Goal: Task Accomplishment & Management: Use online tool/utility

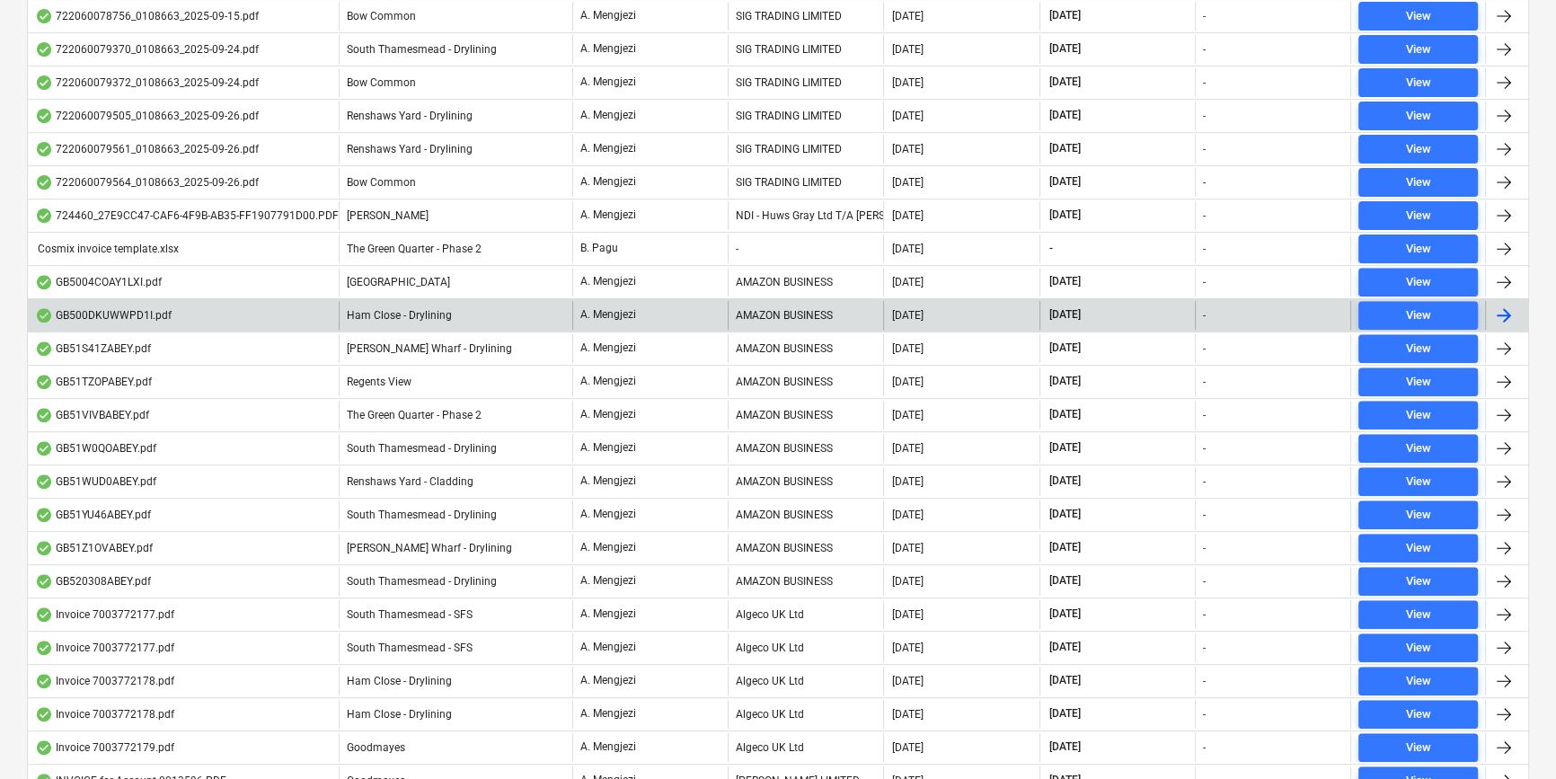
scroll to position [408, 0]
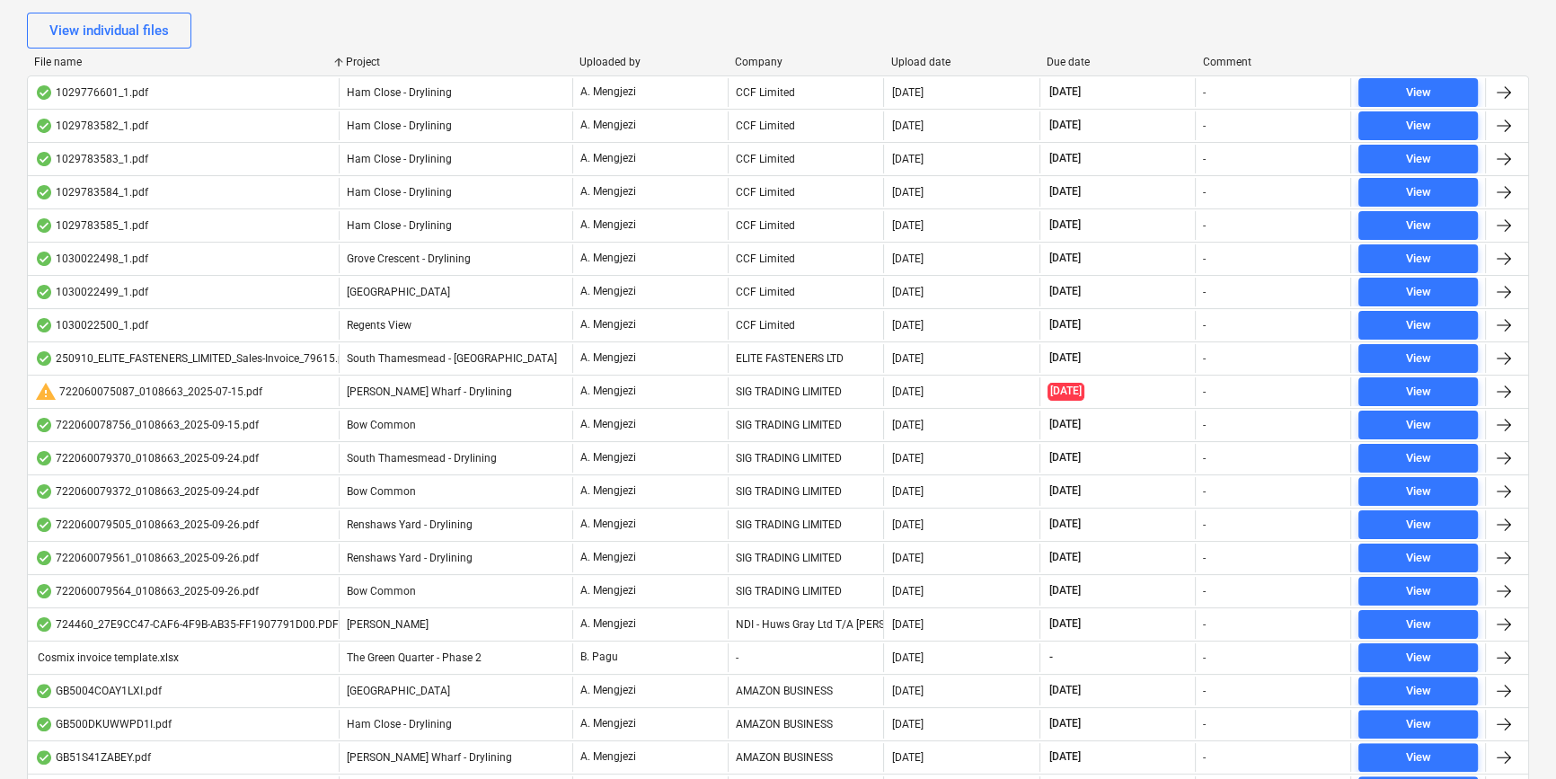
click at [774, 62] on div "Company" at bounding box center [805, 62] width 141 height 13
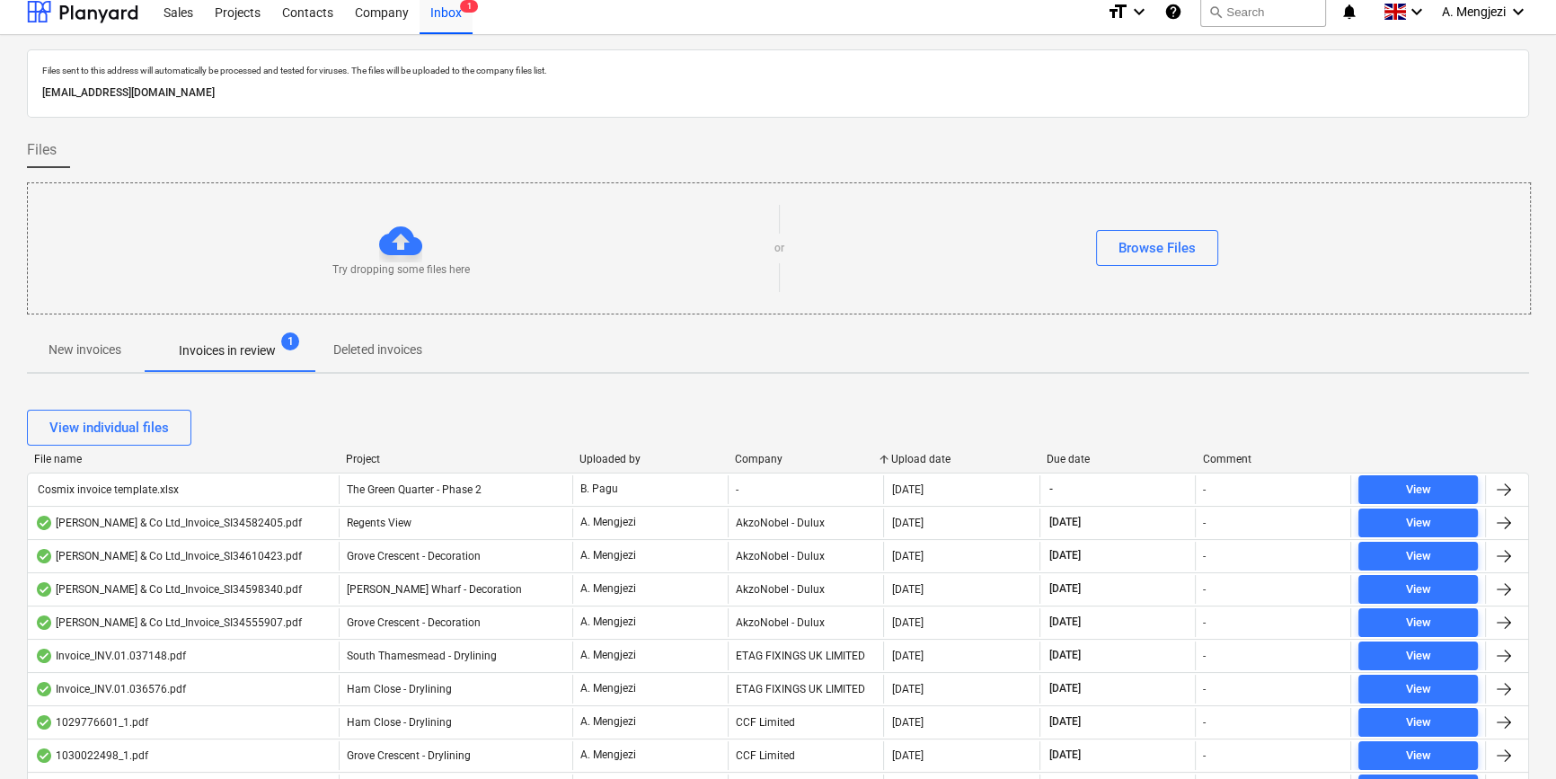
scroll to position [0, 0]
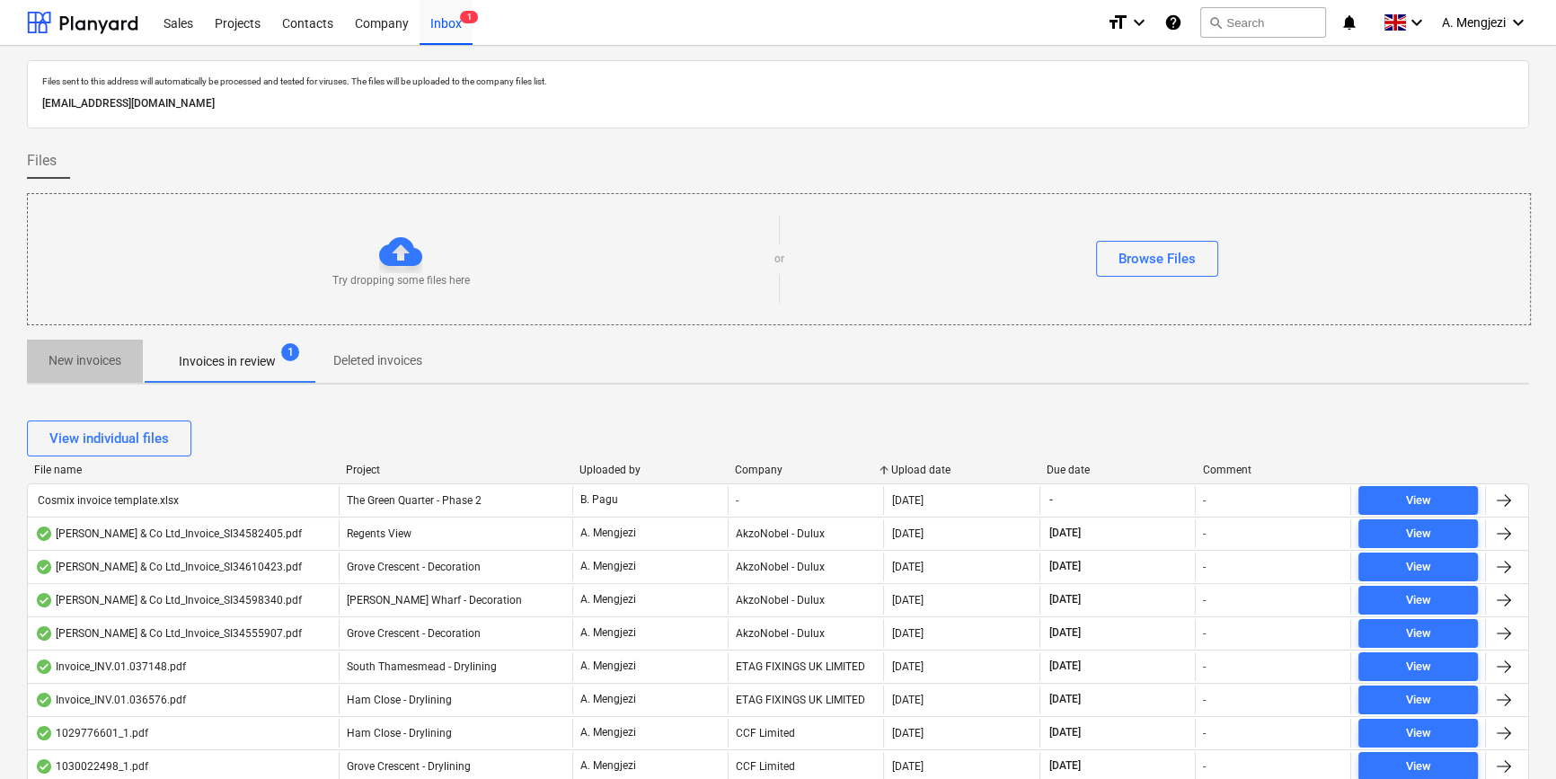
click at [102, 357] on p "New invoices" at bounding box center [85, 360] width 73 height 19
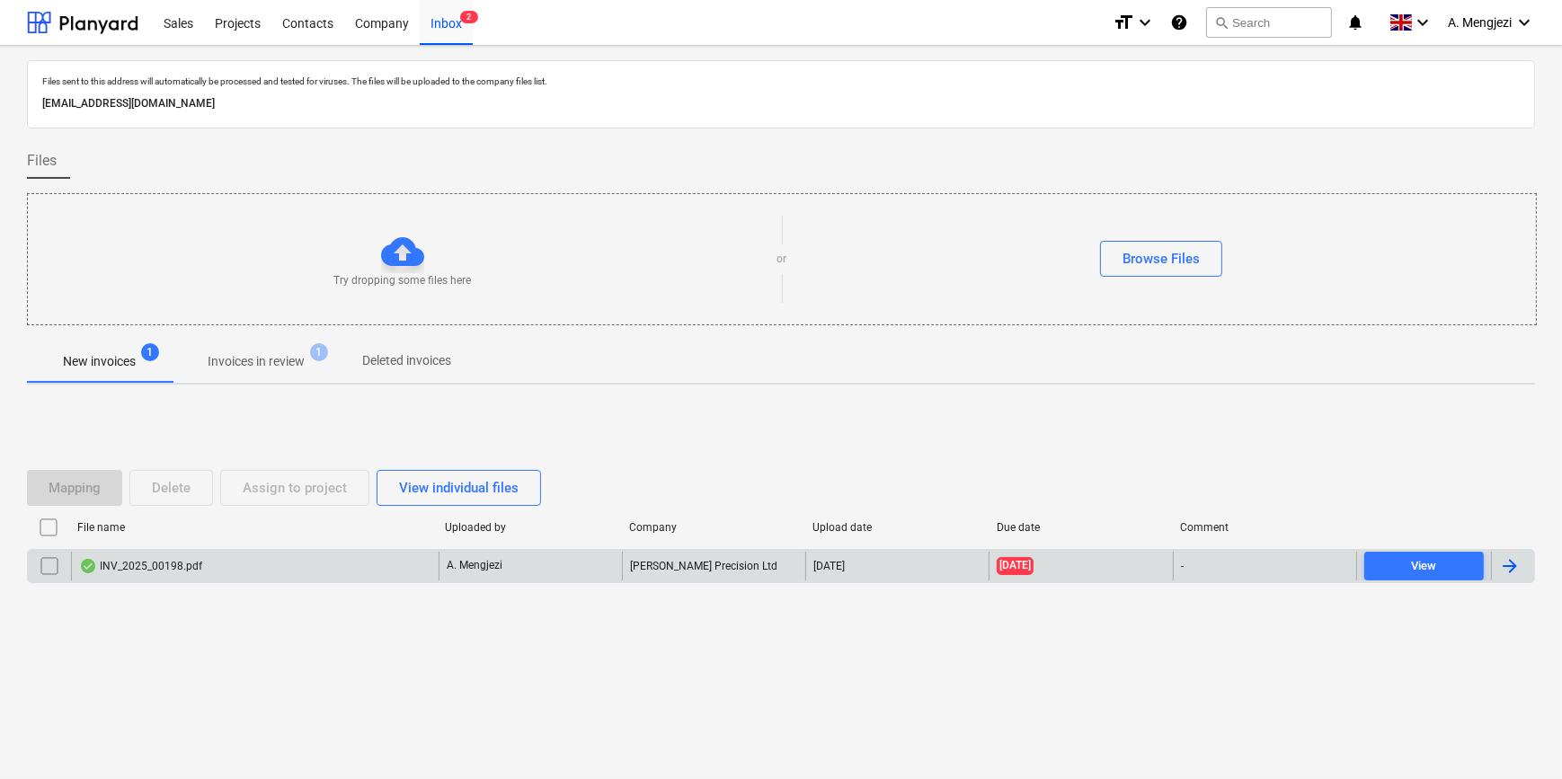
click at [283, 561] on div "INV_2025_00198.pdf" at bounding box center [254, 566] width 367 height 29
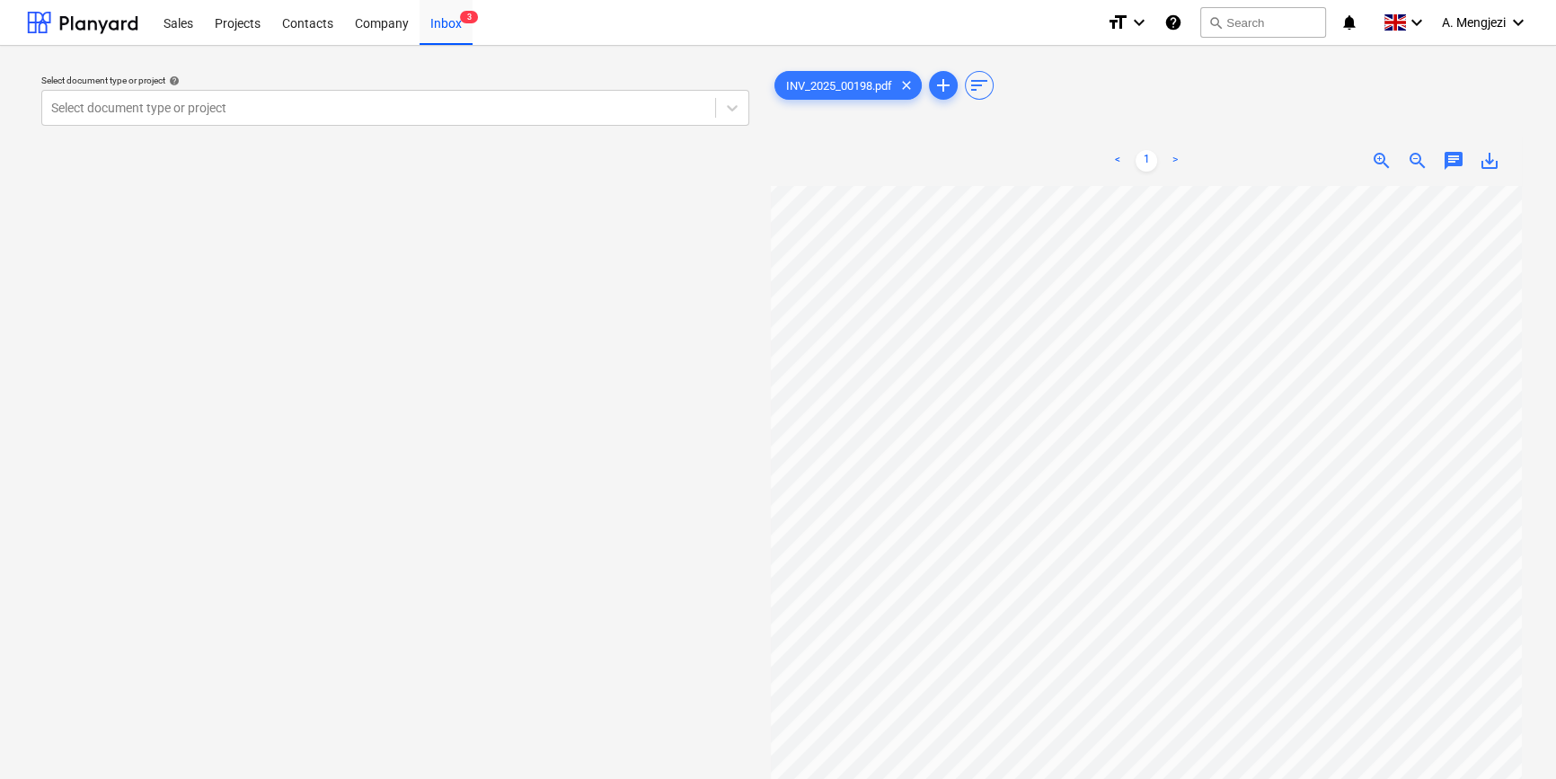
scroll to position [99, 83]
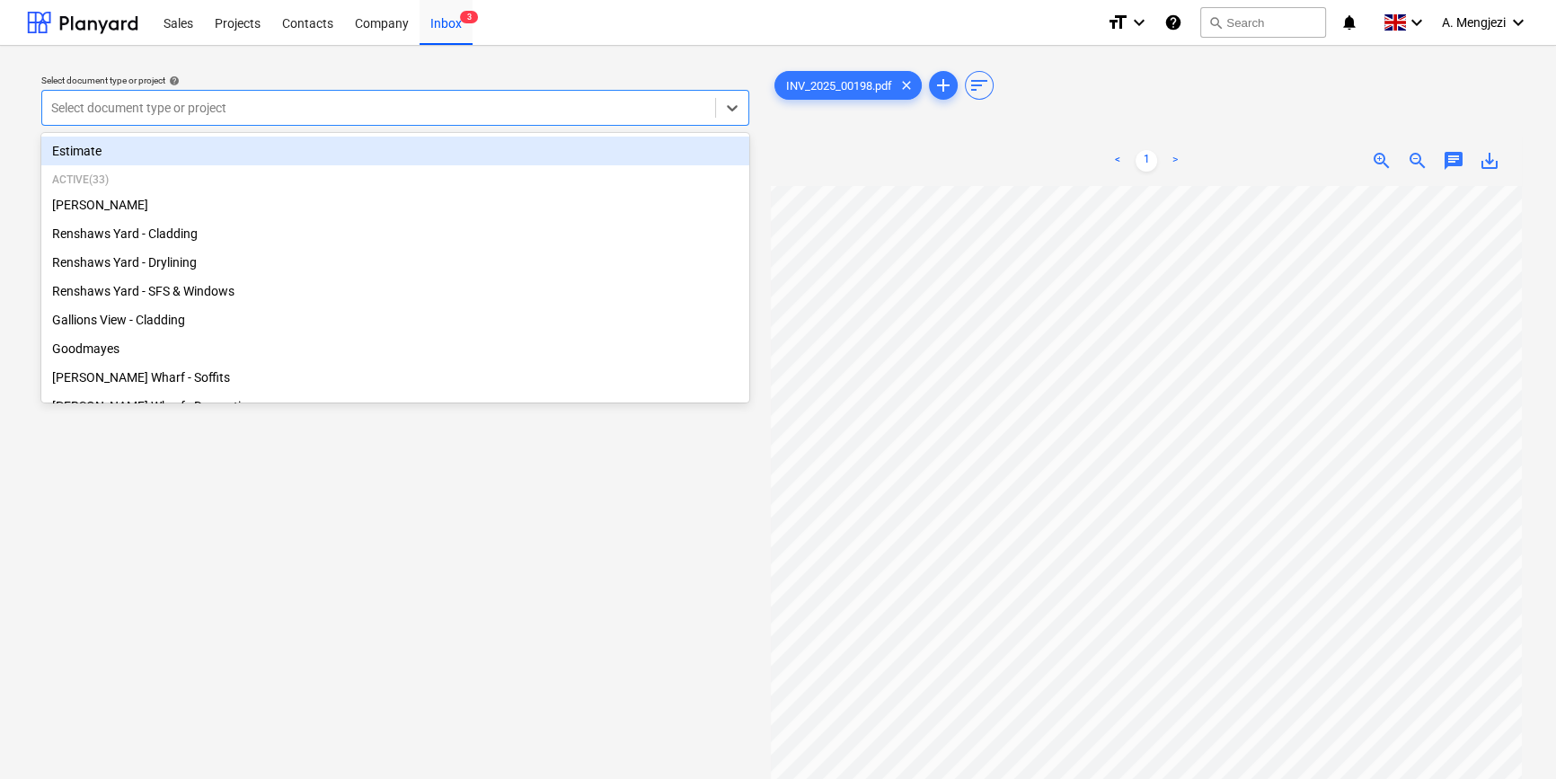
click at [566, 112] on div at bounding box center [378, 108] width 655 height 18
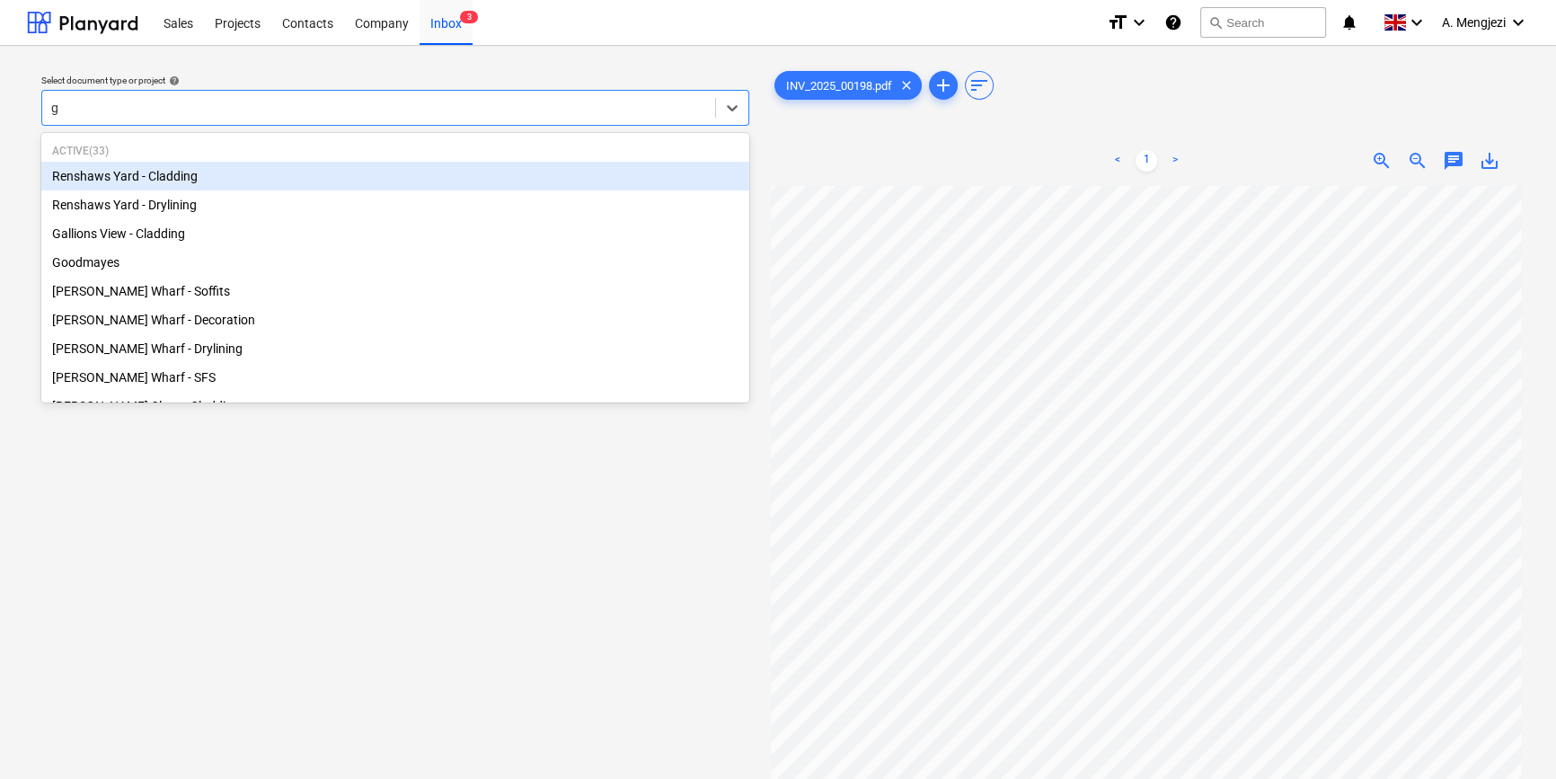
type input "ga"
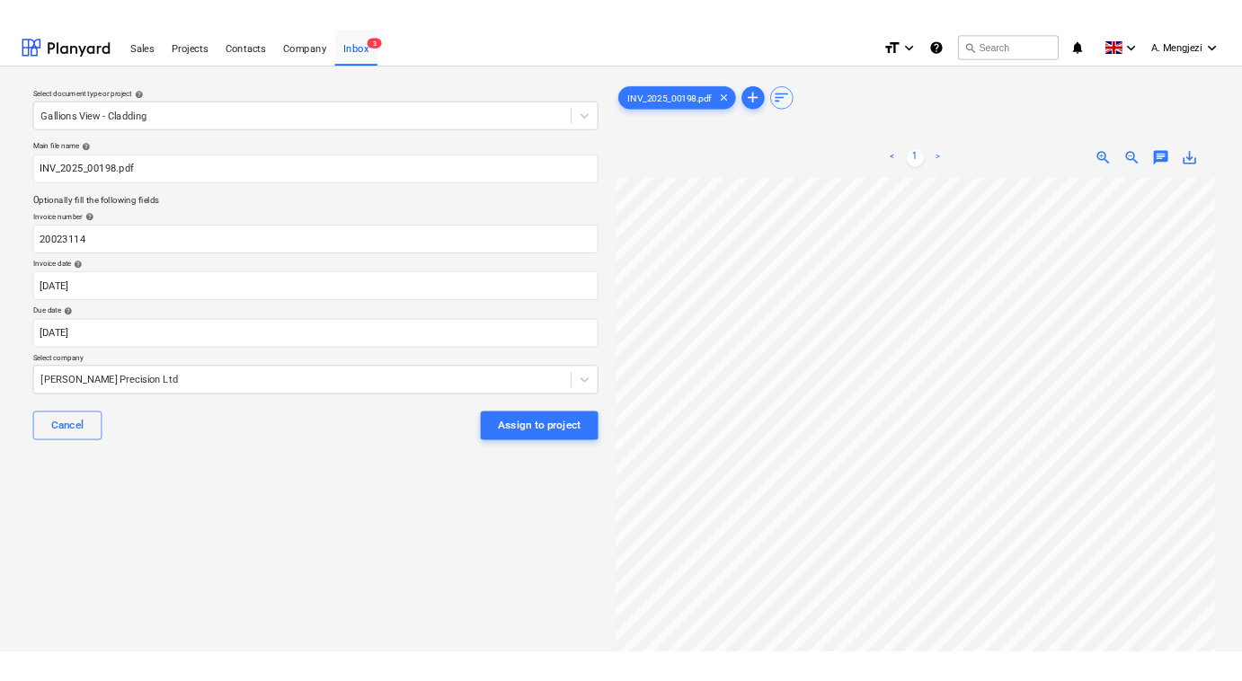
scroll to position [296, 83]
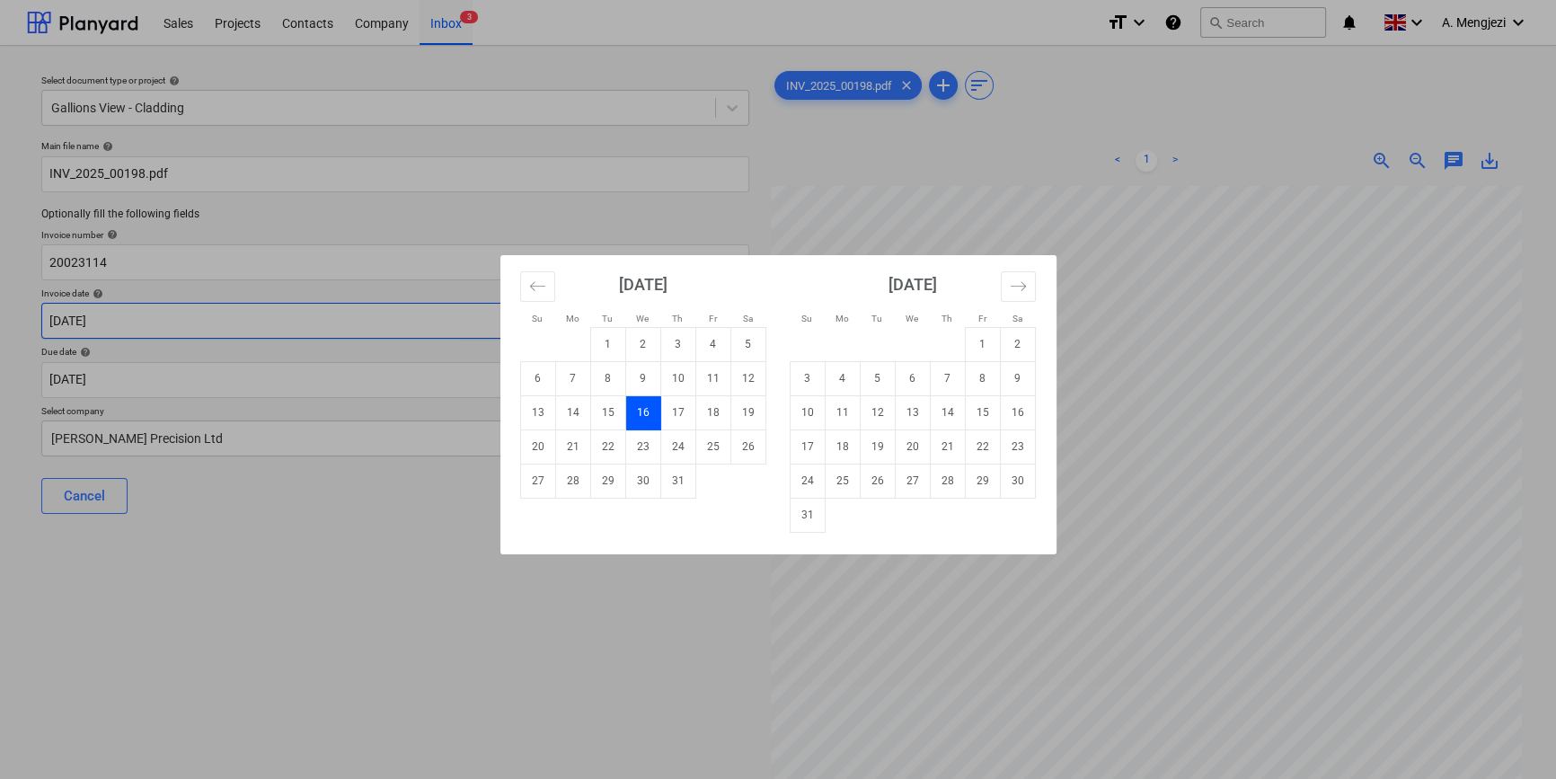
click at [275, 323] on body "Sales Projects Contacts Company Inbox 3 format_size keyboard_arrow_down help se…" at bounding box center [778, 389] width 1556 height 779
click at [1020, 279] on icon "Move forward to switch to the next month." at bounding box center [1018, 286] width 17 height 17
click at [844, 339] on td "1" at bounding box center [842, 344] width 35 height 34
type input "[DATE]"
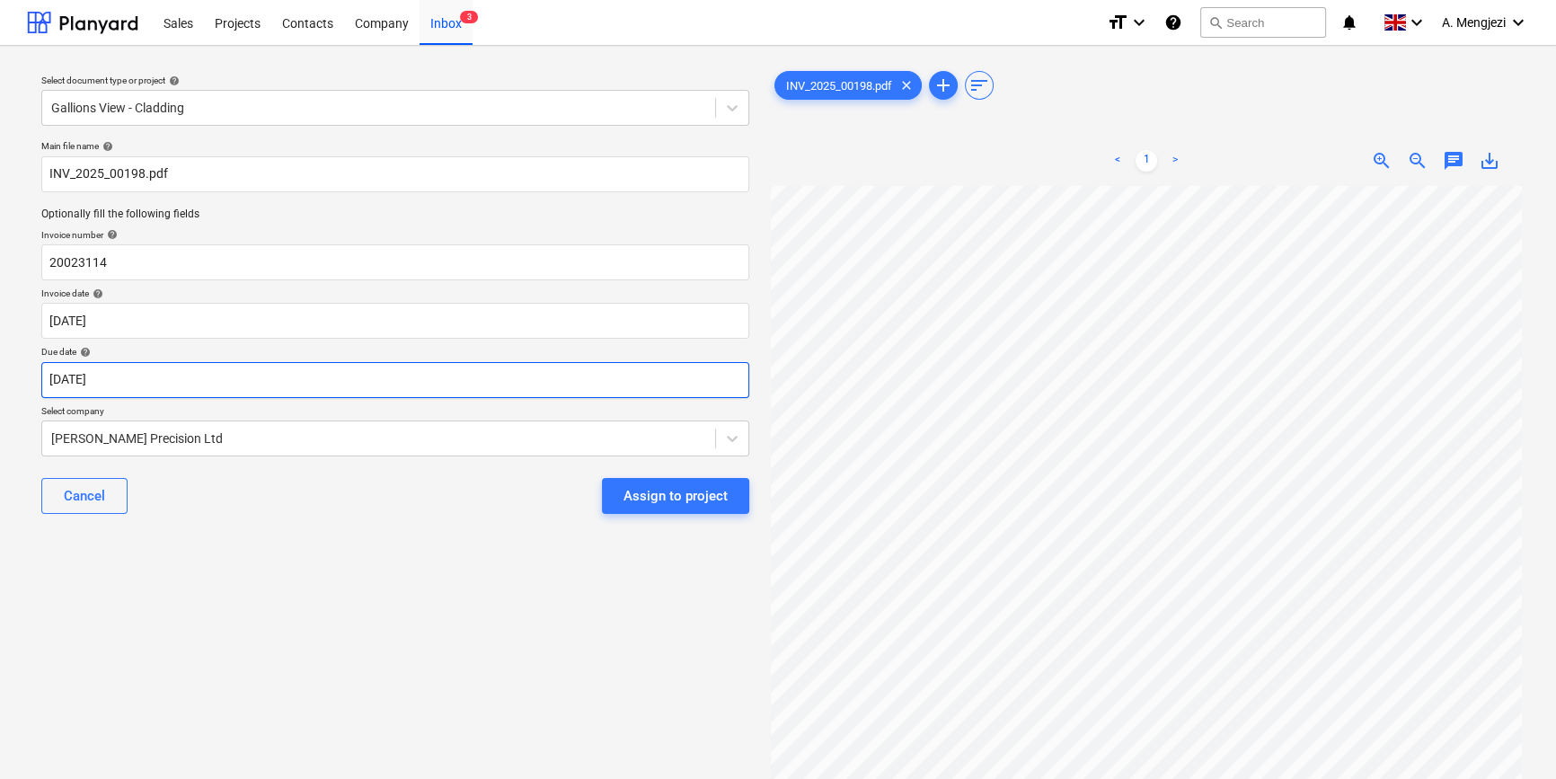
click at [247, 383] on body "Sales Projects Contacts Company Inbox 3 format_size keyboard_arrow_down help se…" at bounding box center [778, 389] width 1556 height 779
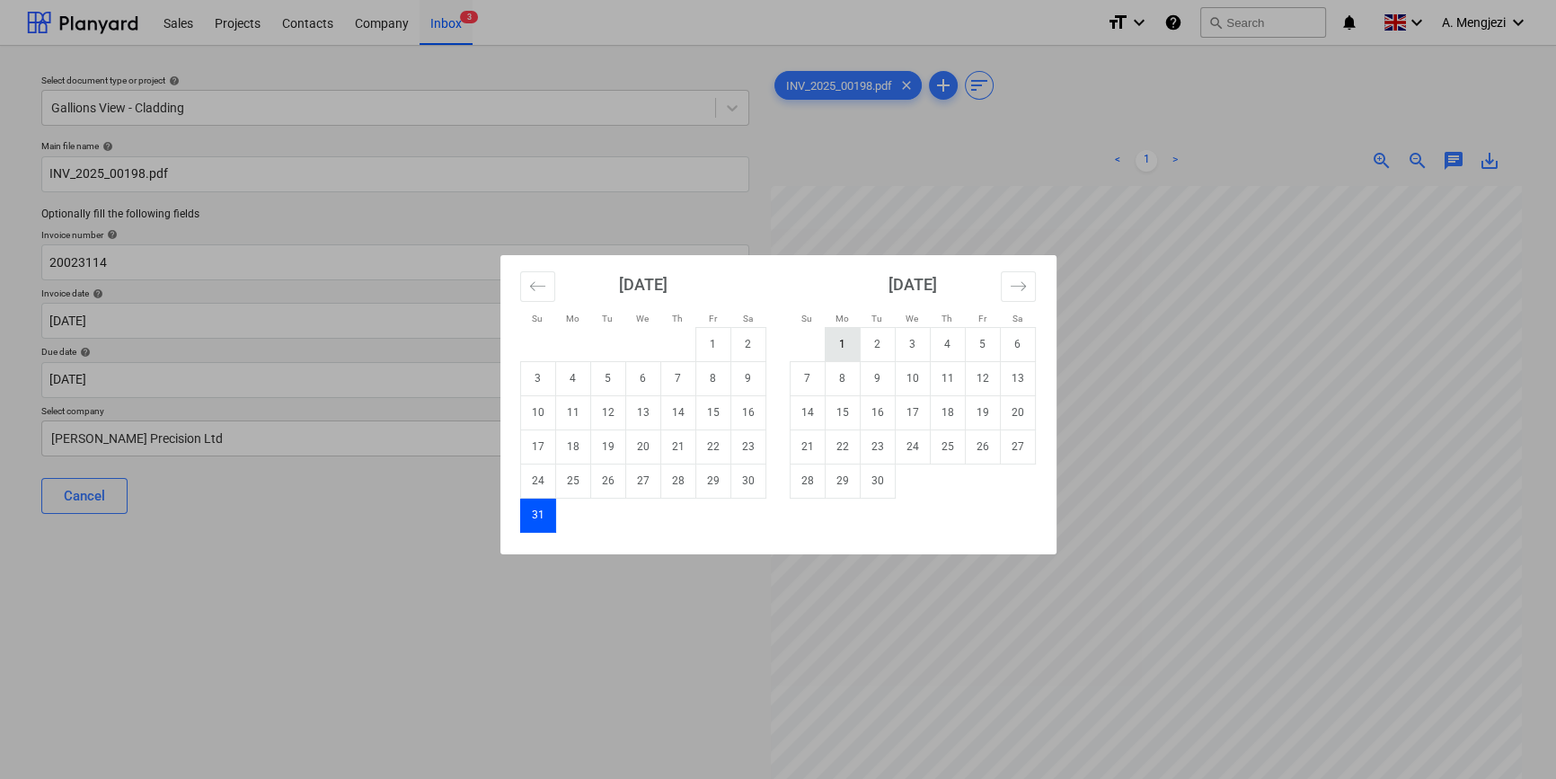
click at [832, 343] on td "1" at bounding box center [842, 344] width 35 height 34
type input "[DATE]"
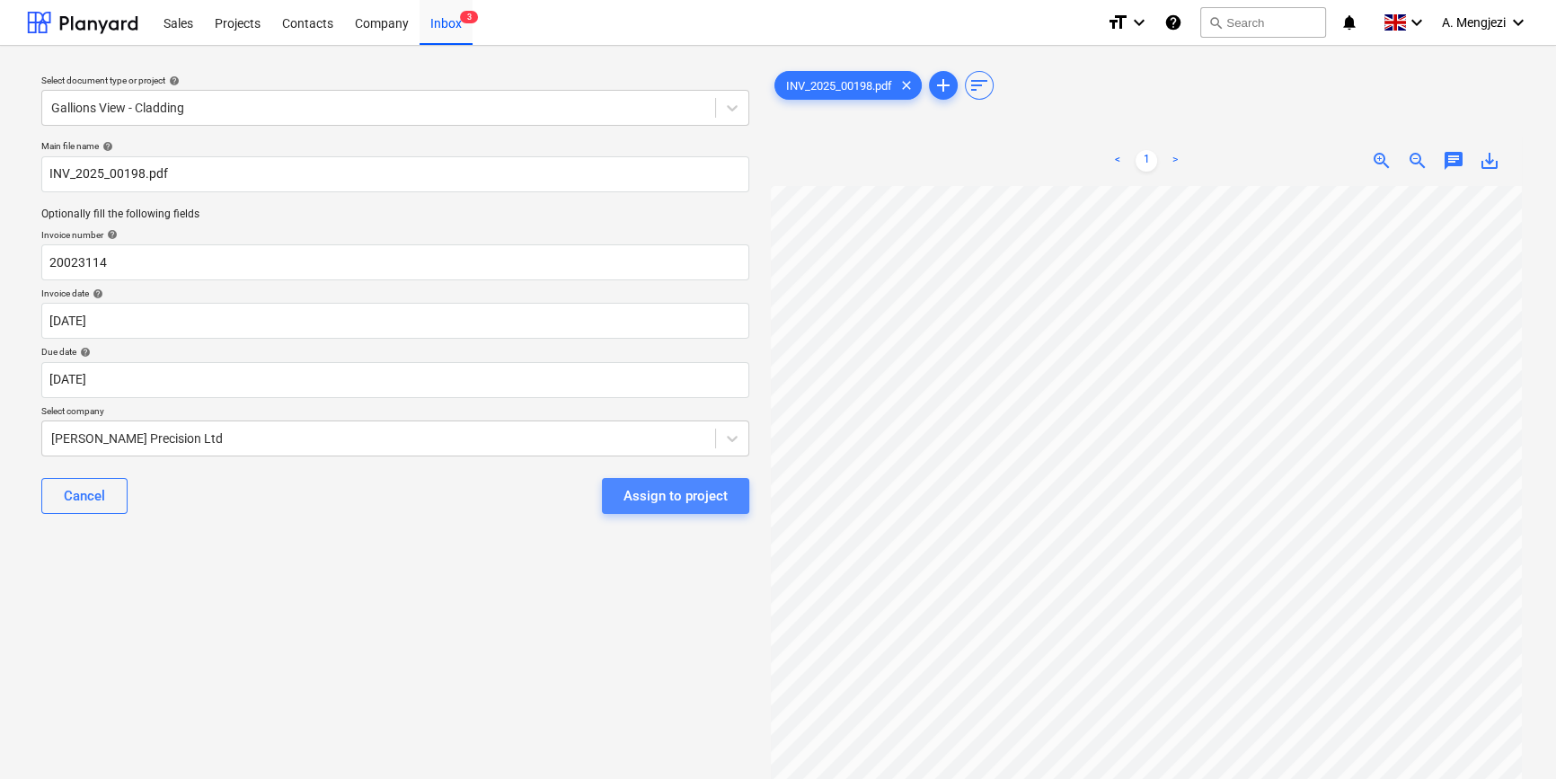
click at [681, 485] on div "Assign to project" at bounding box center [676, 495] width 104 height 23
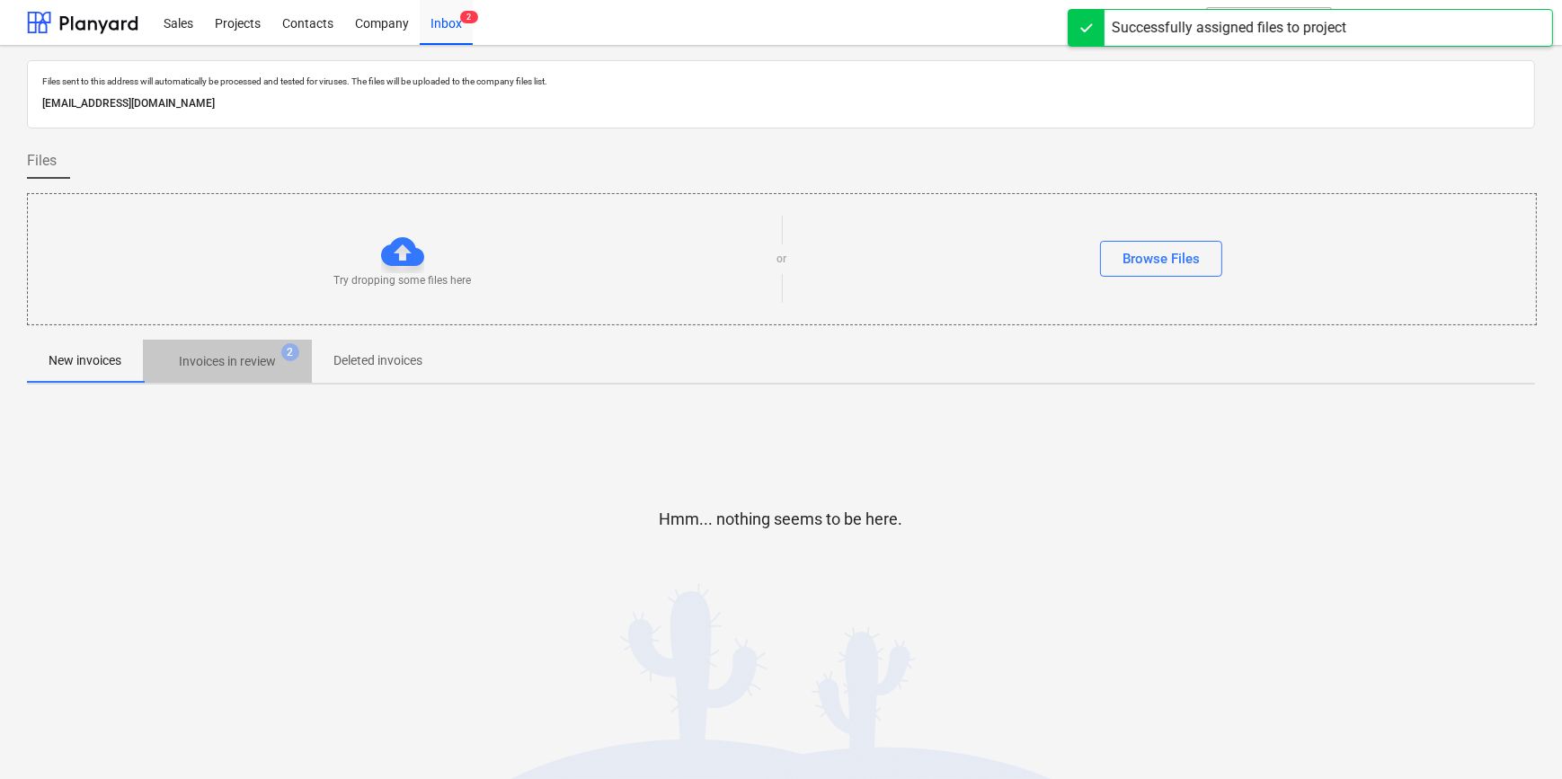
click at [239, 356] on p "Invoices in review" at bounding box center [227, 361] width 97 height 19
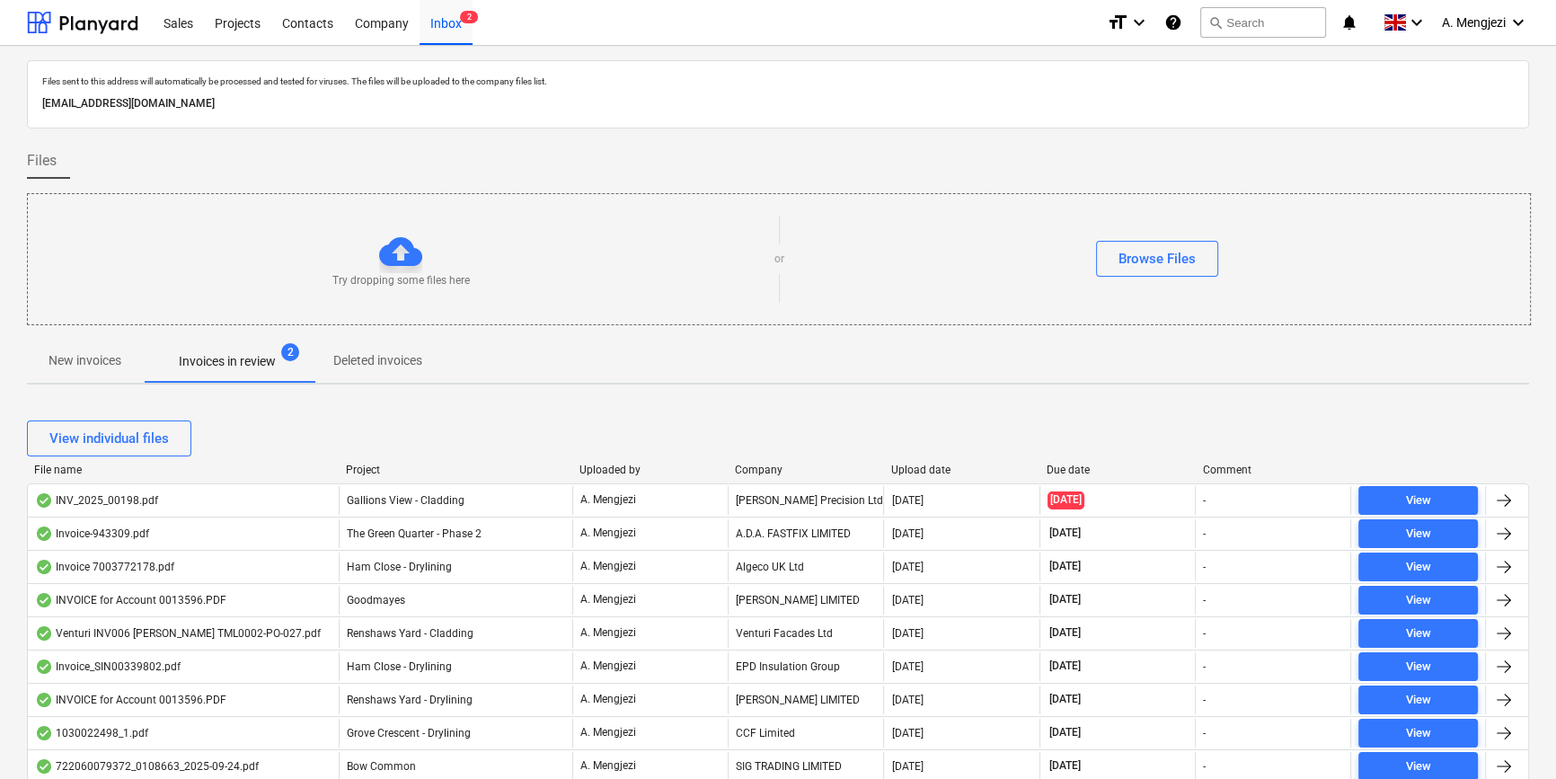
click at [77, 358] on p "New invoices" at bounding box center [85, 360] width 73 height 19
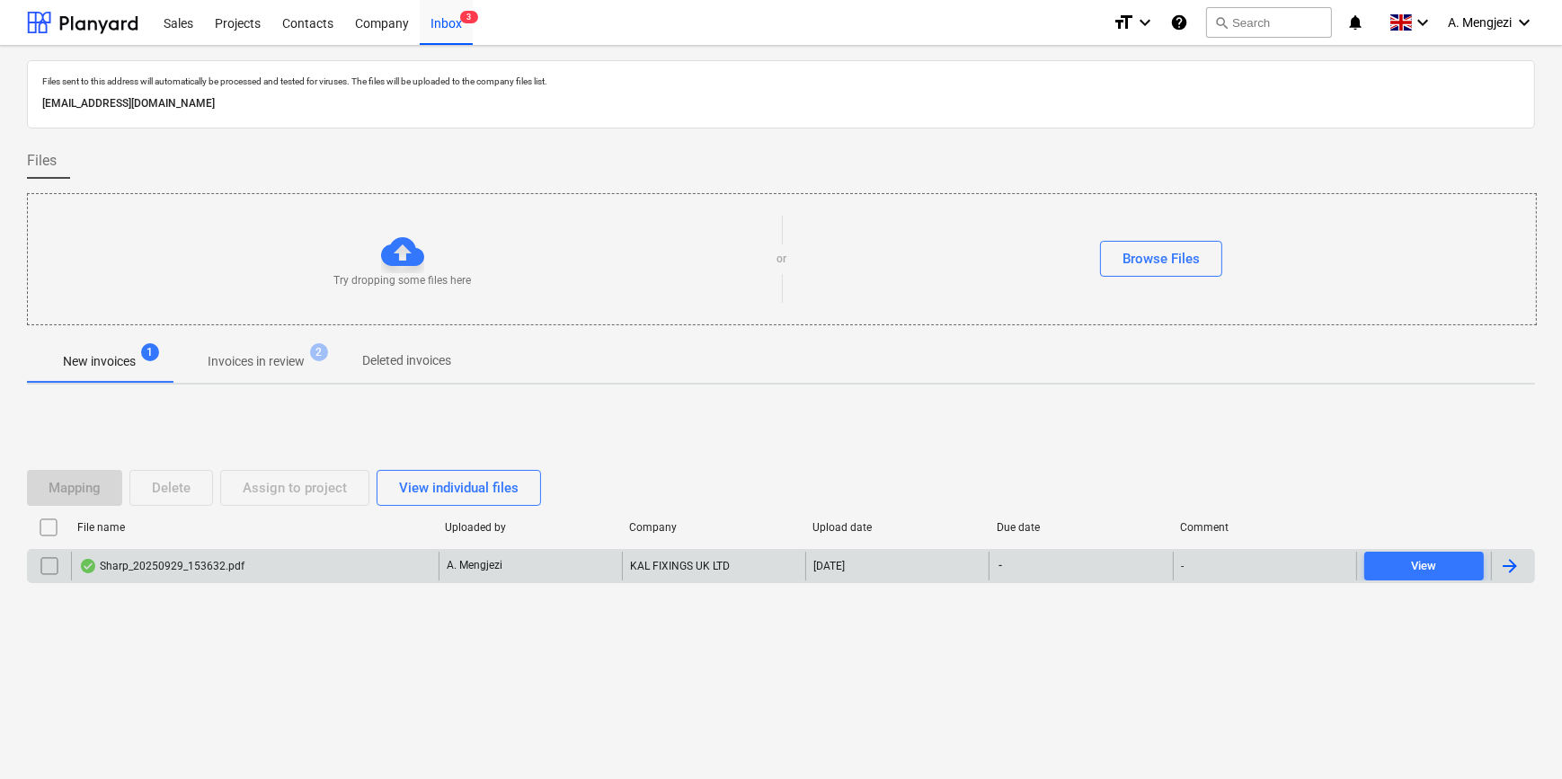
click at [266, 572] on div "Sharp_20250929_153632.pdf" at bounding box center [254, 566] width 367 height 29
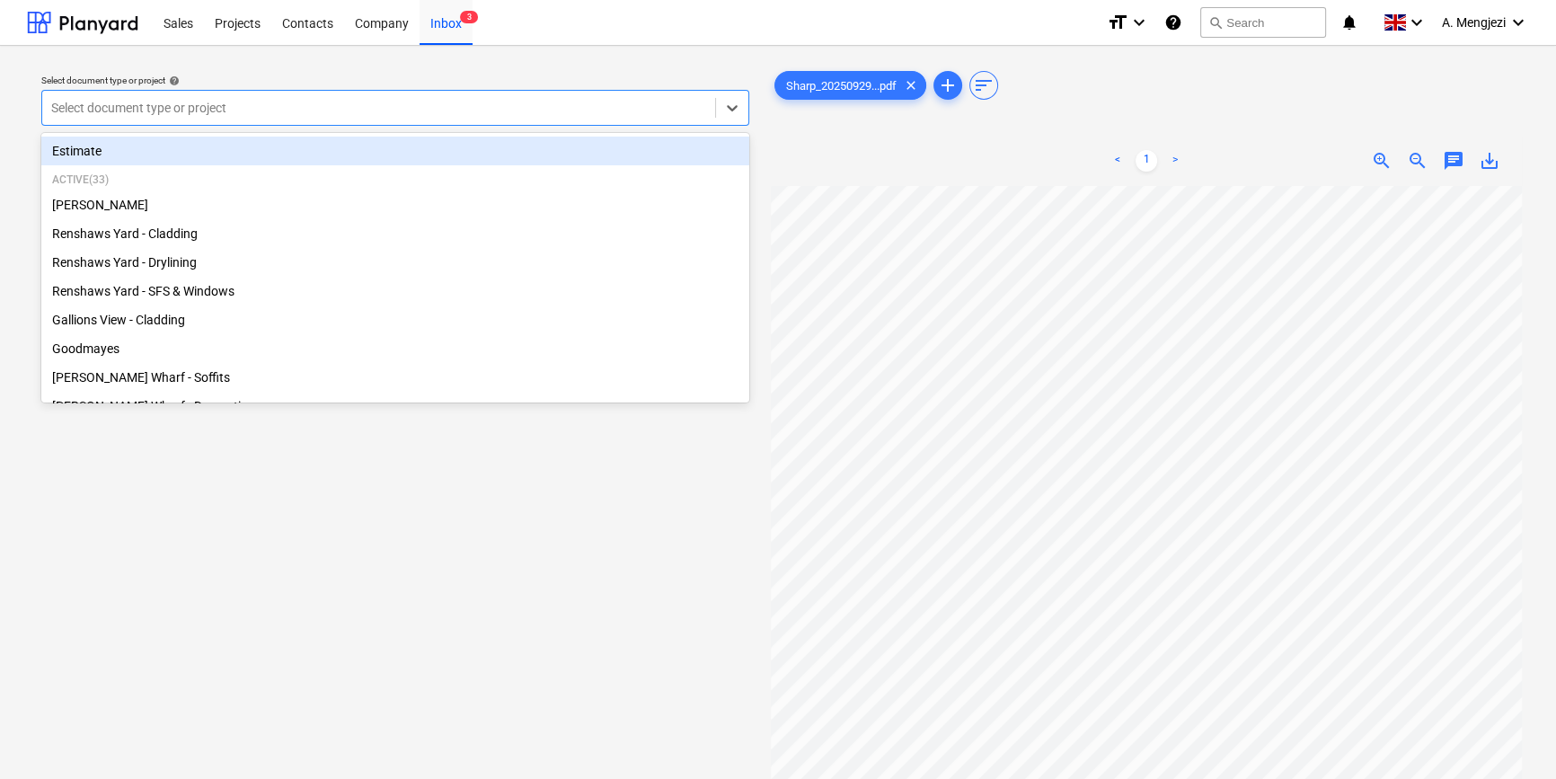
click at [314, 102] on div at bounding box center [378, 108] width 655 height 18
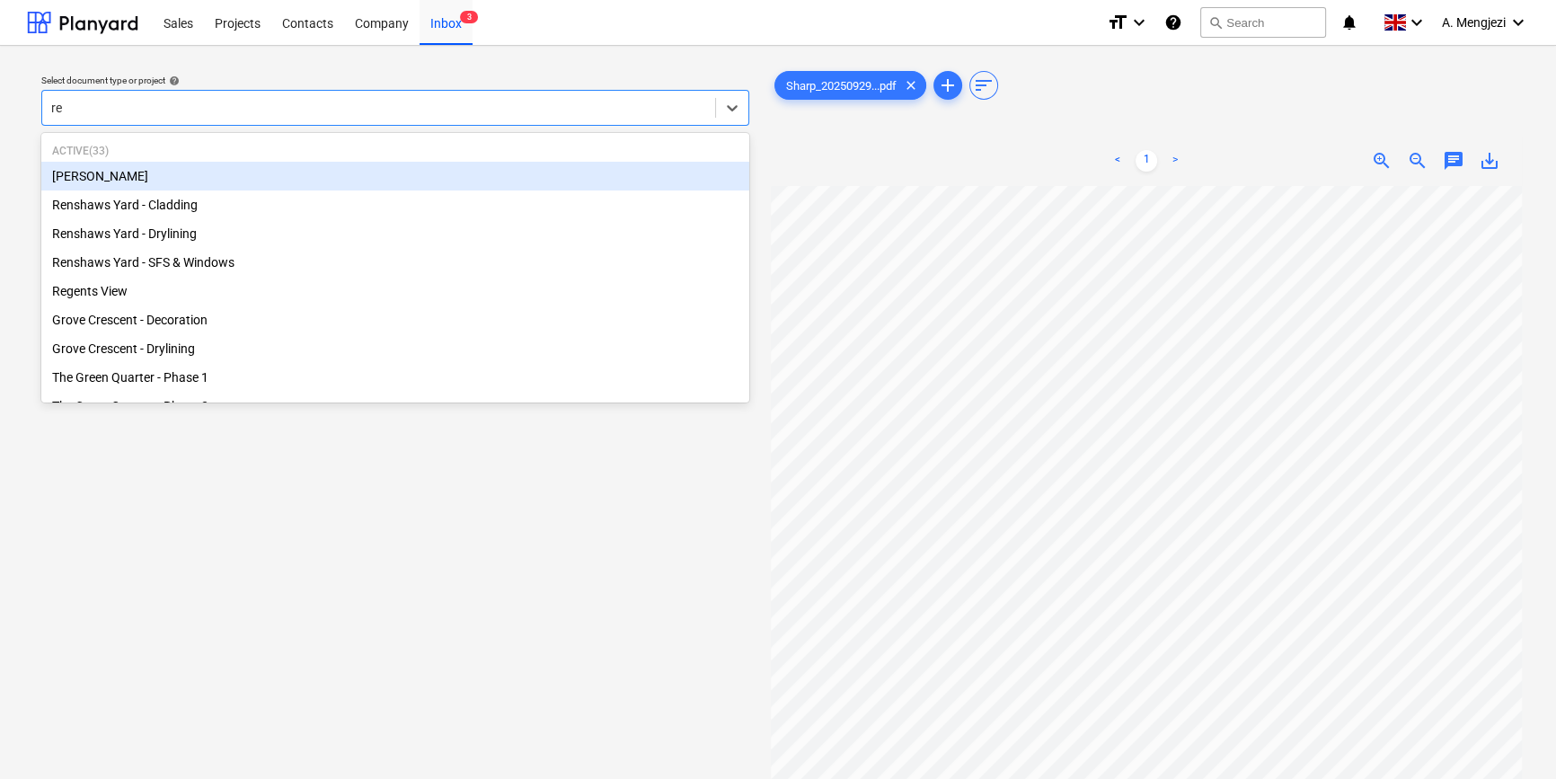
type input "ren"
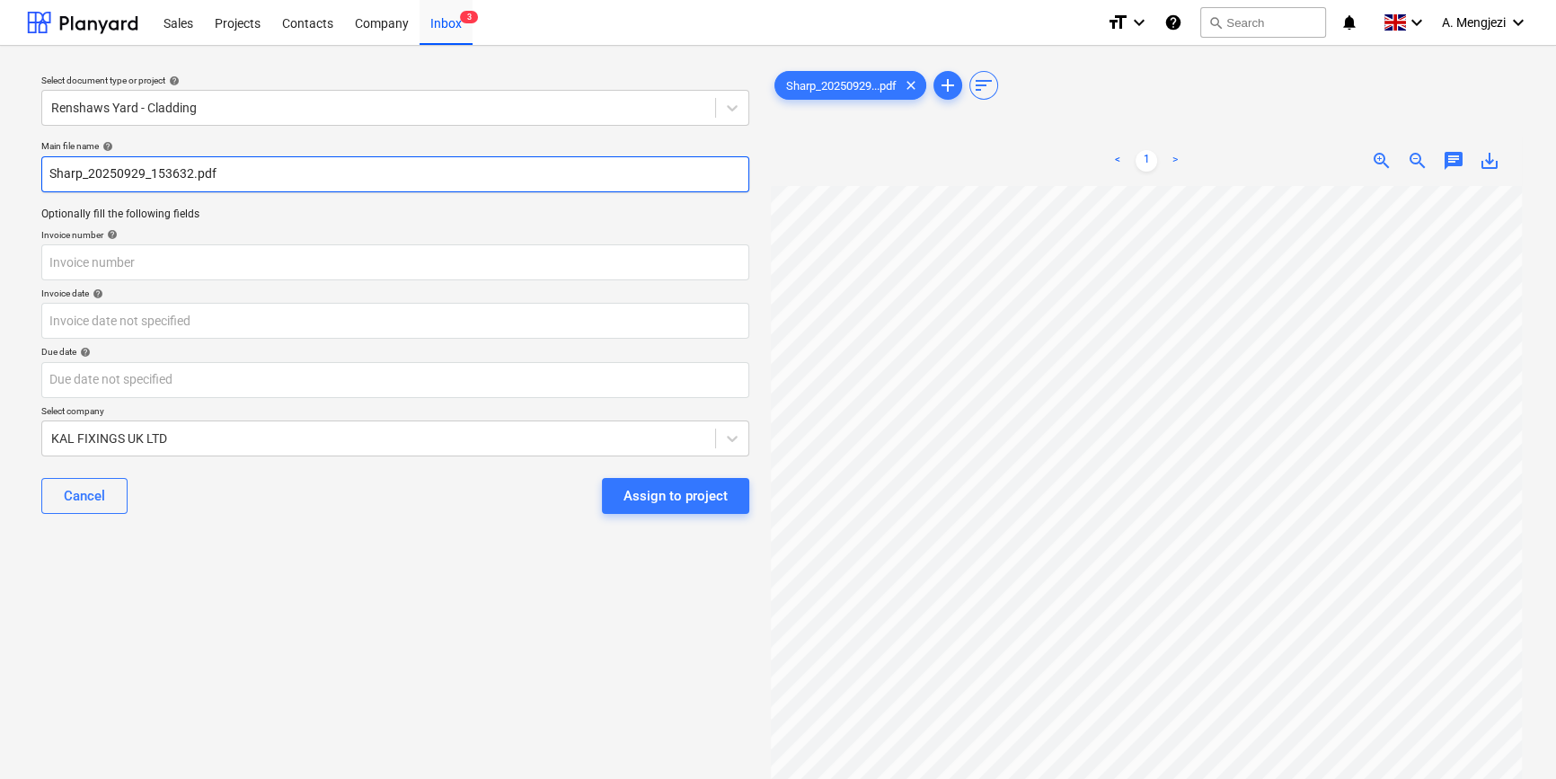
drag, startPoint x: 238, startPoint y: 173, endPoint x: 18, endPoint y: 176, distance: 220.1
click at [18, 176] on div "Select document type or project help Renshaws Yard - Cladding Main file name he…" at bounding box center [778, 491] width 1556 height 890
type input "39351"
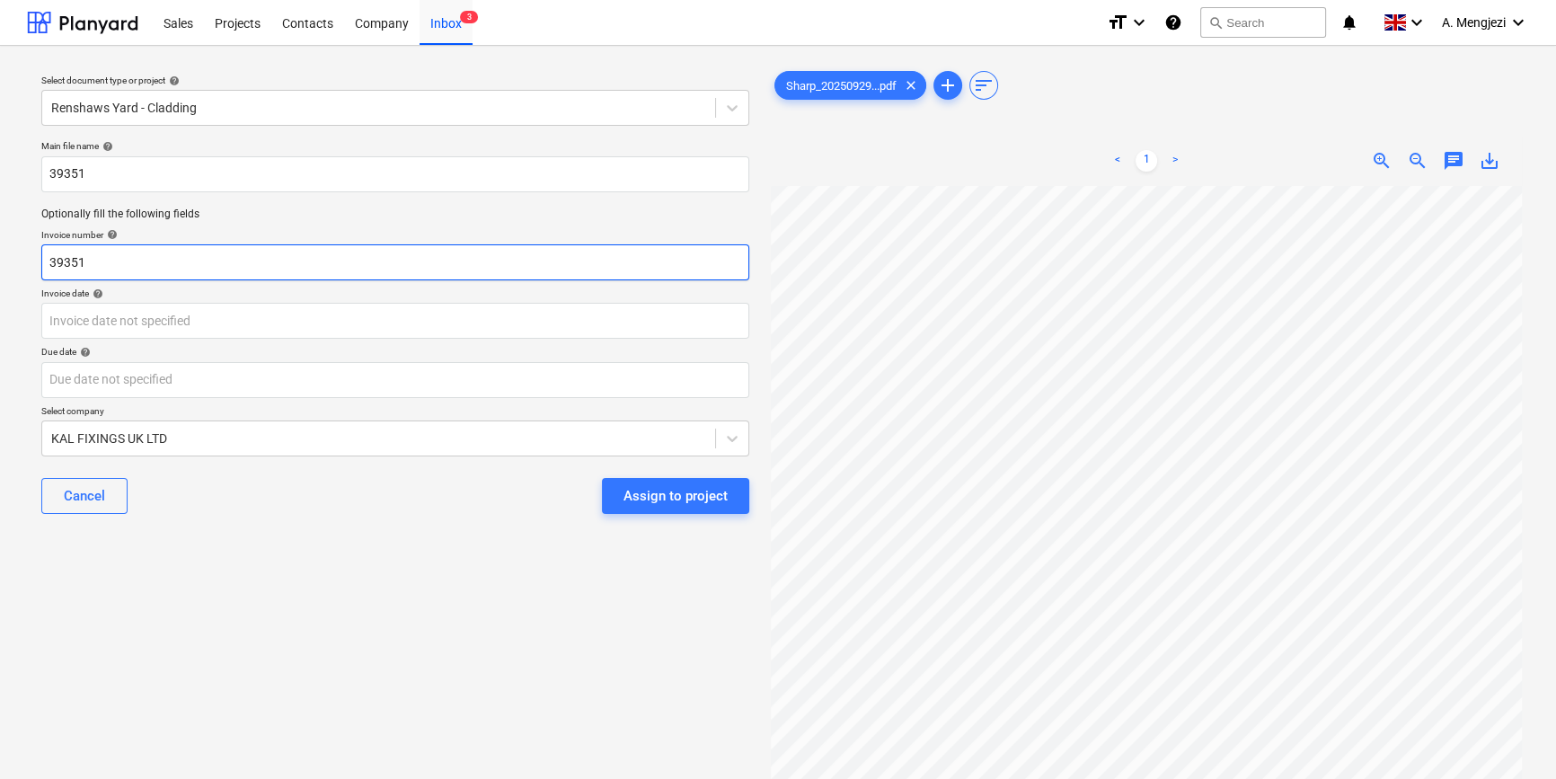
type input "39351"
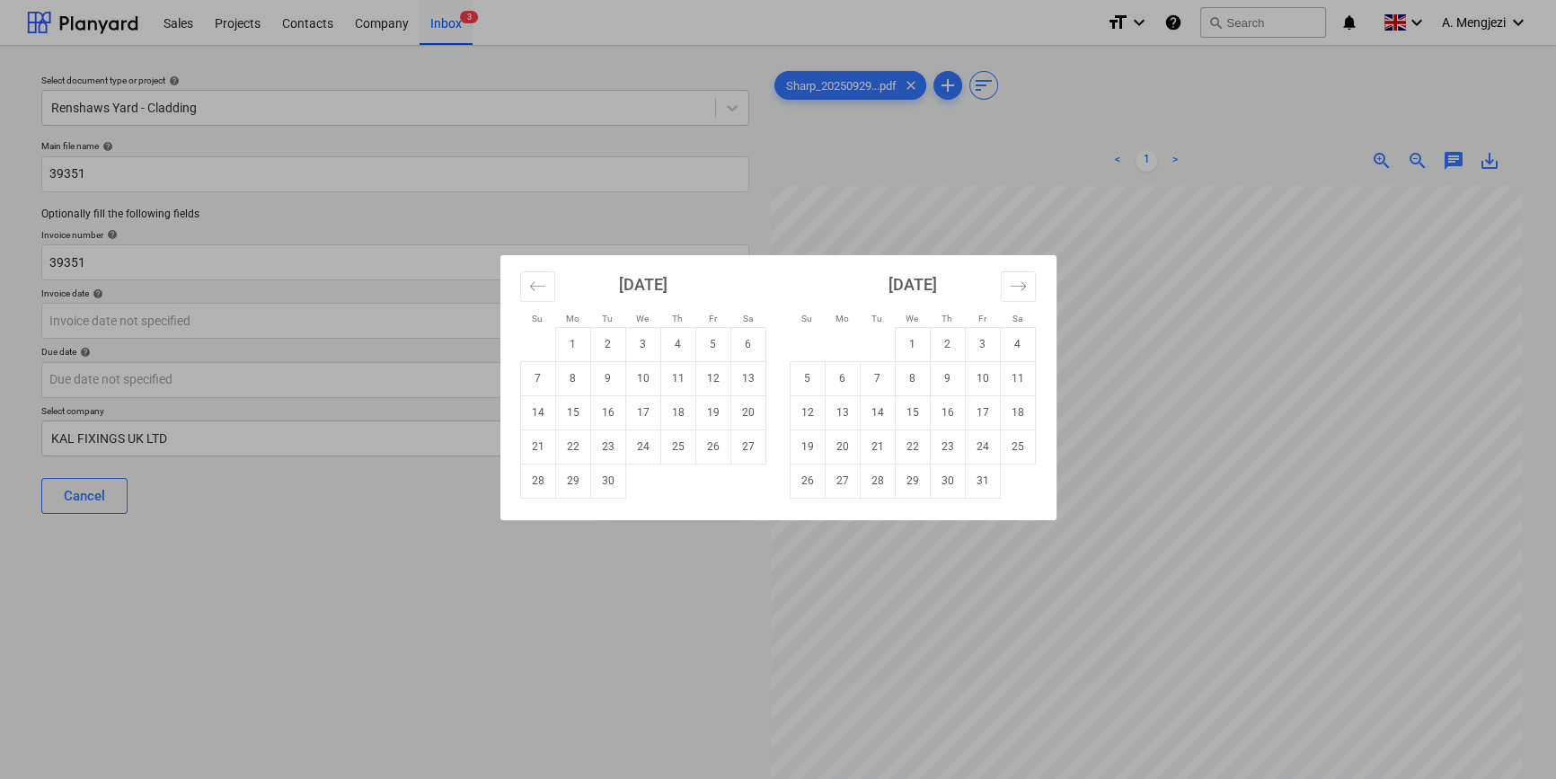
click at [1103, 223] on div "Su Mo Tu We Th Fr Sa Su Mo Tu We Th Fr Sa August 2025 1 2 3 4 5 6 7 8 9 10 11 1…" at bounding box center [778, 389] width 1556 height 779
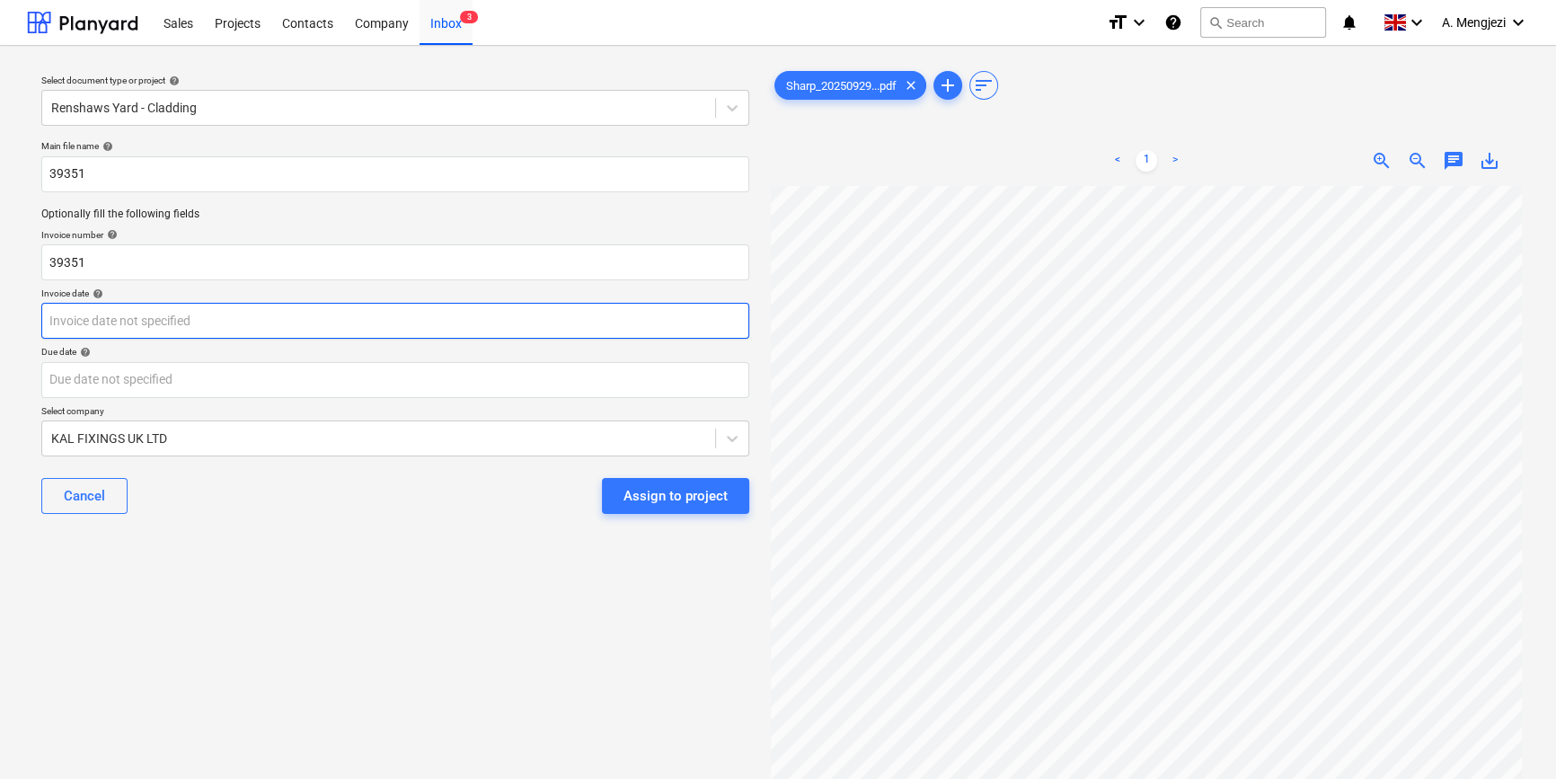
click at [248, 330] on body "Sales Projects Contacts Company Inbox 3 format_size keyboard_arrow_down help se…" at bounding box center [778, 389] width 1556 height 779
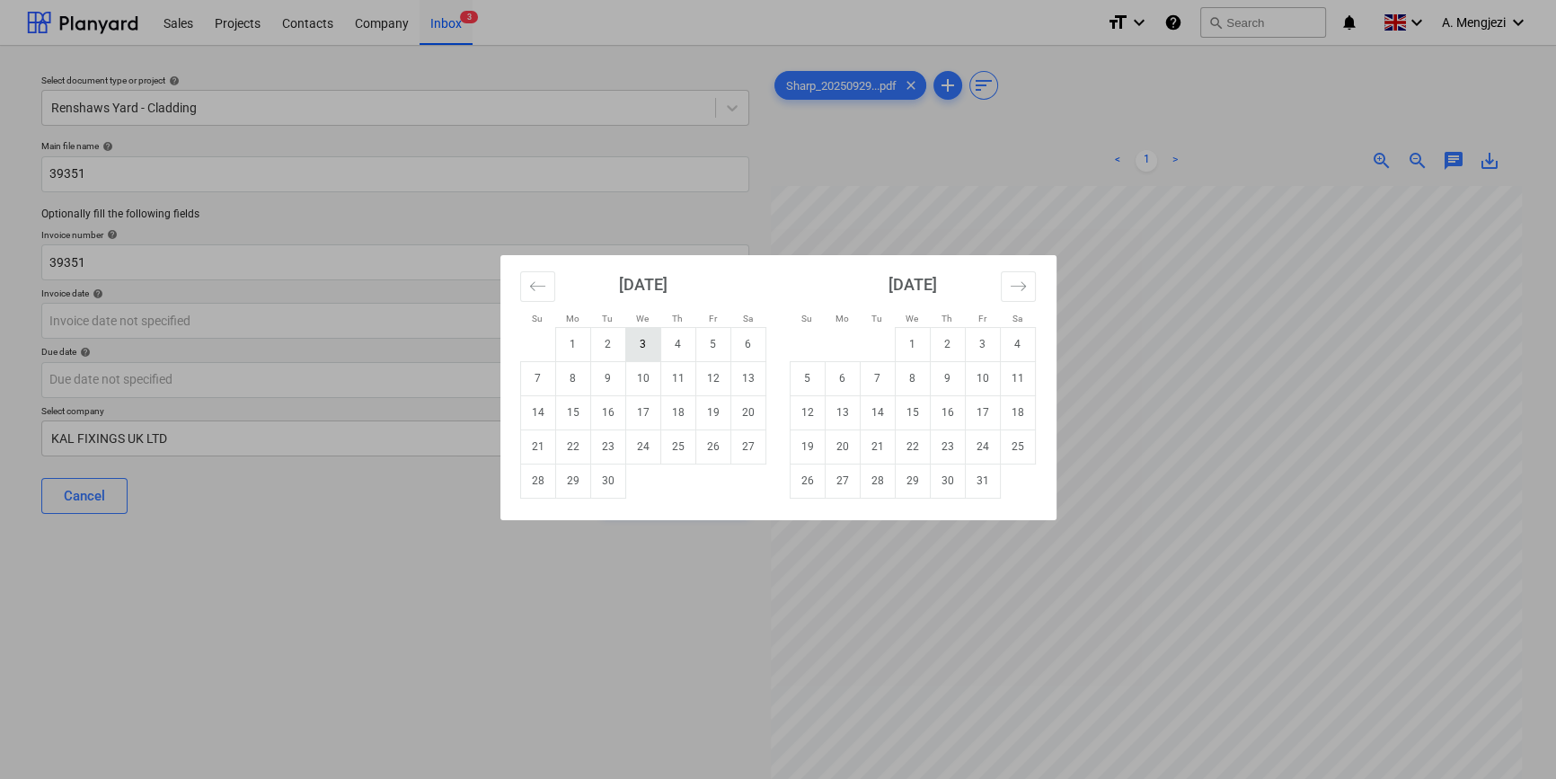
click at [634, 341] on td "3" at bounding box center [642, 344] width 35 height 34
type input "03 Sep 2025"
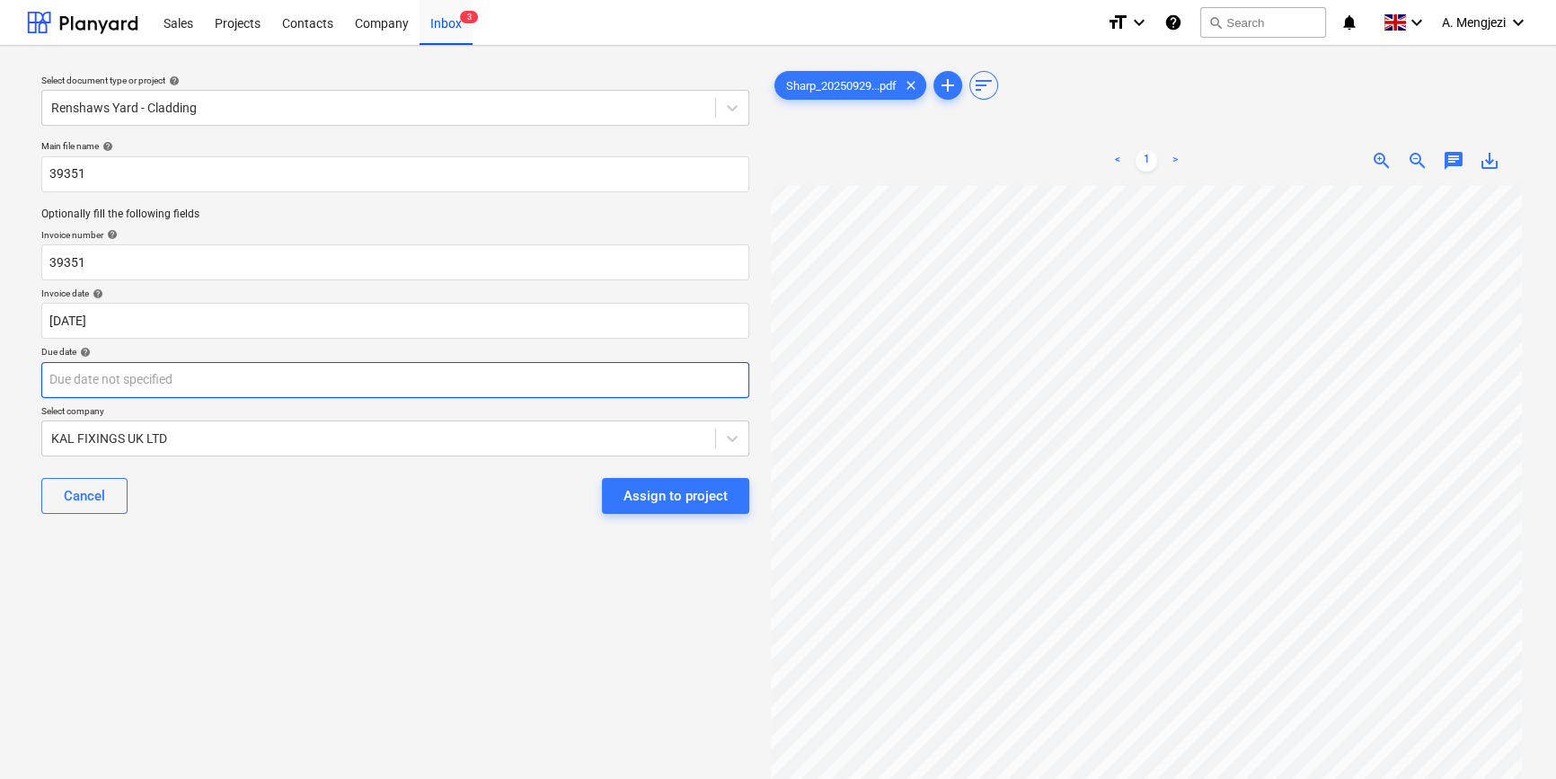
click at [578, 367] on body "Sales Projects Contacts Company Inbox 3 format_size keyboard_arrow_down help se…" at bounding box center [778, 389] width 1556 height 779
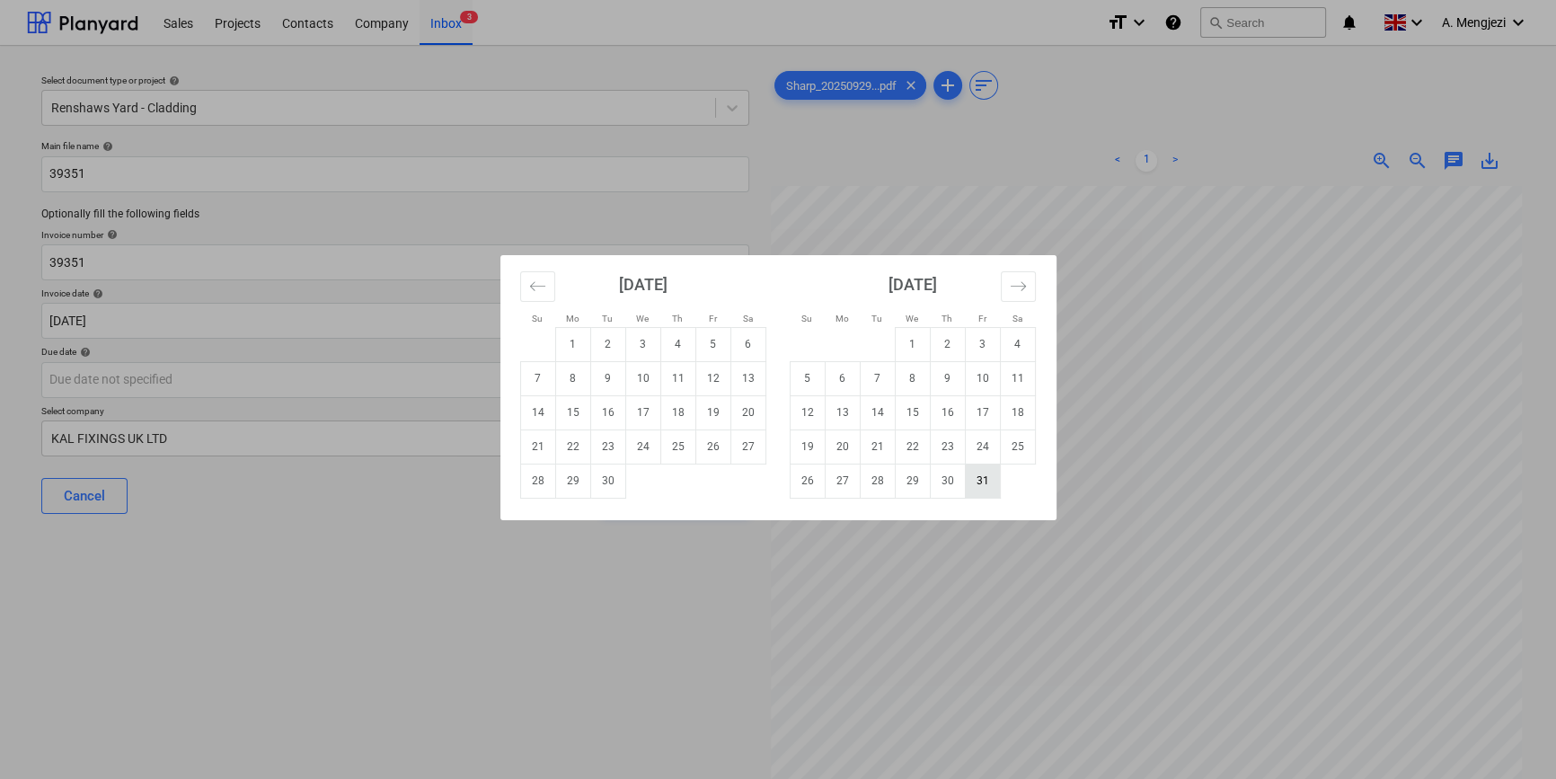
click at [976, 485] on td "31" at bounding box center [982, 481] width 35 height 34
type input "31 Oct 2025"
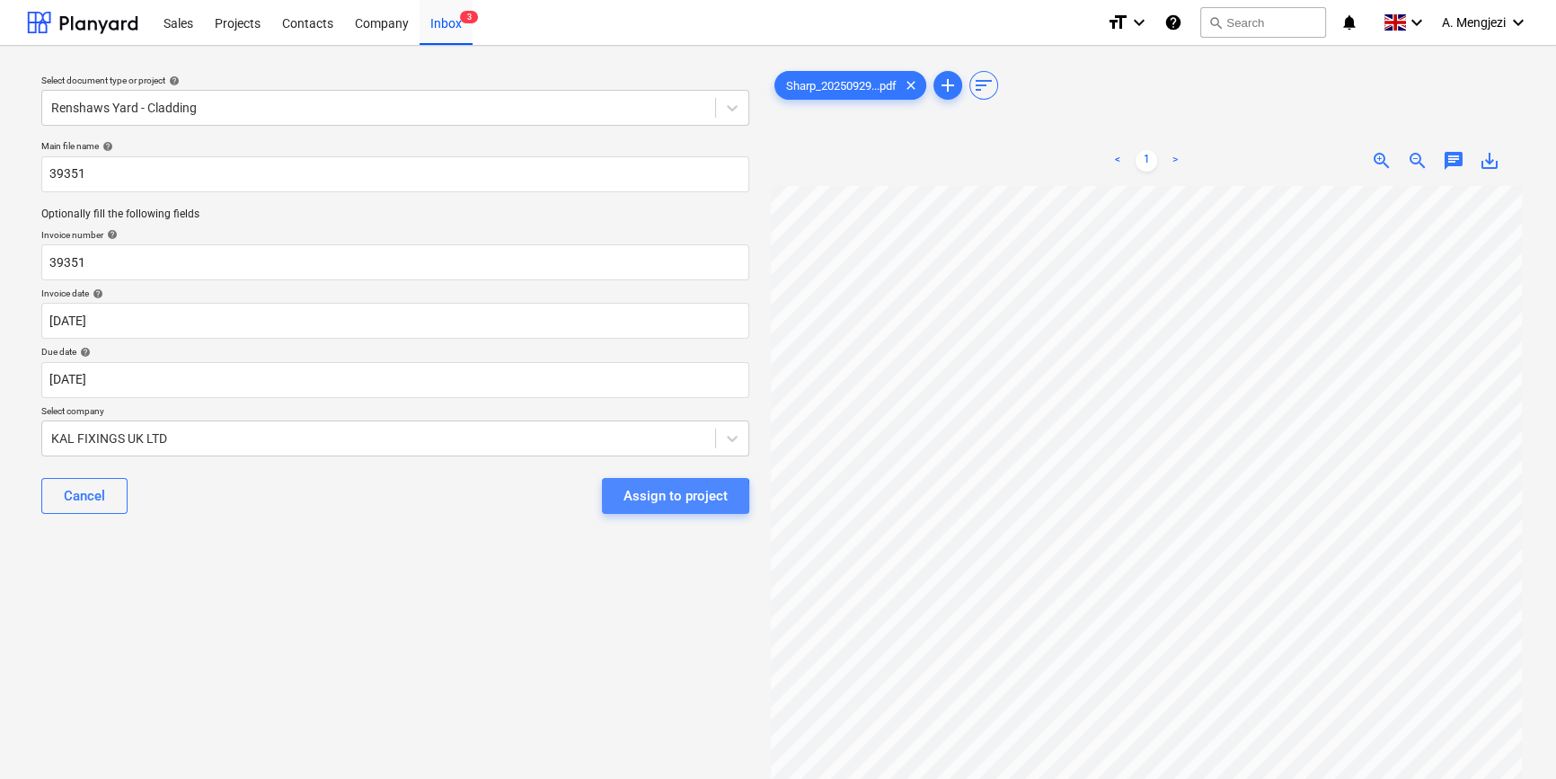
click at [650, 498] on div "Assign to project" at bounding box center [676, 495] width 104 height 23
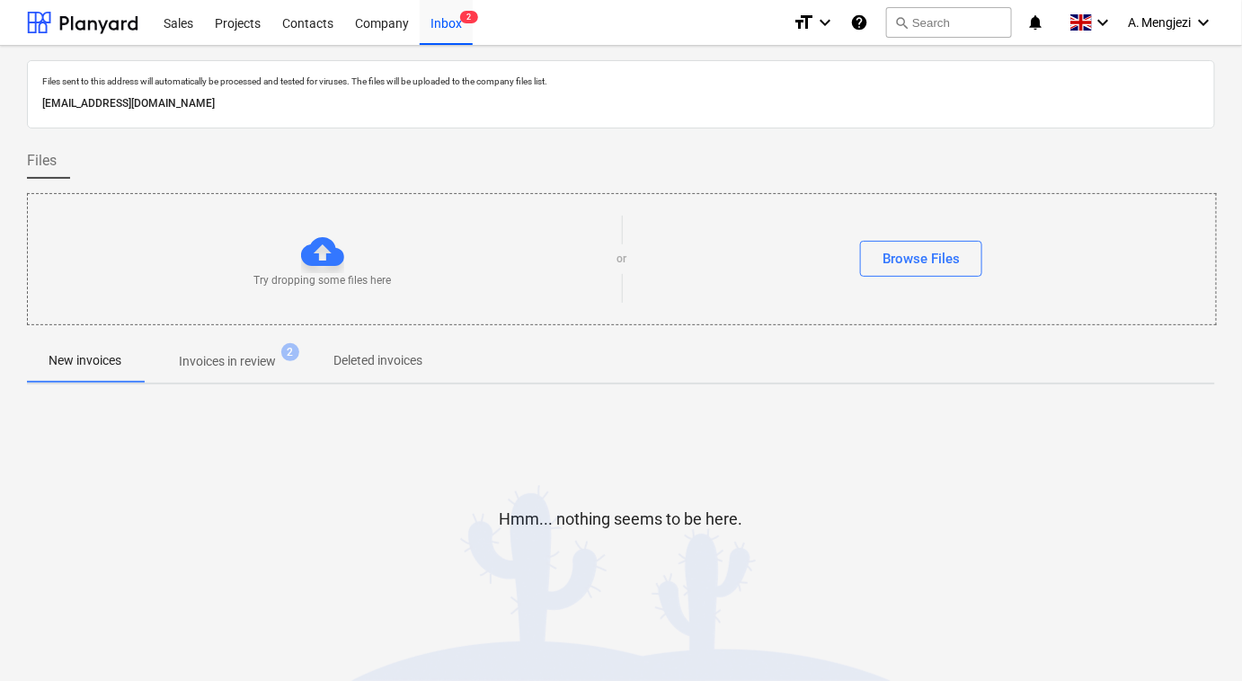
click at [231, 360] on p "Invoices in review" at bounding box center [227, 361] width 97 height 19
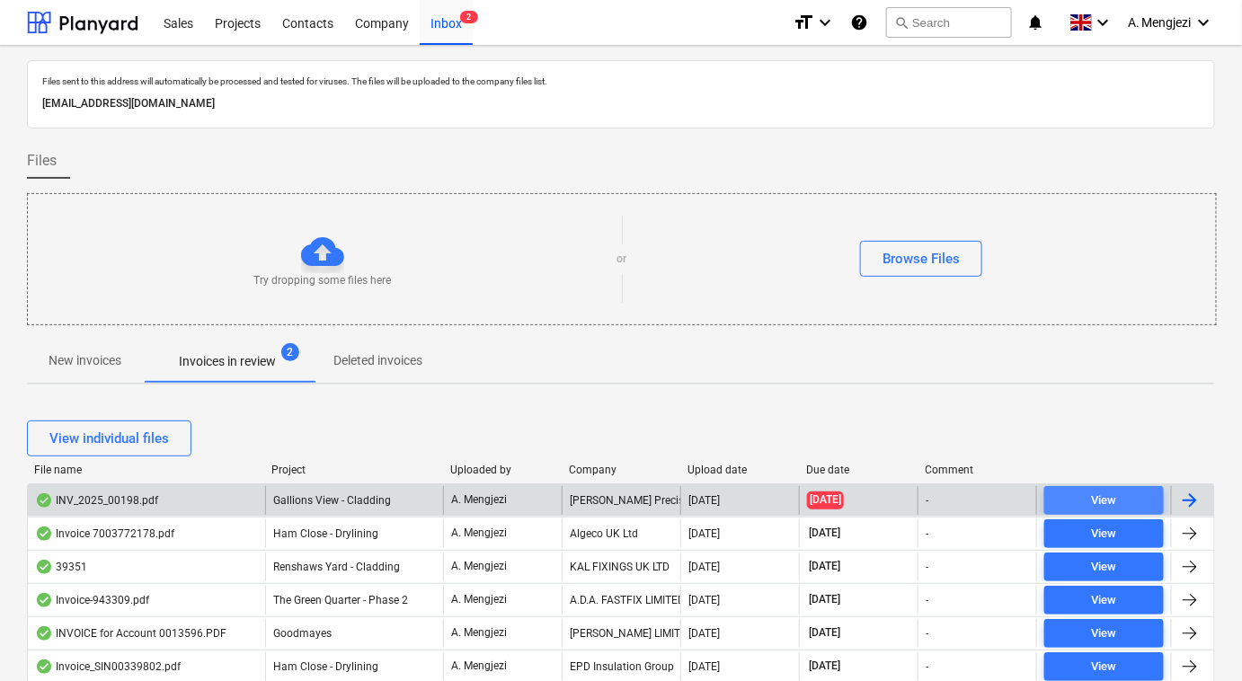
click at [1122, 491] on span "View" at bounding box center [1103, 501] width 105 height 21
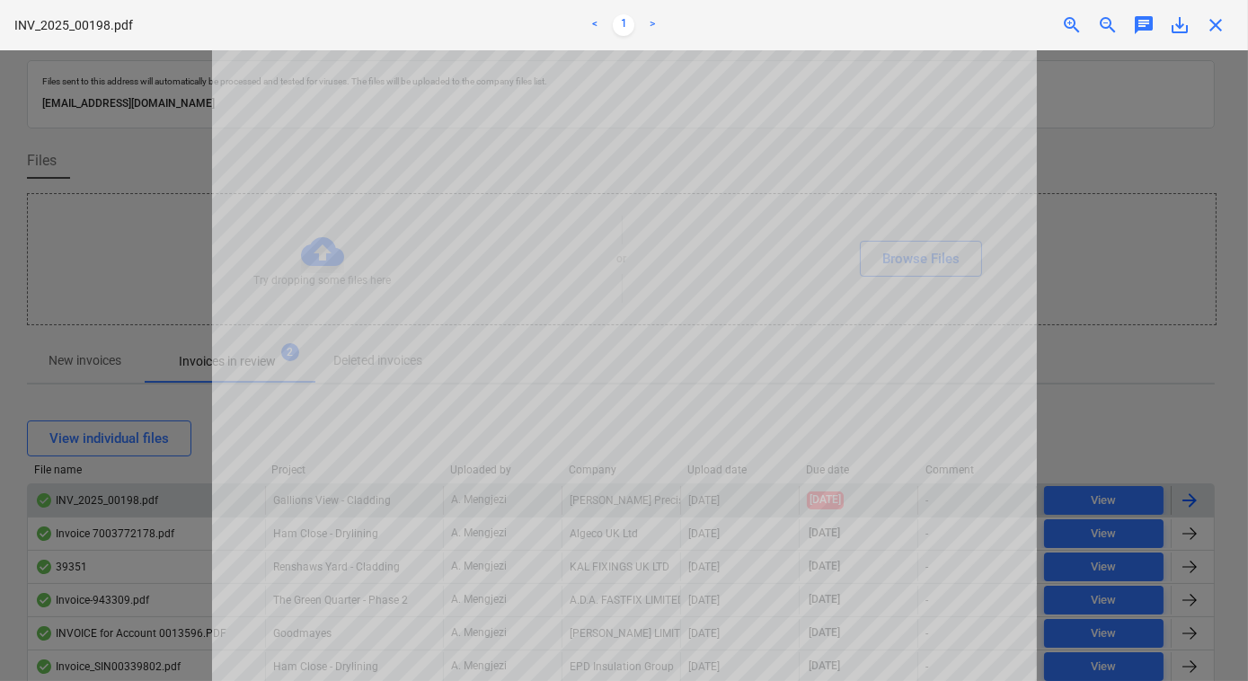
drag, startPoint x: 1212, startPoint y: 27, endPoint x: 1205, endPoint y: 34, distance: 10.2
click at [1212, 26] on span "close" at bounding box center [1216, 25] width 22 height 22
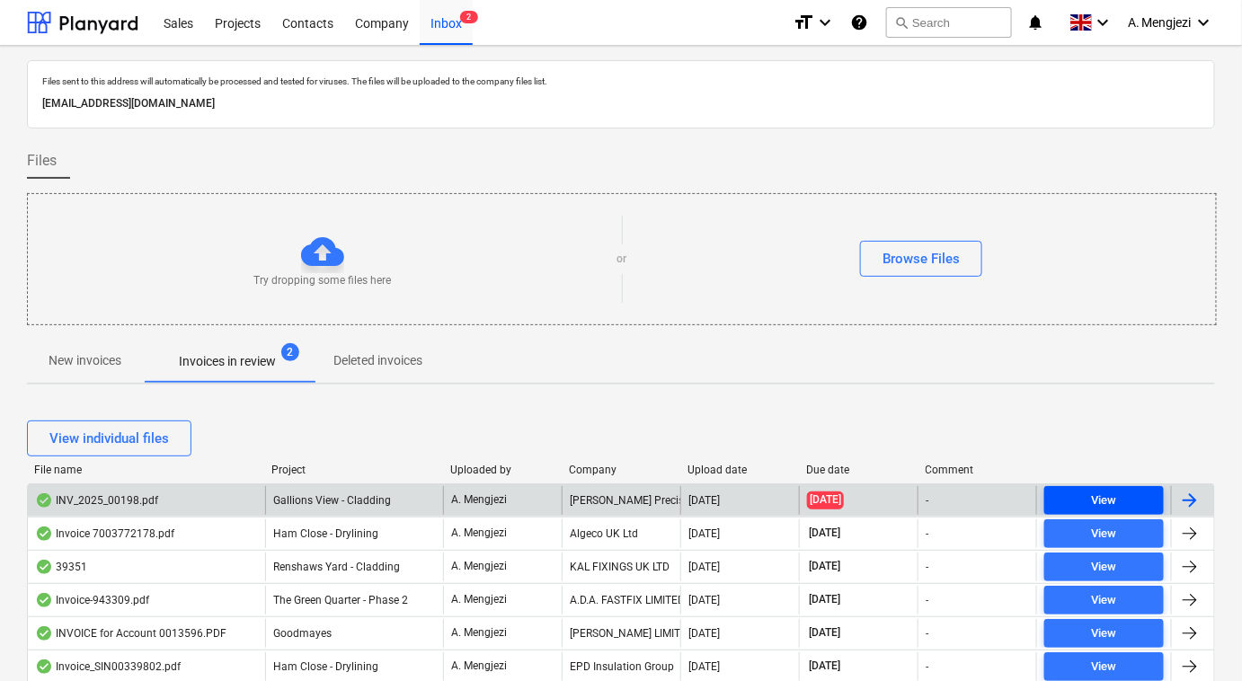
click at [1090, 491] on span "View" at bounding box center [1103, 501] width 105 height 21
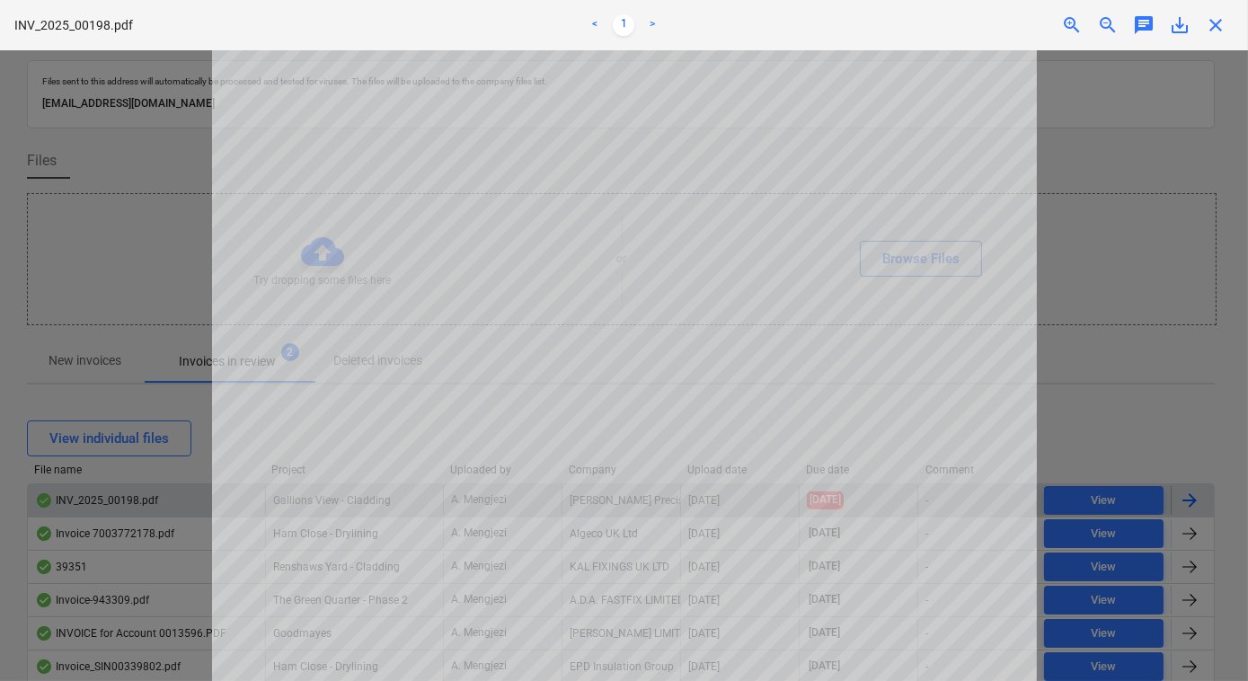
click at [1205, 22] on div "close" at bounding box center [1216, 25] width 36 height 22
click at [1214, 27] on span "close" at bounding box center [1216, 25] width 22 height 22
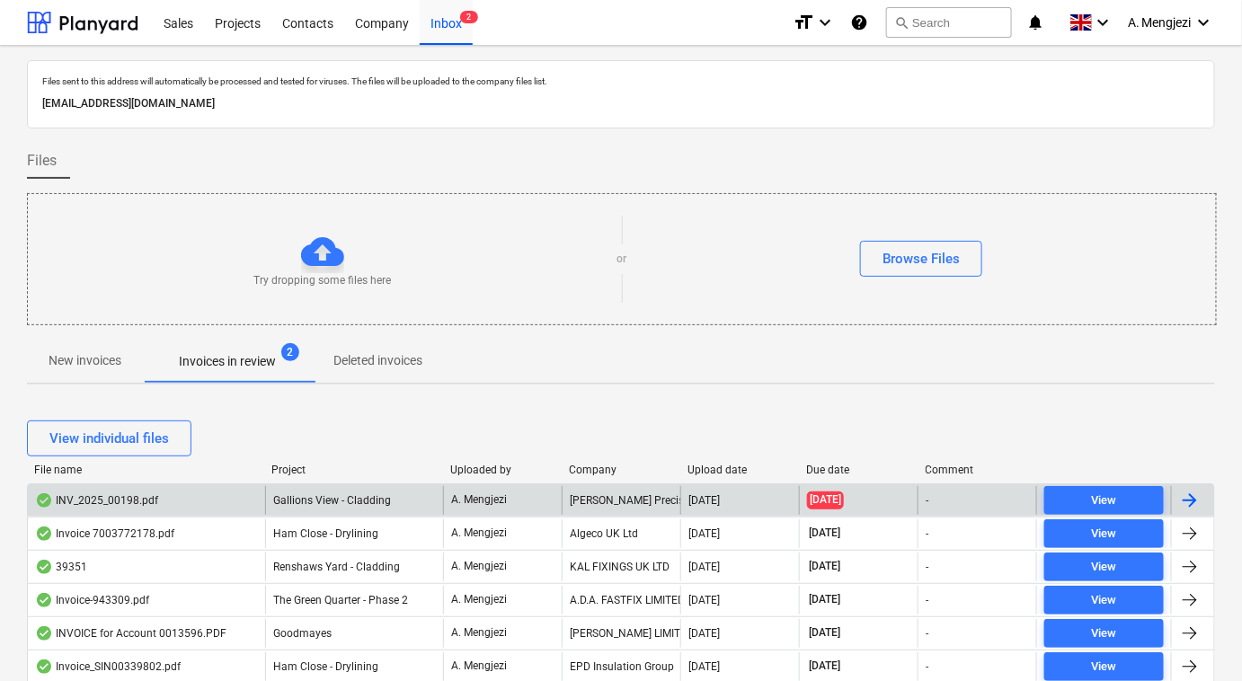
click at [1192, 499] on div at bounding box center [1190, 501] width 22 height 22
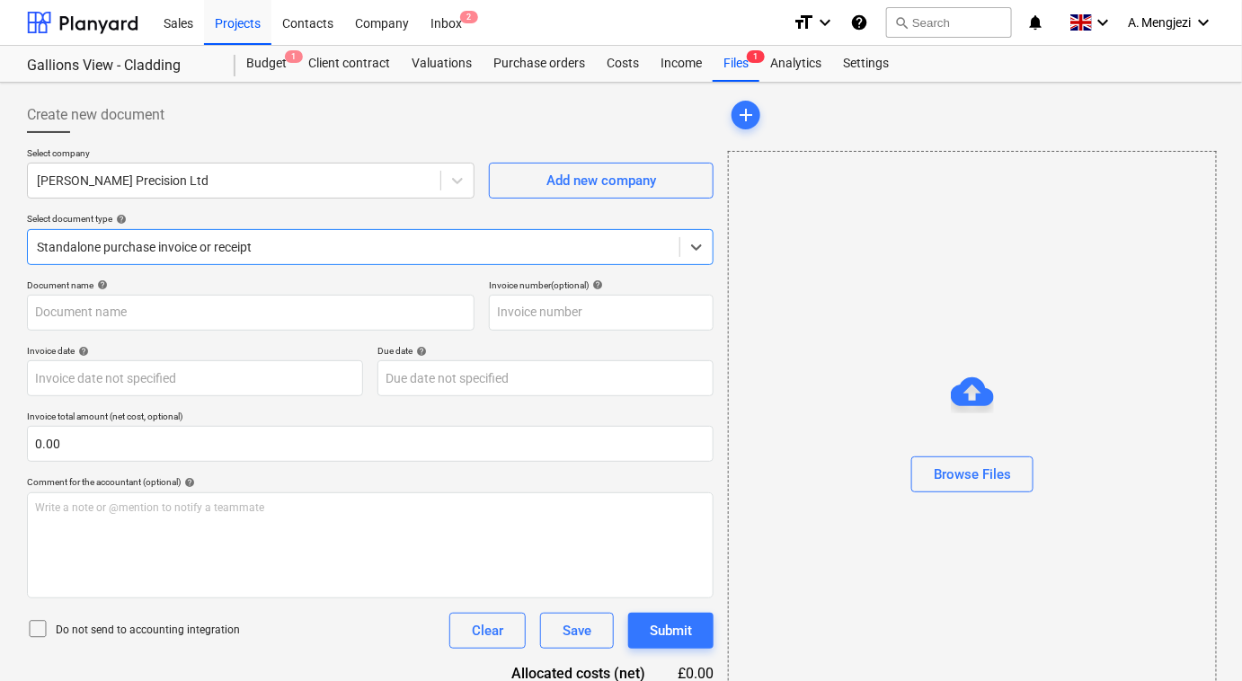
type input "20023114"
type input "[DATE]"
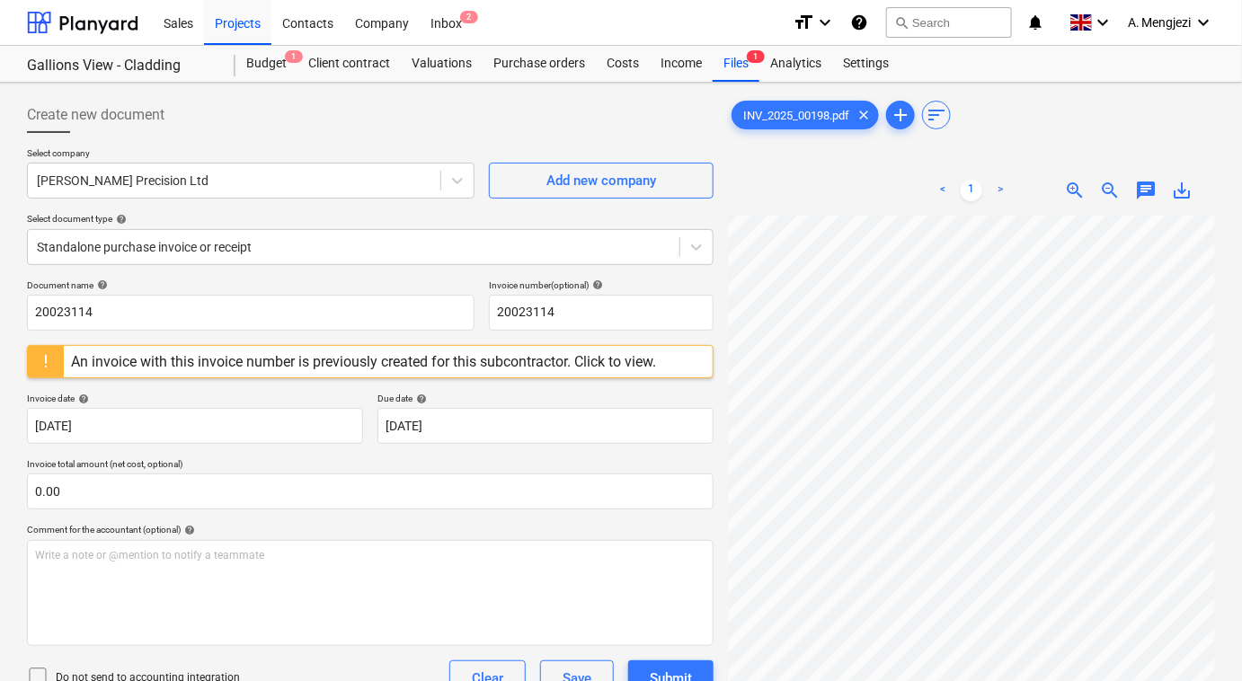
scroll to position [450, 347]
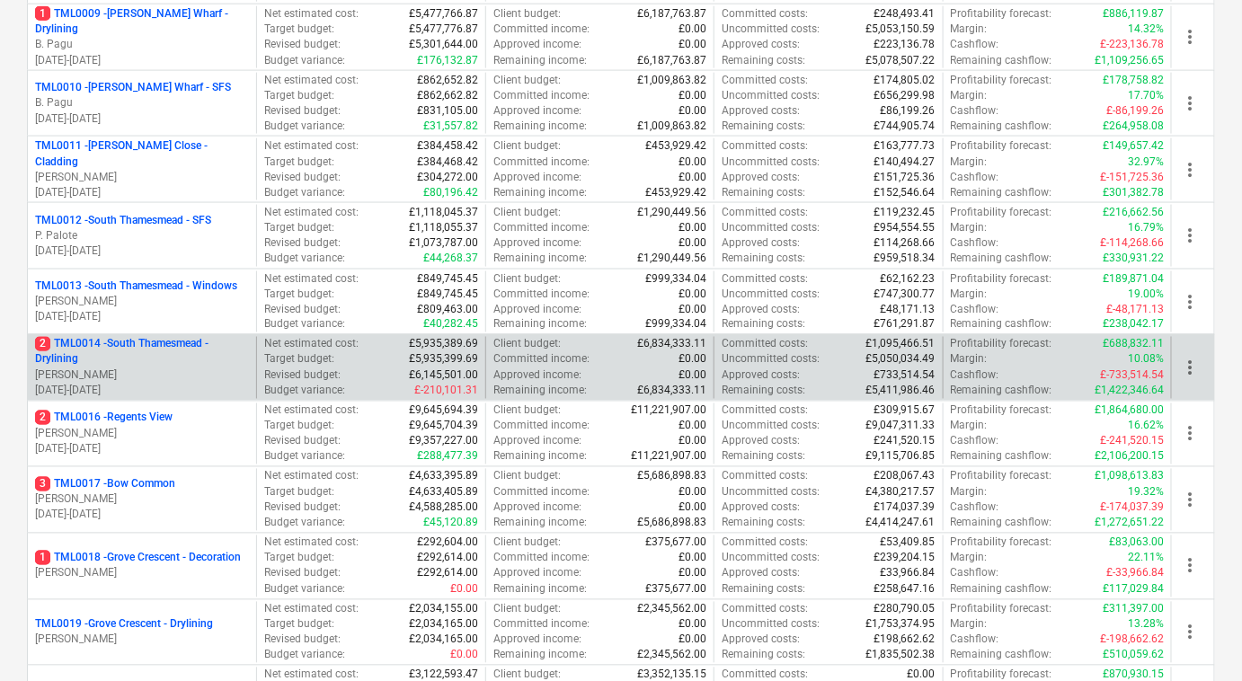
scroll to position [408, 0]
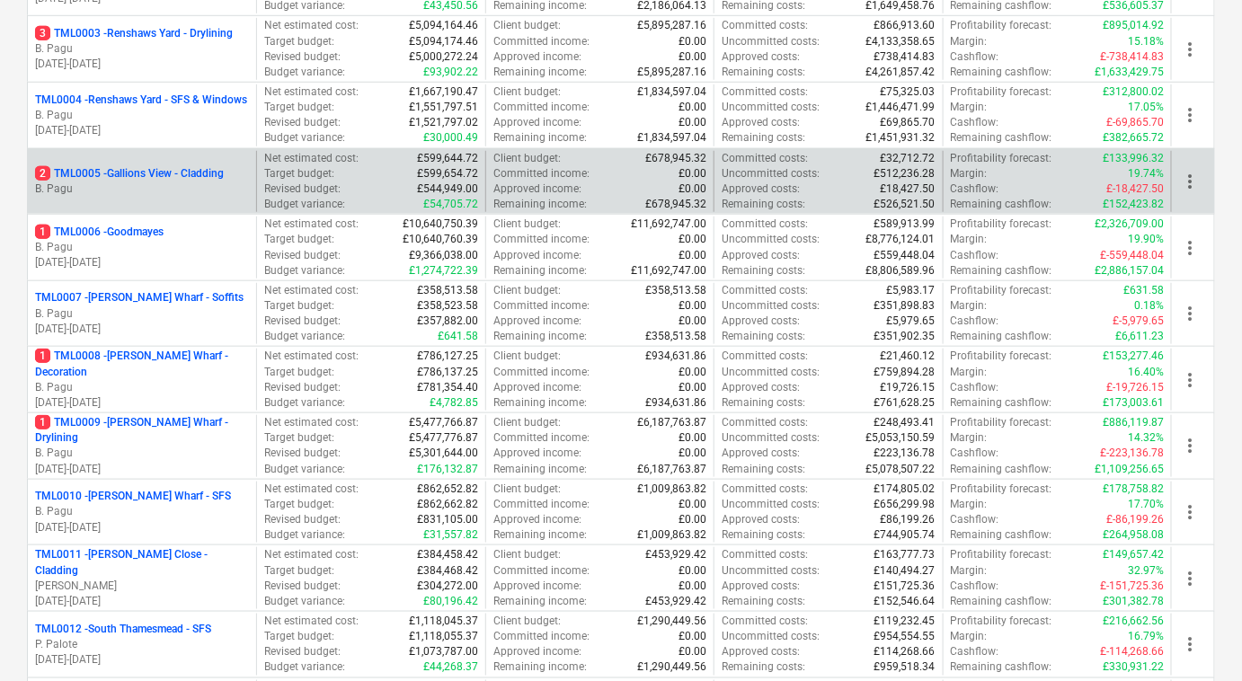
click at [133, 181] on p "B. Pagu" at bounding box center [142, 188] width 214 height 15
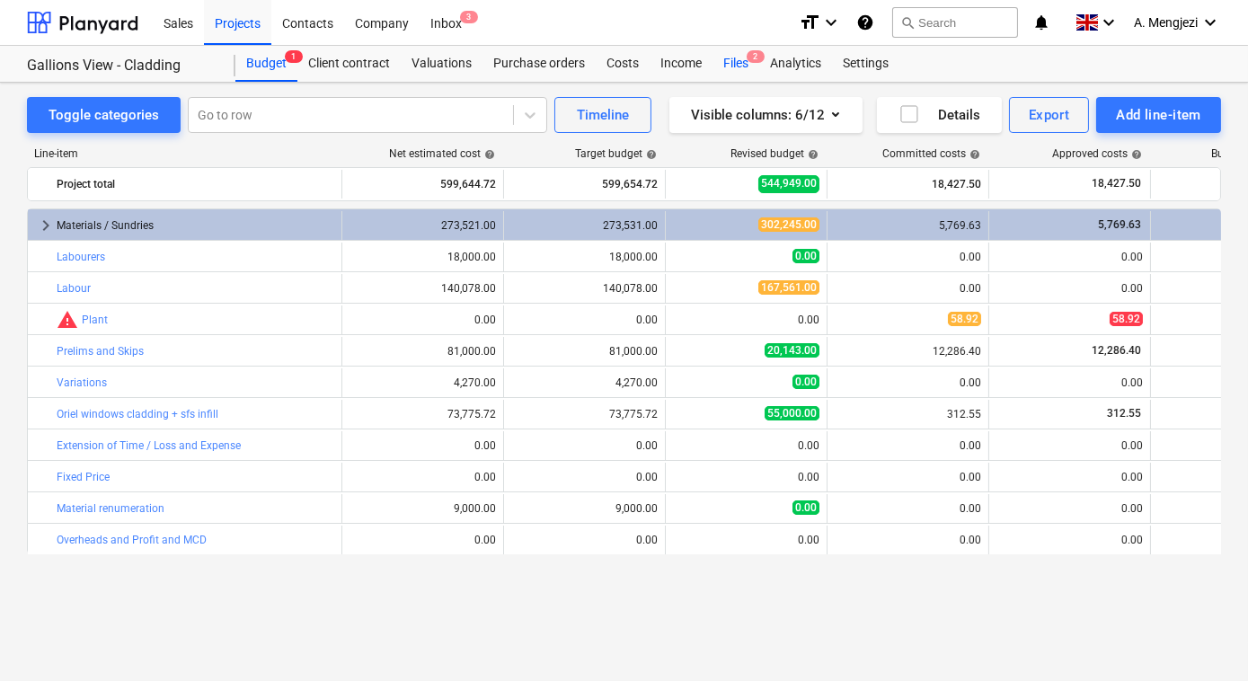
click at [730, 66] on div "Files 2" at bounding box center [735, 64] width 47 height 36
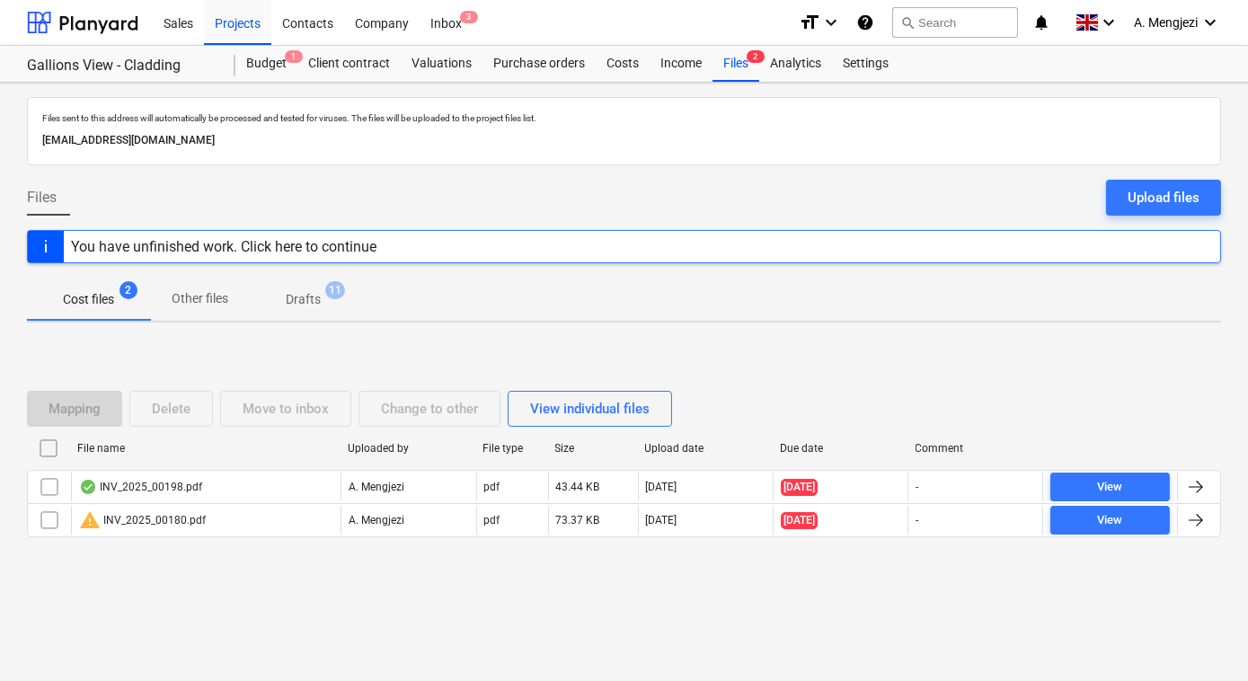
click at [302, 293] on p "Drafts" at bounding box center [303, 299] width 35 height 19
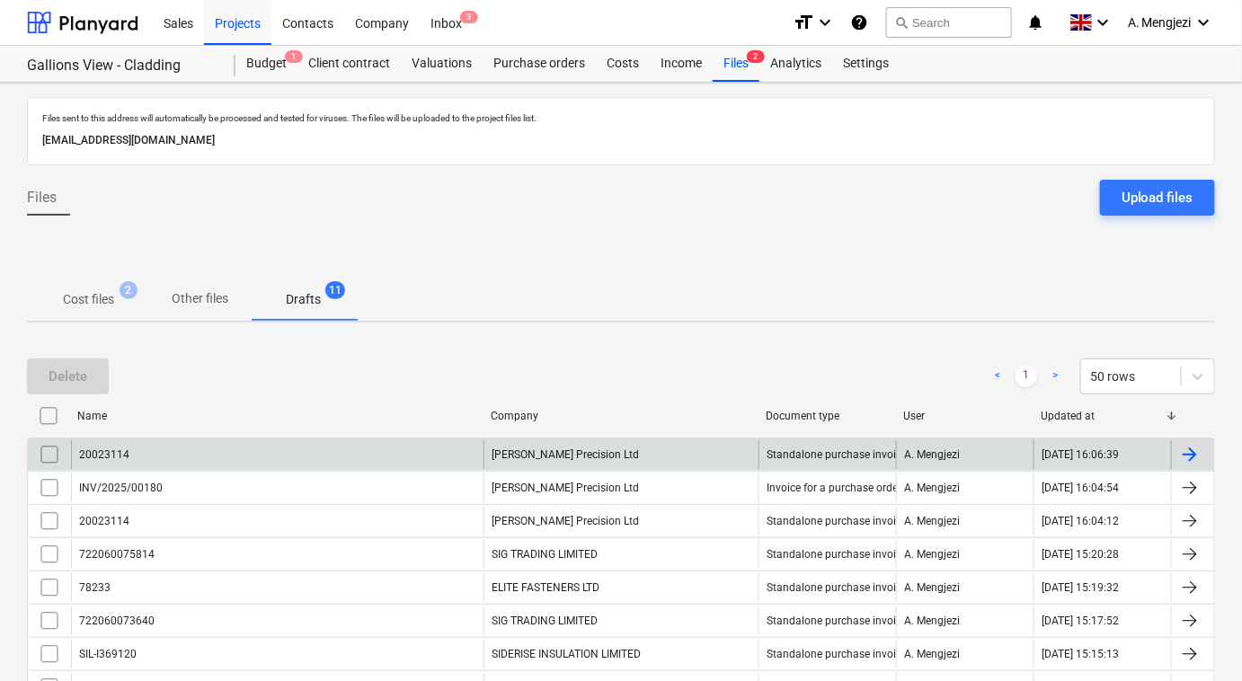
click at [49, 456] on input "checkbox" at bounding box center [49, 454] width 29 height 29
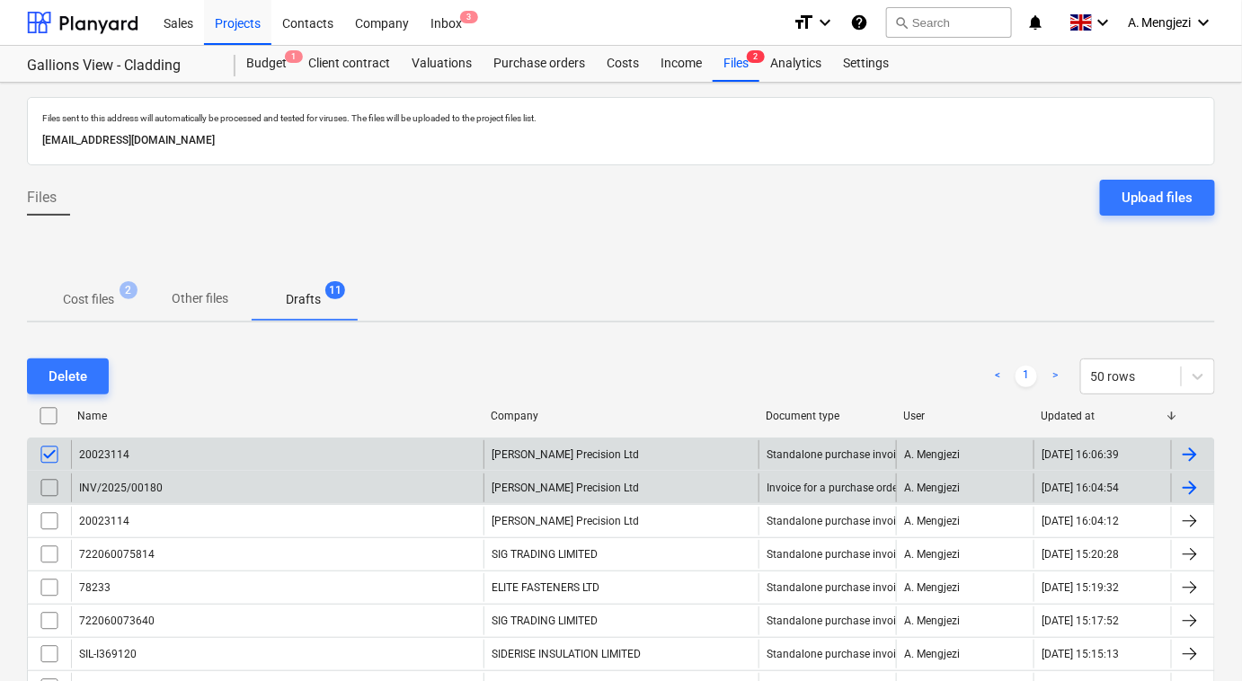
click at [47, 487] on input "checkbox" at bounding box center [49, 487] width 29 height 29
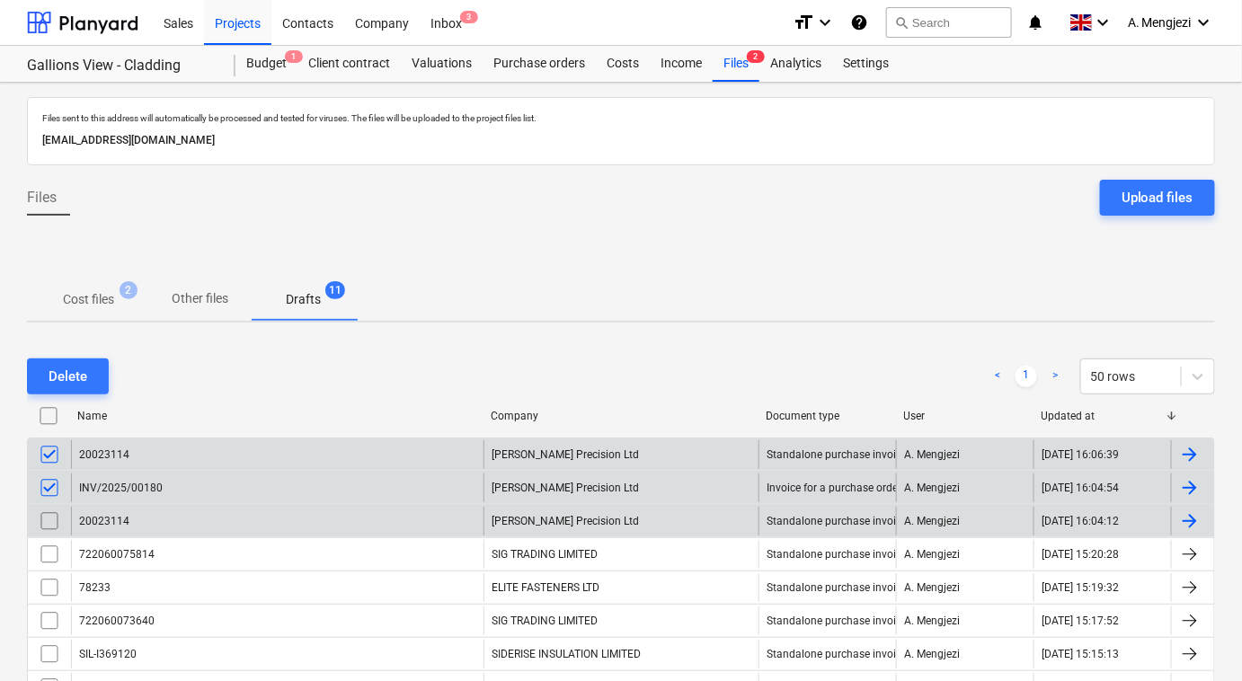
click at [47, 516] on input "checkbox" at bounding box center [49, 521] width 29 height 29
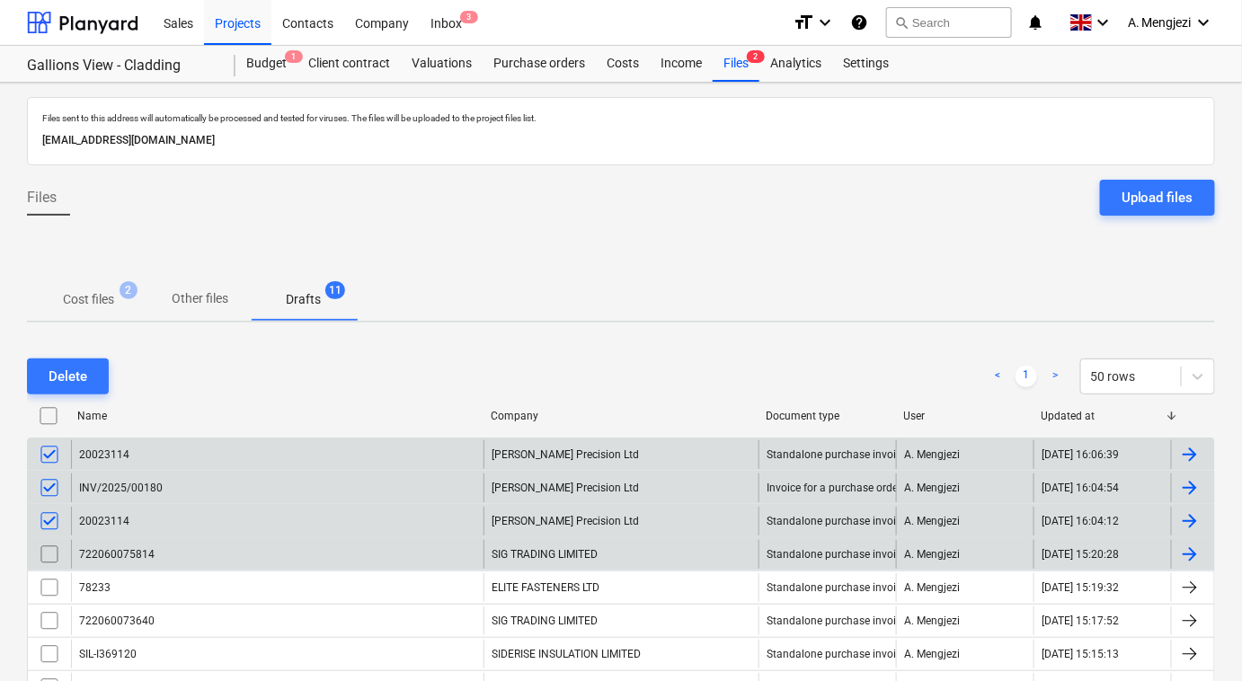
click at [41, 552] on input "checkbox" at bounding box center [49, 554] width 29 height 29
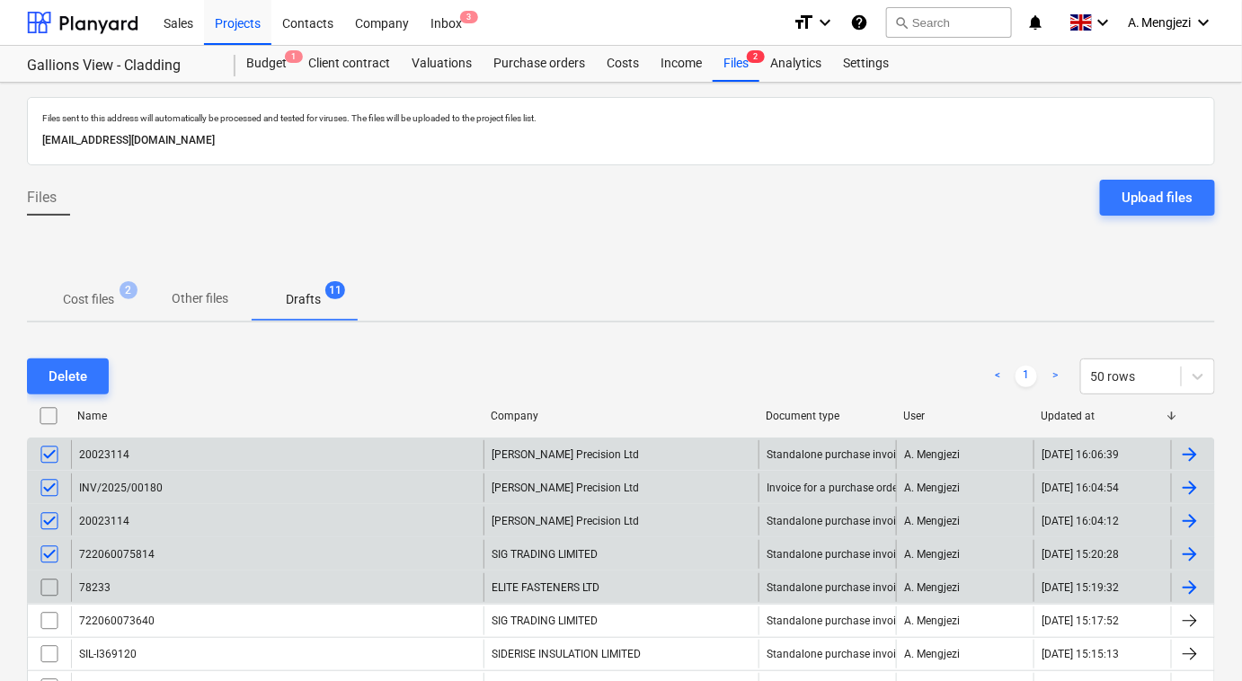
click at [43, 586] on input "checkbox" at bounding box center [49, 587] width 29 height 29
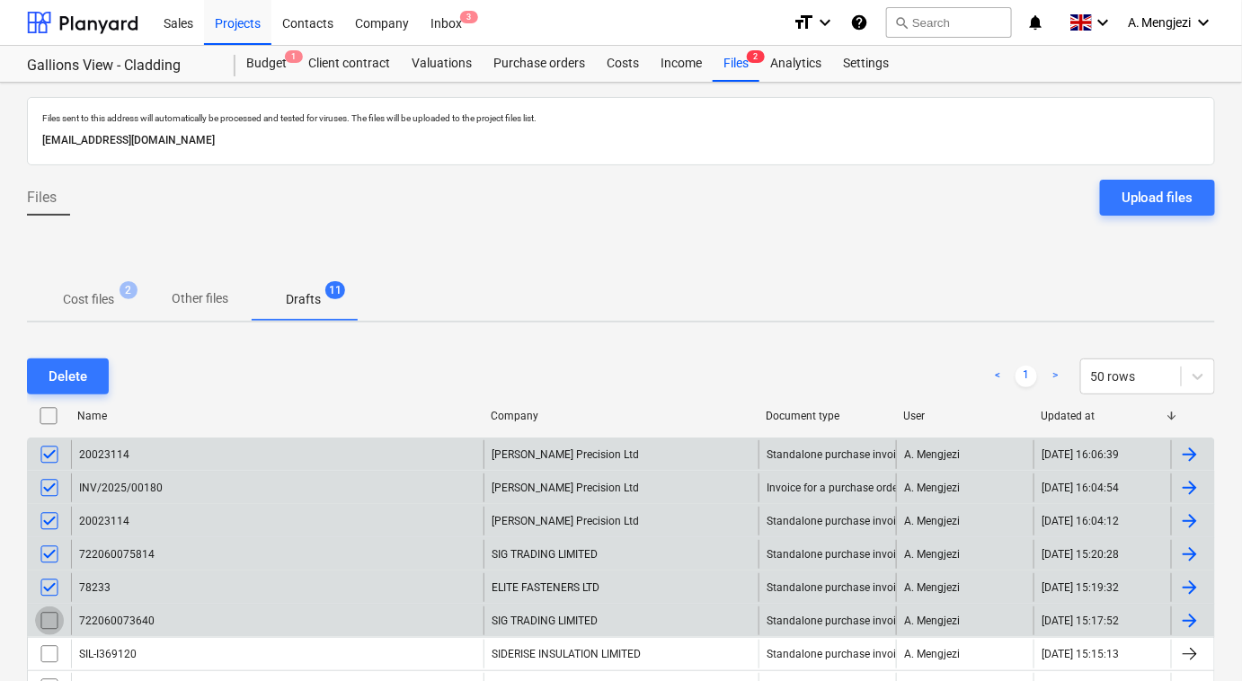
click at [47, 622] on input "checkbox" at bounding box center [49, 620] width 29 height 29
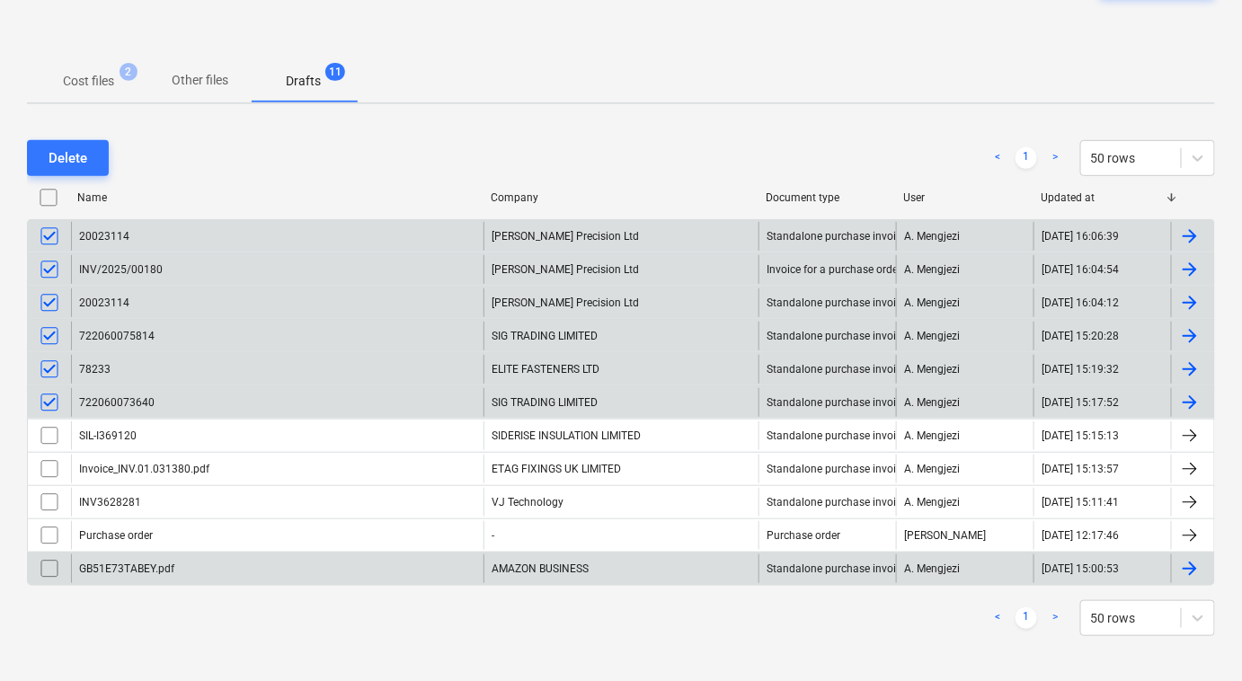
click at [45, 565] on input "checkbox" at bounding box center [49, 568] width 29 height 29
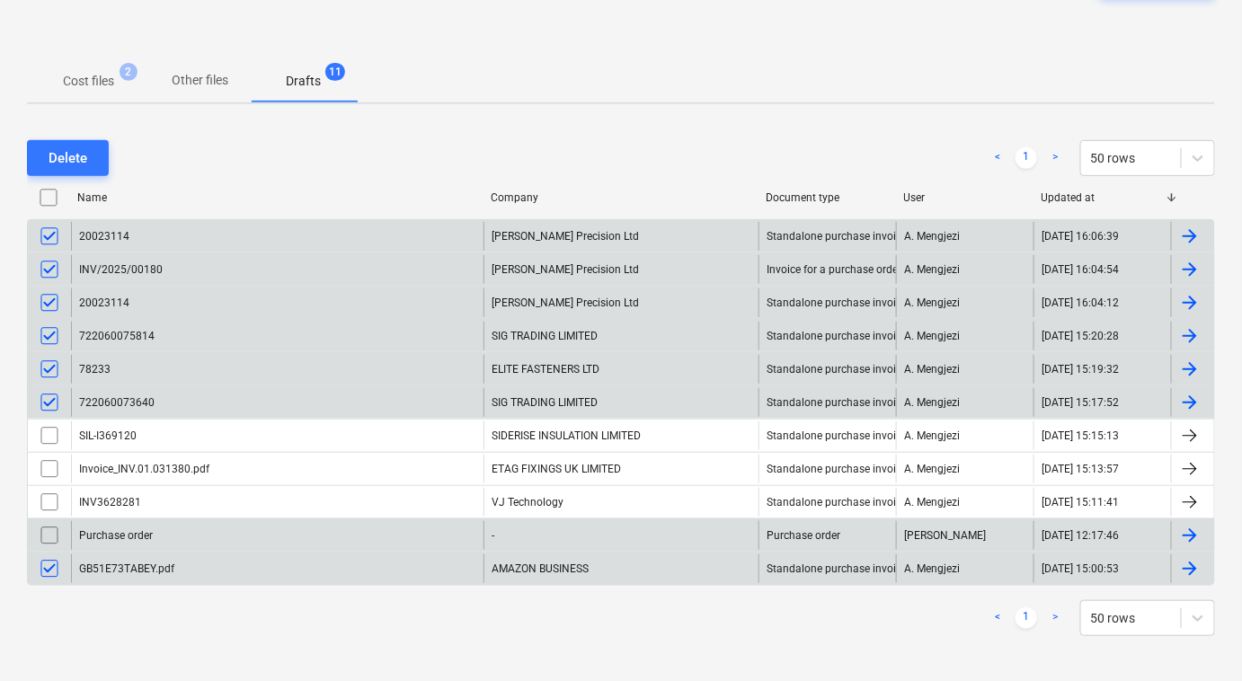
drag, startPoint x: 46, startPoint y: 530, endPoint x: 50, endPoint y: 513, distance: 17.7
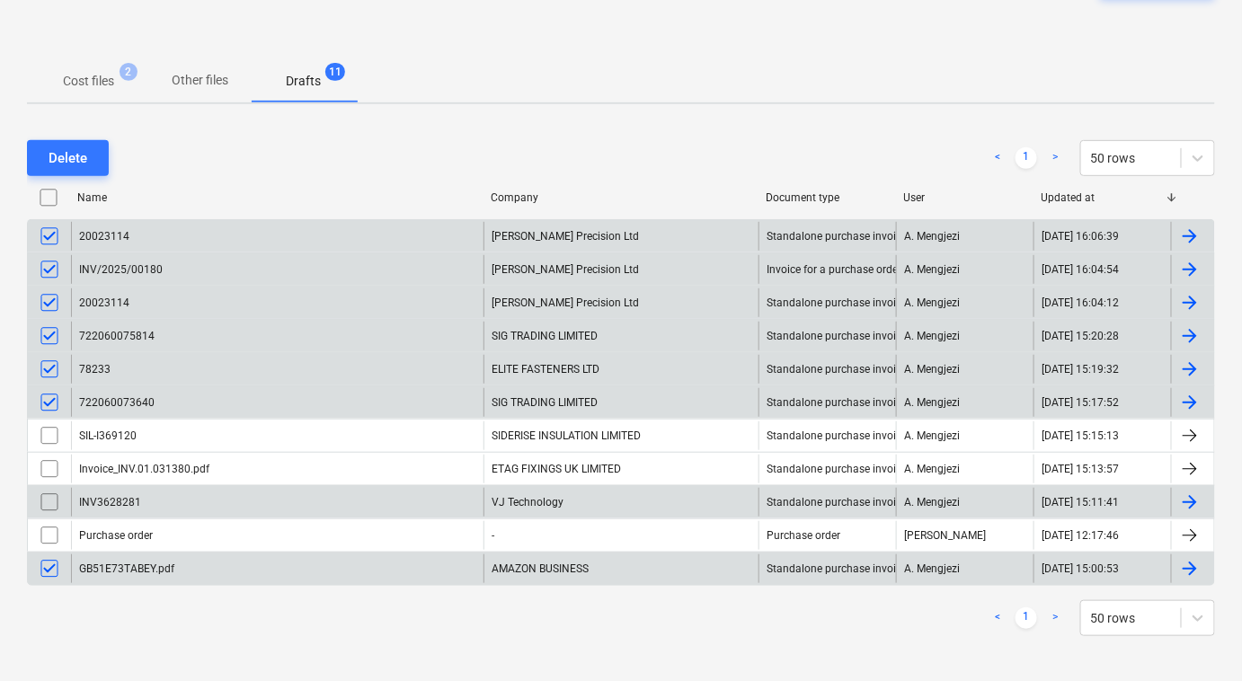
click at [46, 530] on input "checkbox" at bounding box center [49, 535] width 29 height 29
click at [52, 495] on input "checkbox" at bounding box center [49, 502] width 29 height 29
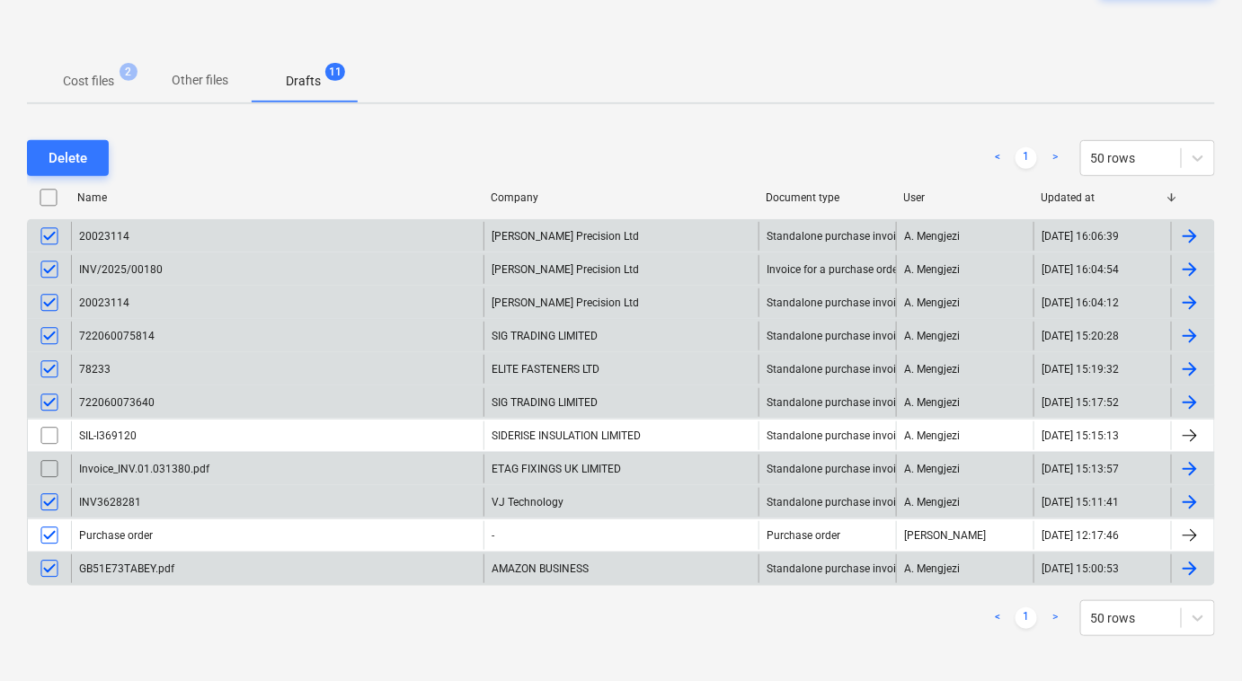
click at [50, 459] on input "checkbox" at bounding box center [49, 469] width 29 height 29
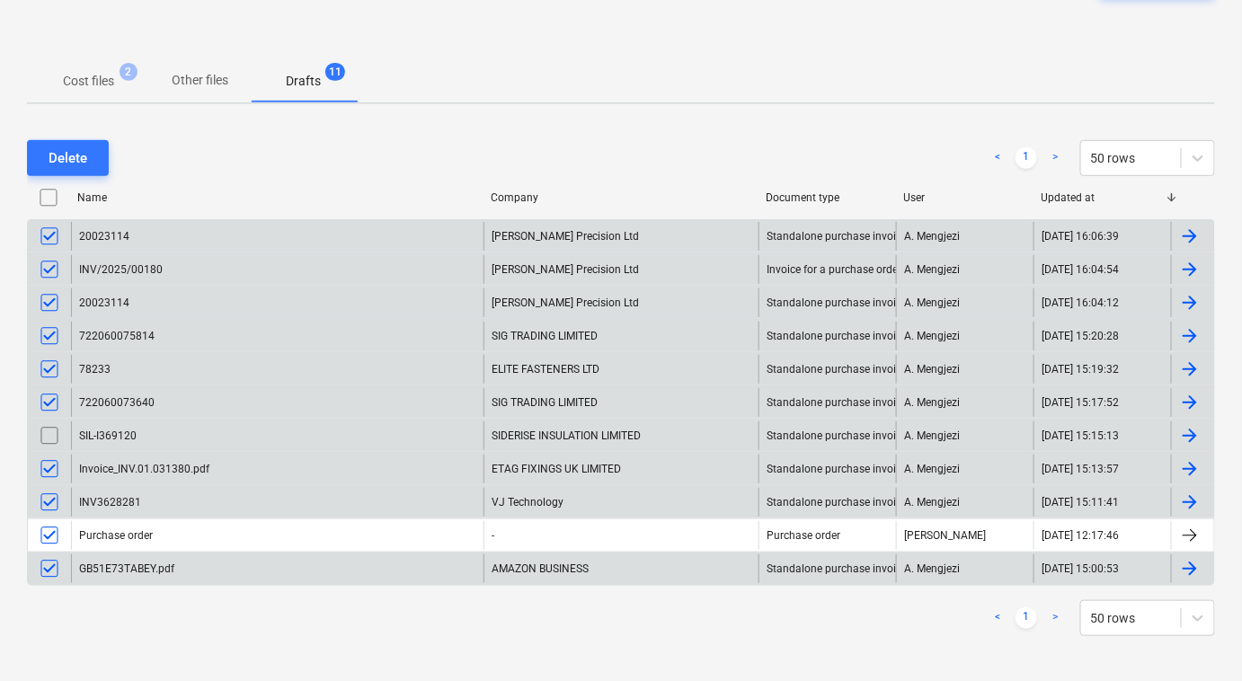
click at [46, 425] on input "checkbox" at bounding box center [49, 435] width 29 height 29
click at [100, 151] on button "Delete" at bounding box center [68, 158] width 82 height 36
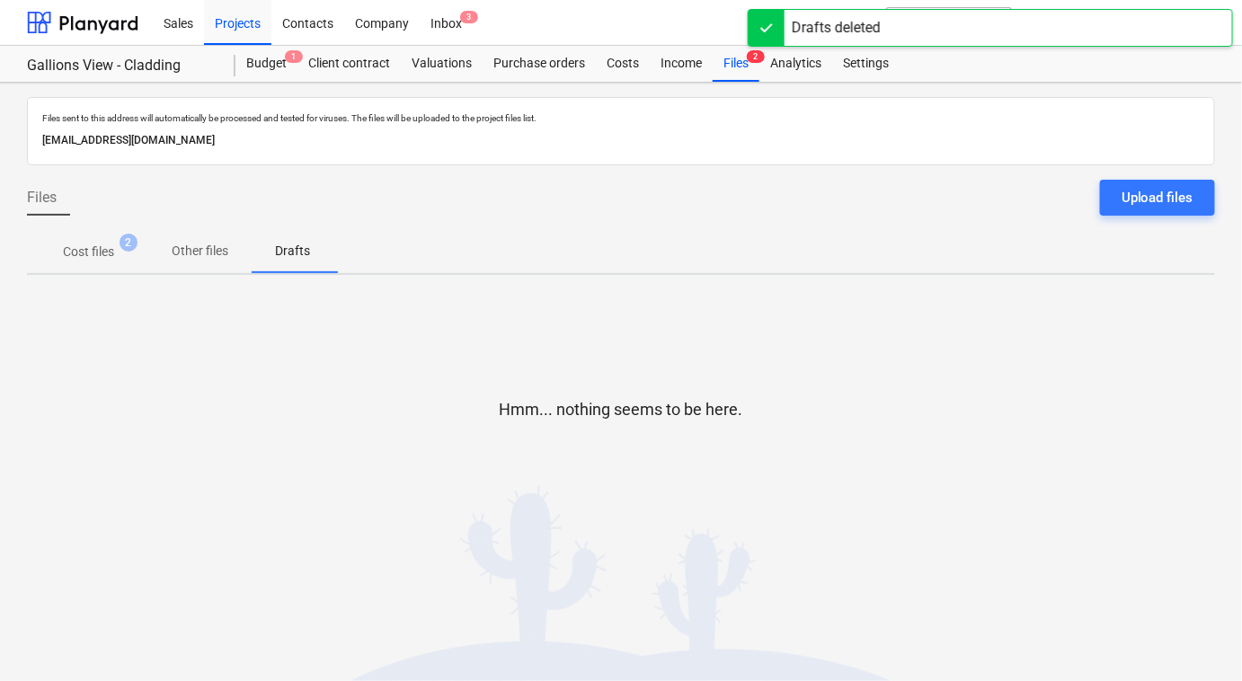
scroll to position [0, 0]
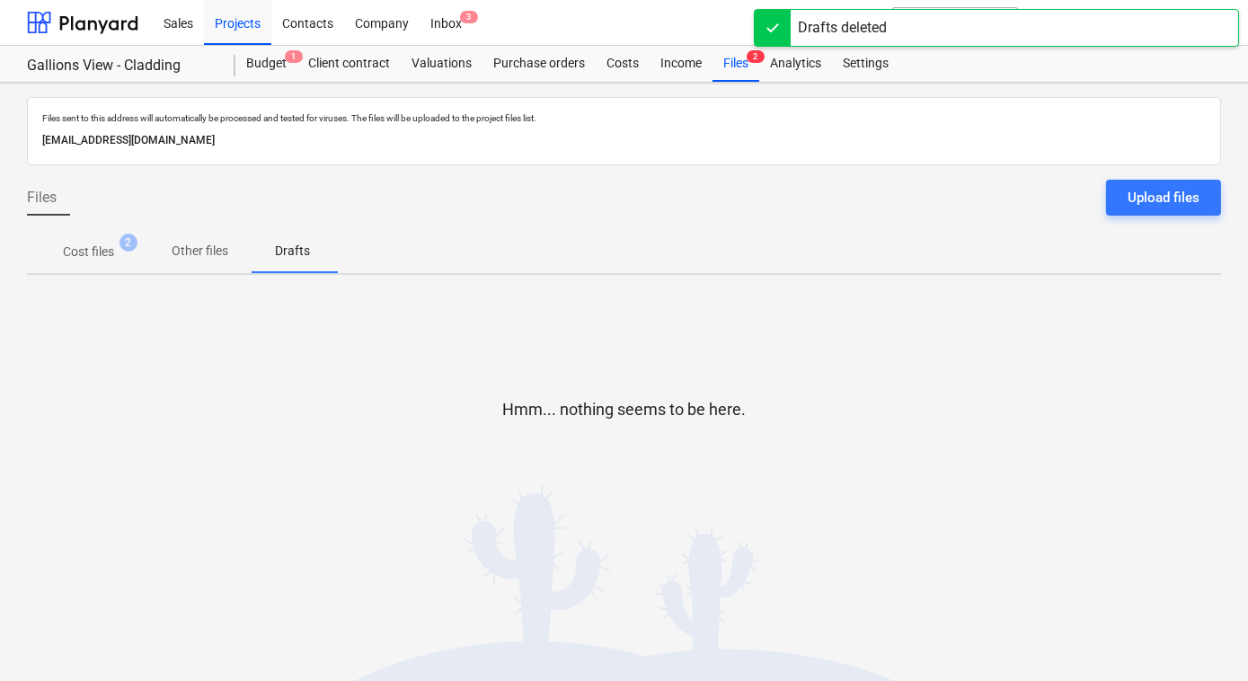
click at [97, 241] on span "Cost files 2" at bounding box center [88, 251] width 123 height 32
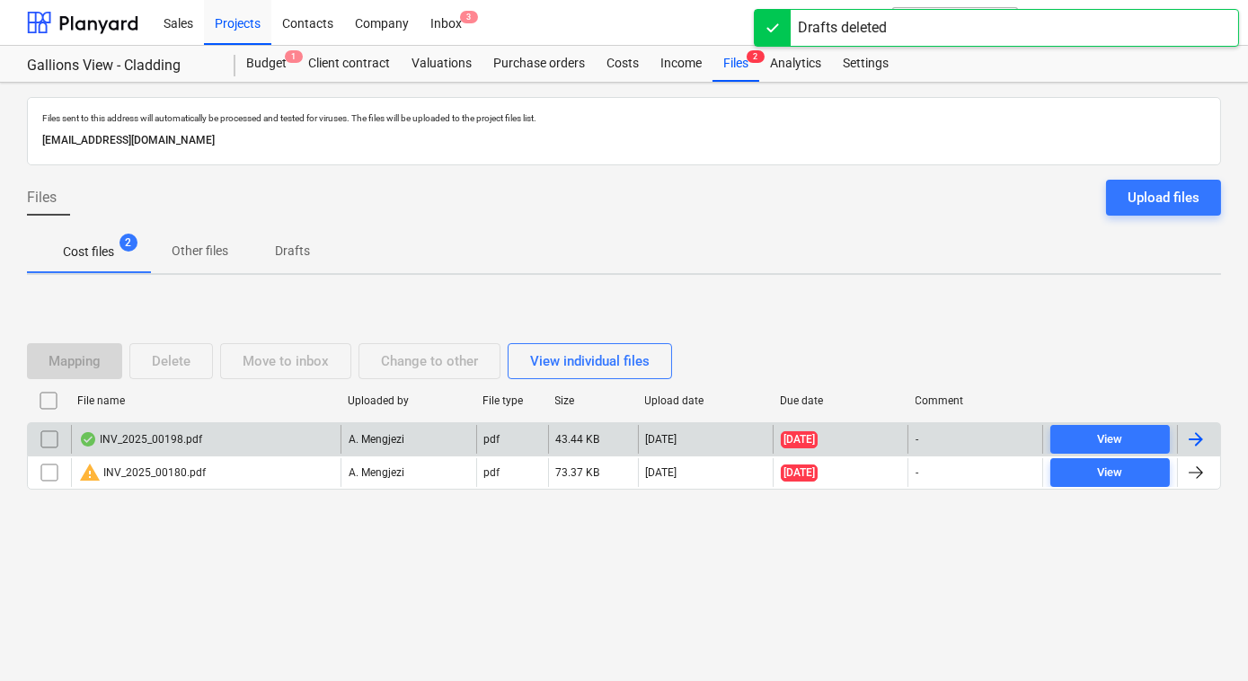
click at [163, 438] on div "INV_2025_00198.pdf" at bounding box center [140, 439] width 123 height 14
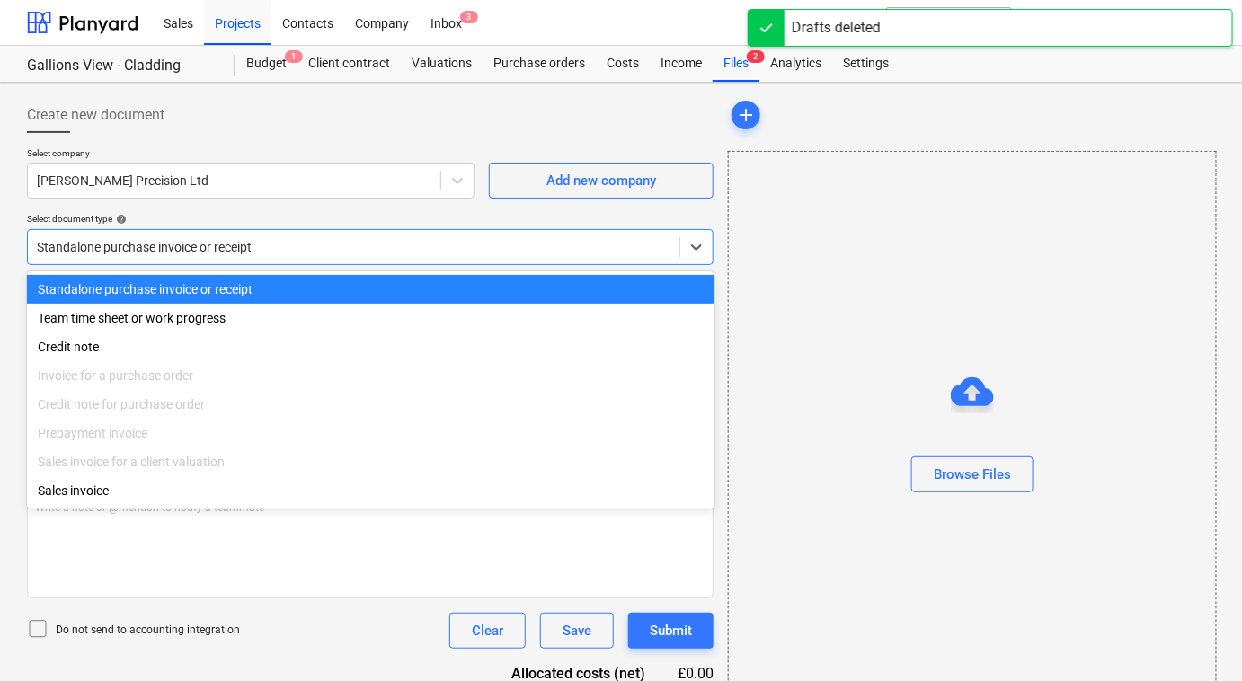
click at [266, 243] on div at bounding box center [353, 247] width 633 height 18
type input "20023114"
type input "[DATE]"
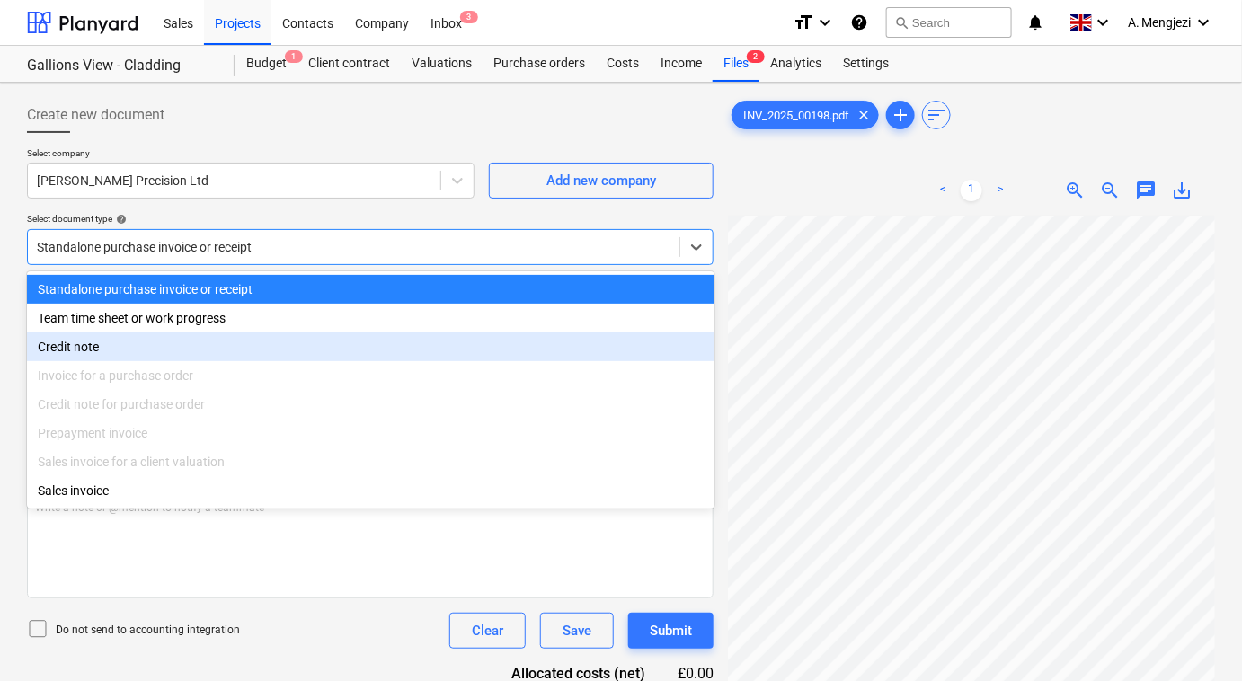
click at [138, 381] on div "Invoice for a purchase order" at bounding box center [370, 375] width 687 height 29
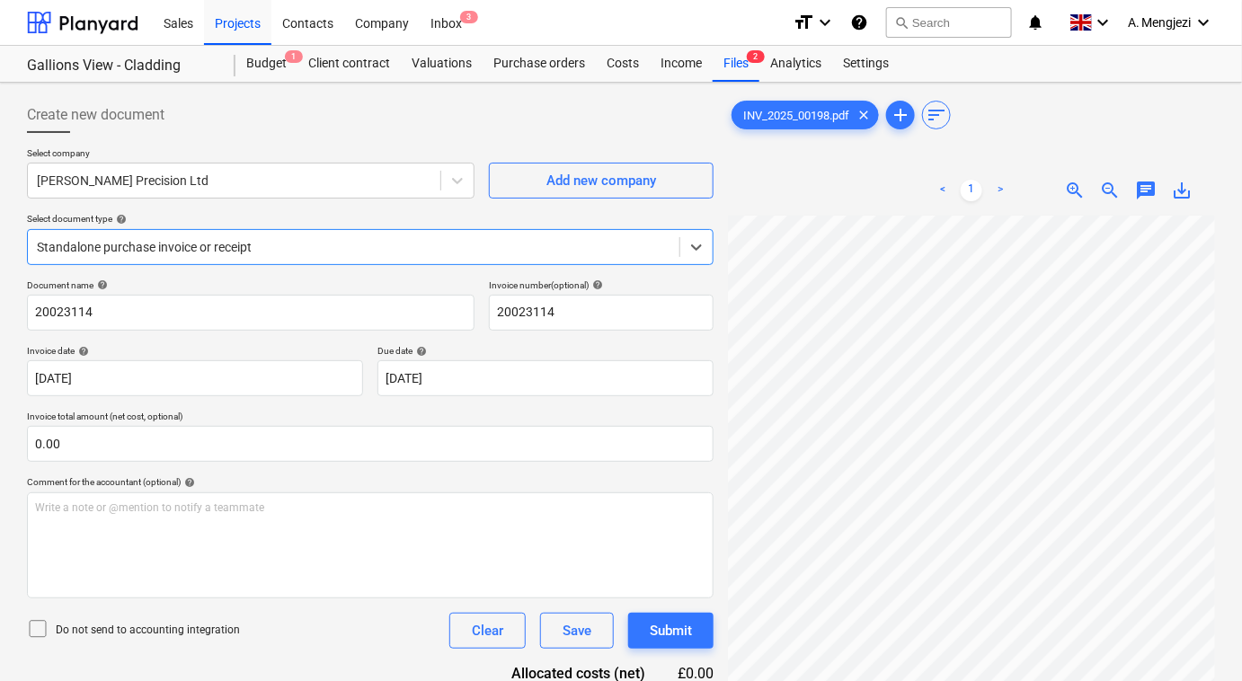
click at [349, 243] on div at bounding box center [353, 247] width 633 height 18
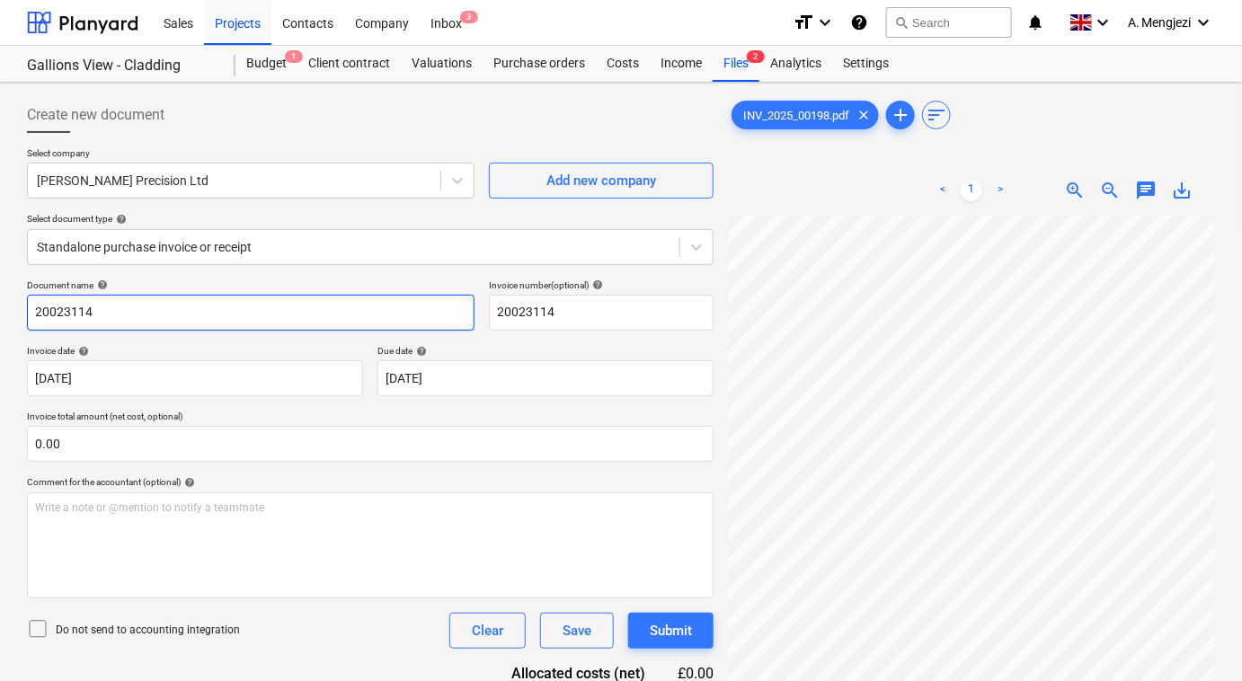
drag, startPoint x: 159, startPoint y: 308, endPoint x: -14, endPoint y: 313, distance: 173.5
click at [0, 313] on html "Sales Projects Contacts Company Inbox 3 format_size keyboard_arrow_down help se…" at bounding box center [621, 340] width 1242 height 681
type input "INV/2025/00198"
drag, startPoint x: 150, startPoint y: 314, endPoint x: 29, endPoint y: 314, distance: 121.3
click at [29, 314] on input "INV/2025/00198" at bounding box center [250, 313] width 447 height 36
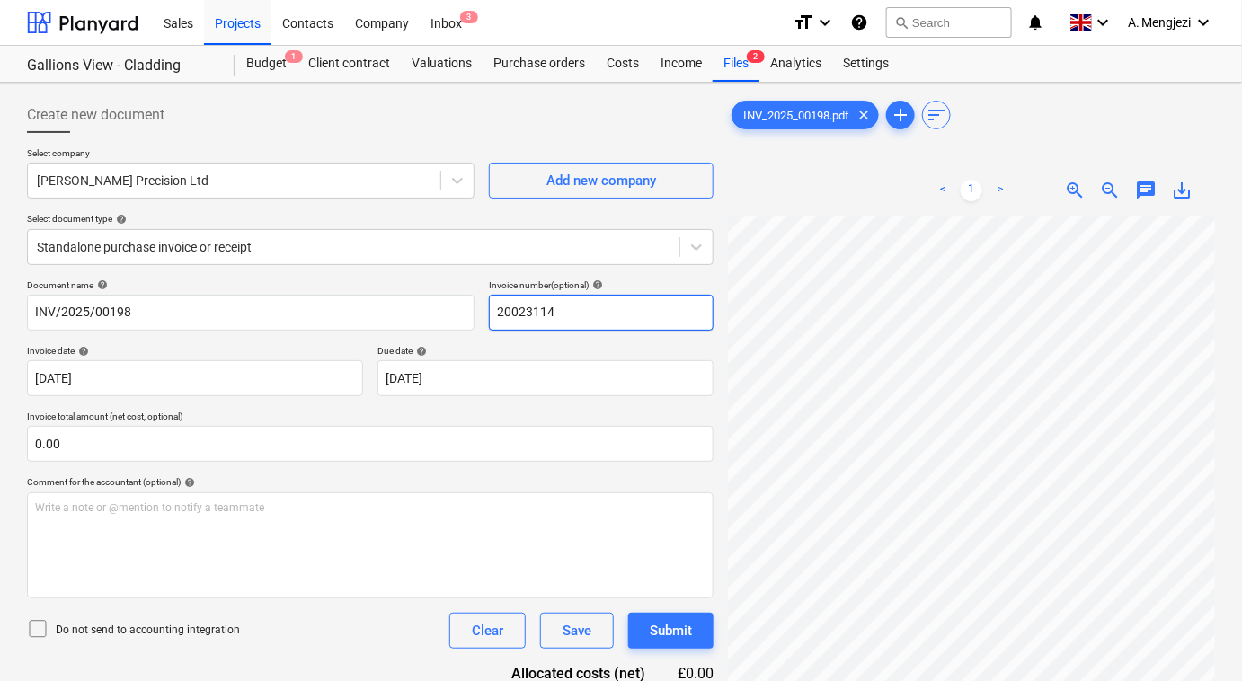
drag, startPoint x: 564, startPoint y: 308, endPoint x: 479, endPoint y: 313, distance: 85.5
click at [479, 313] on div "Document name help INV/2025/00198 Invoice number (optional) help 20023114" at bounding box center [370, 304] width 686 height 51
paste input "INV/2025/00198"
type input "INV/2025/00198"
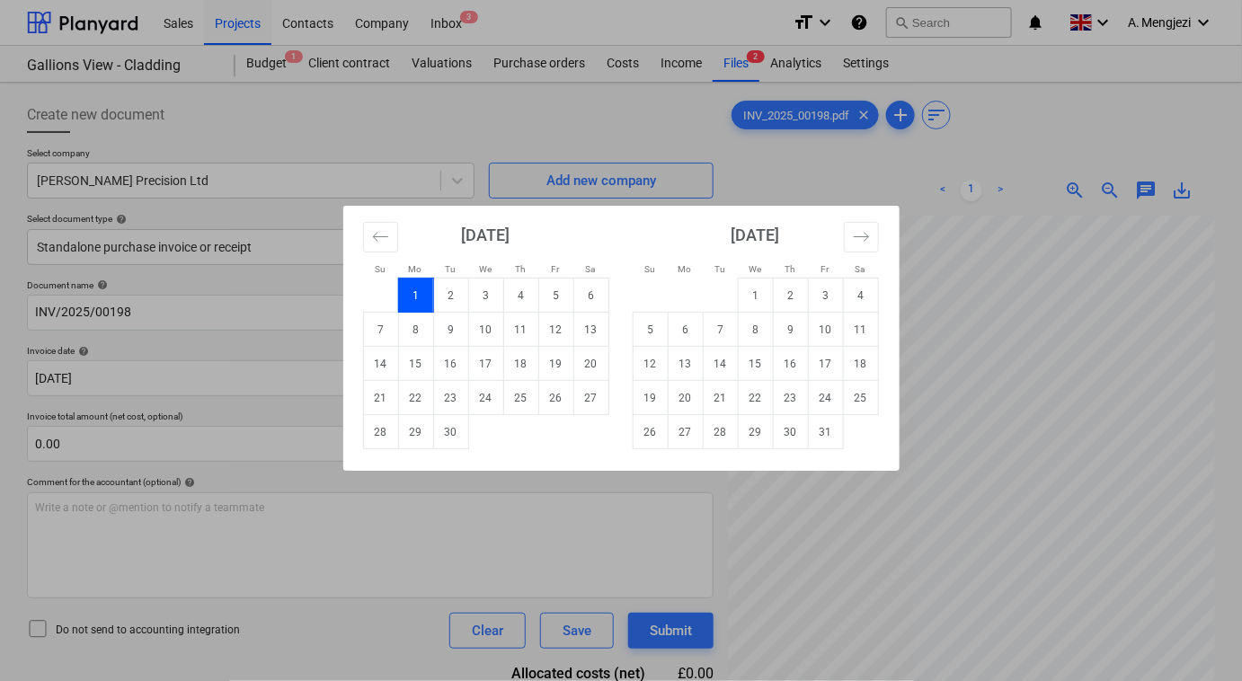
click at [407, 288] on td "1" at bounding box center [415, 296] width 35 height 34
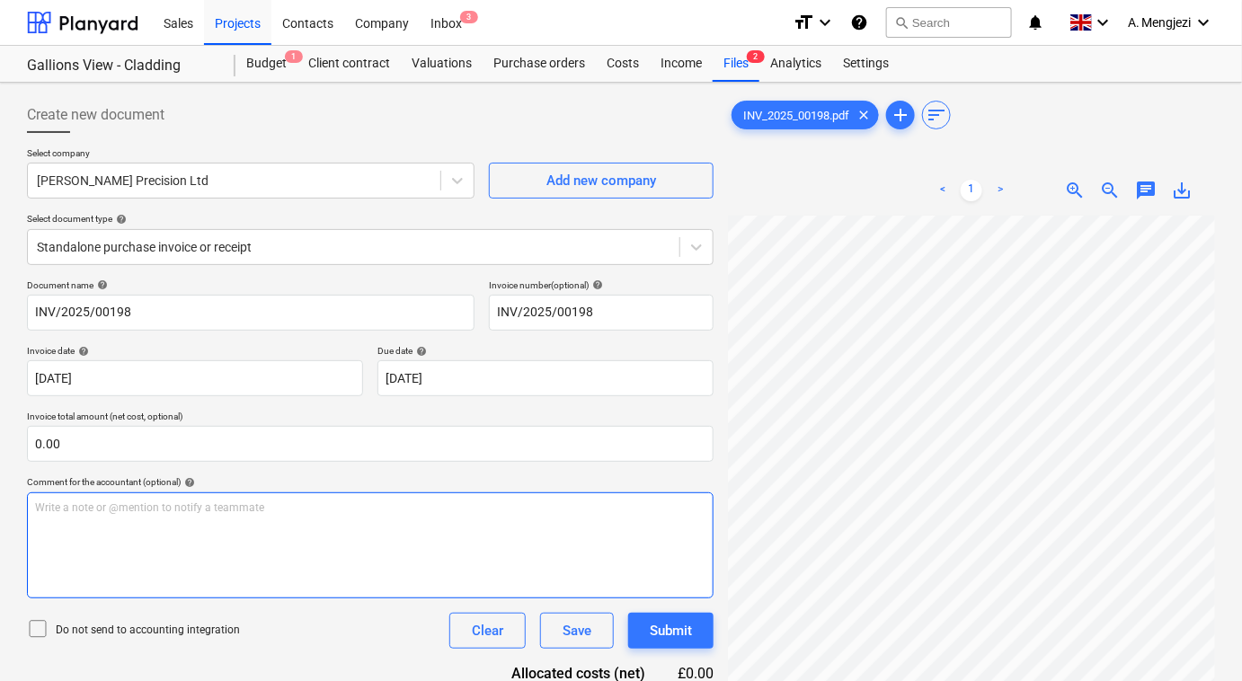
scroll to position [408, 0]
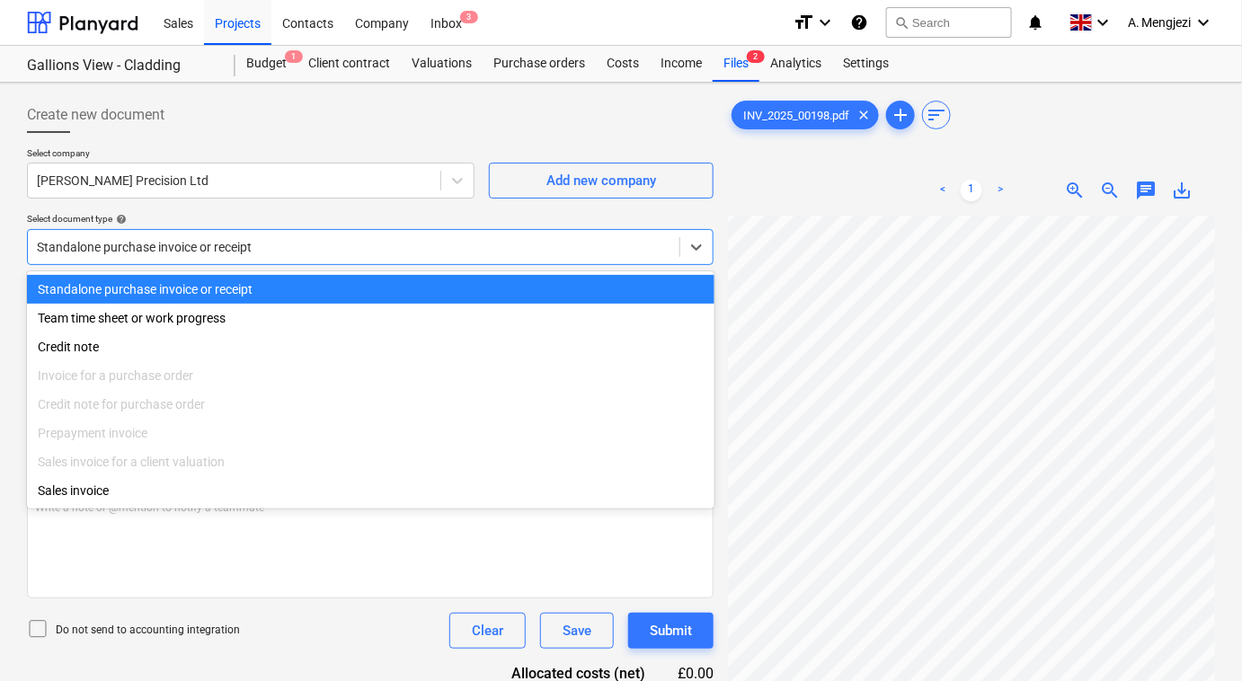
click at [345, 247] on div at bounding box center [353, 247] width 633 height 18
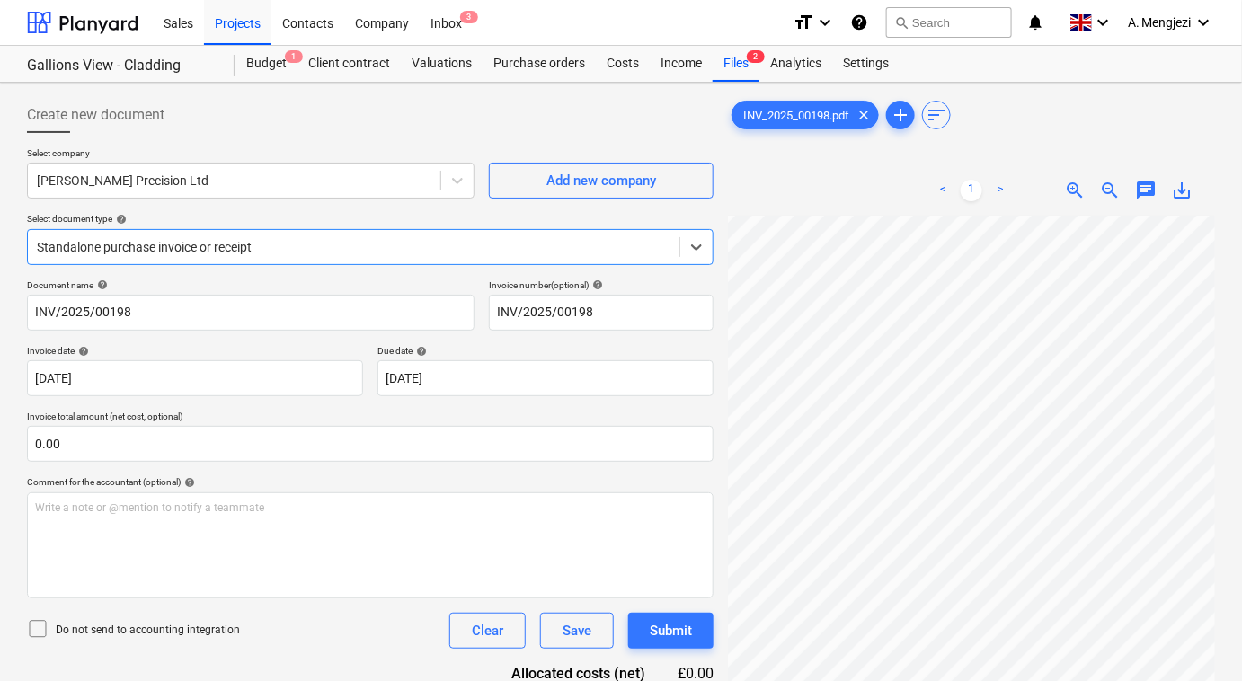
click at [345, 247] on div at bounding box center [353, 247] width 633 height 18
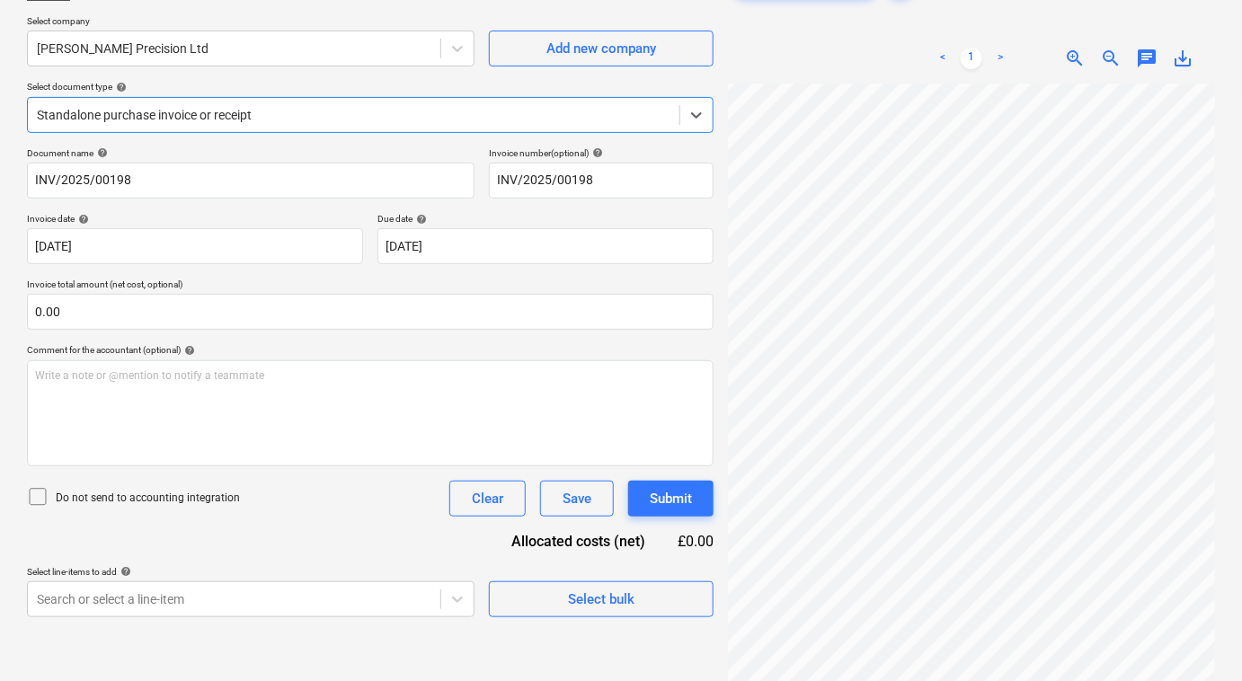
scroll to position [179, 0]
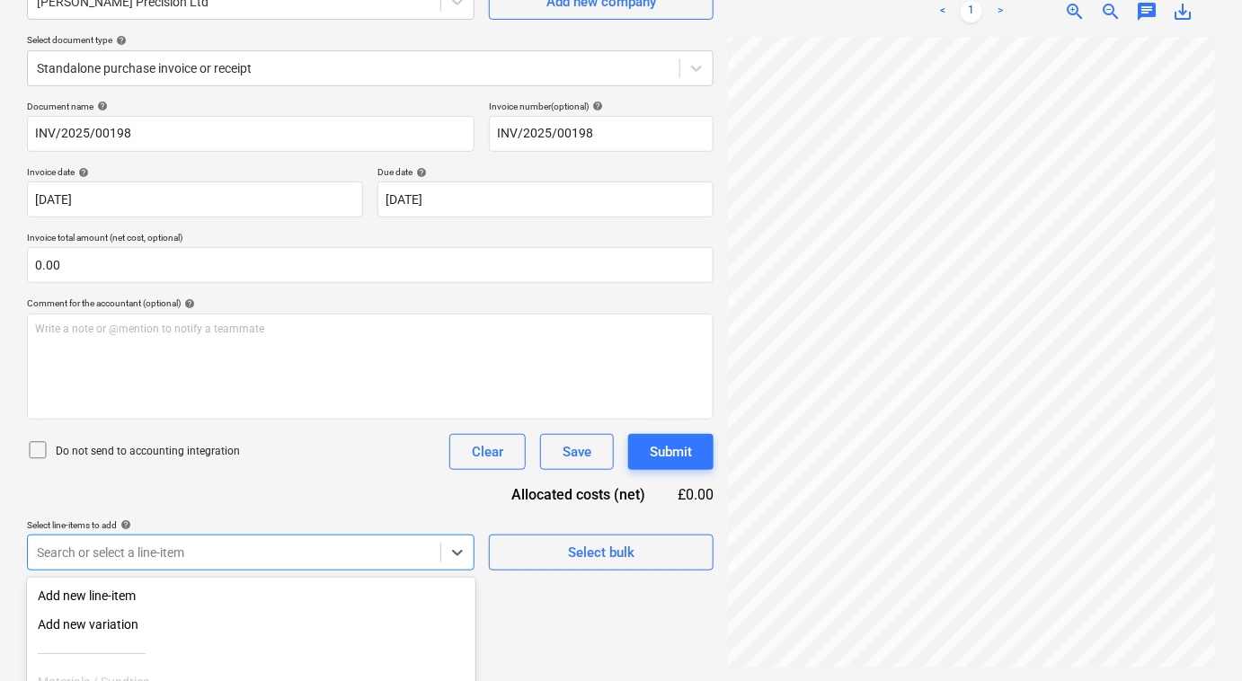
click at [596, 502] on html "Sales Projects Contacts Company Inbox 3 format_size keyboard_arrow_down help se…" at bounding box center [621, 161] width 1242 height 681
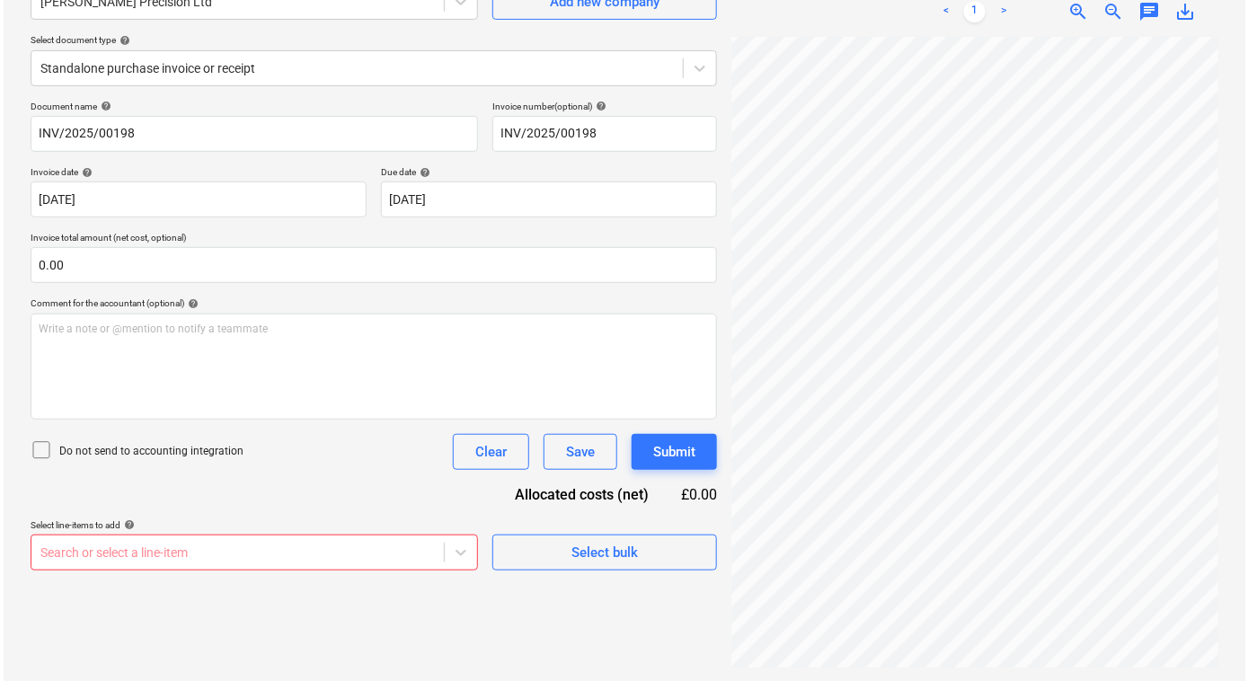
scroll to position [0, 0]
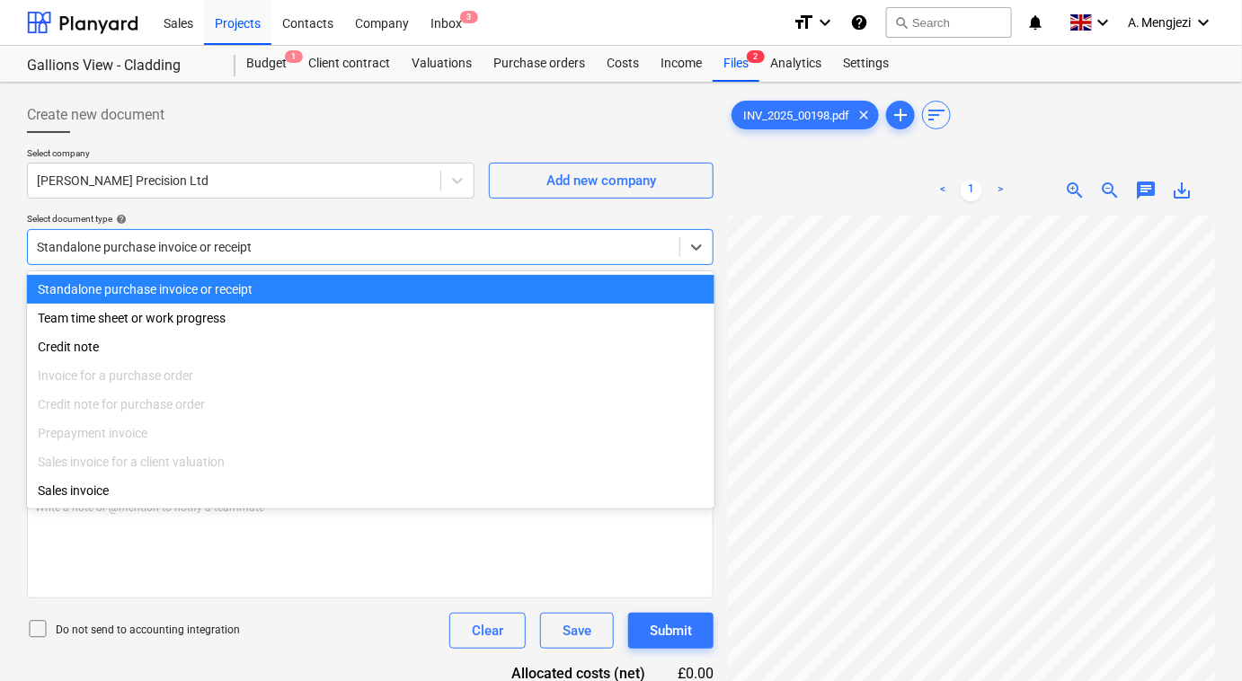
click at [272, 248] on div at bounding box center [353, 247] width 633 height 18
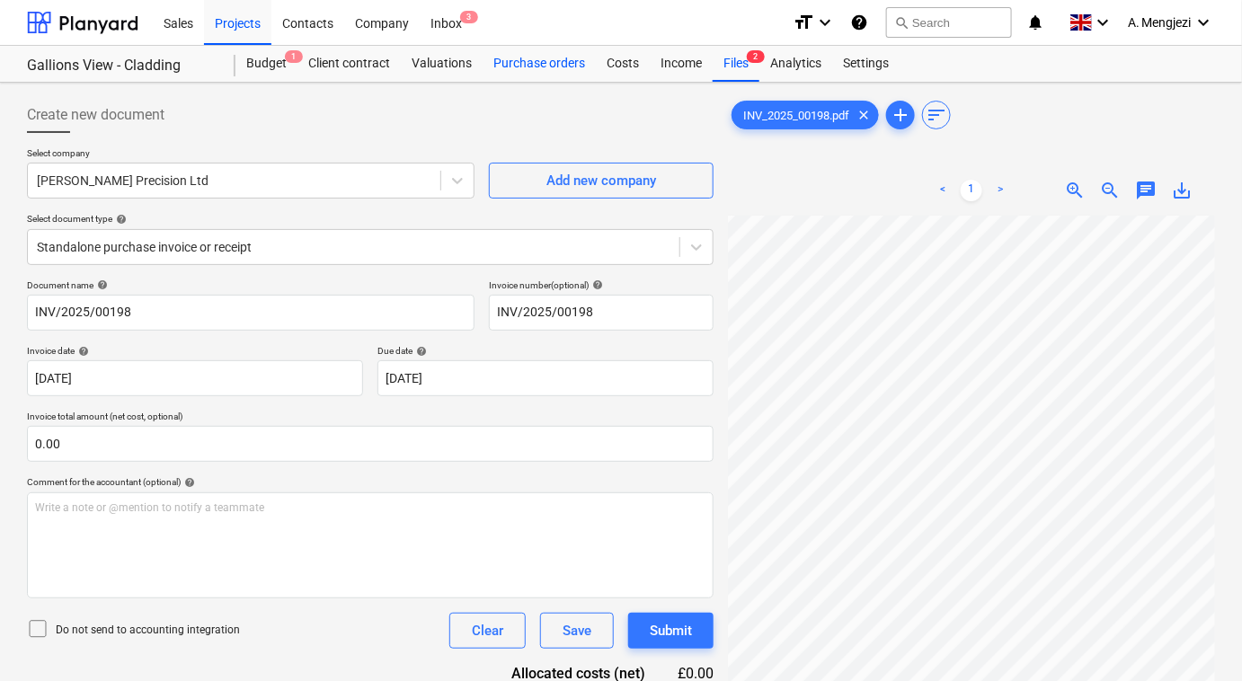
click at [564, 63] on div "Purchase orders" at bounding box center [538, 64] width 113 height 36
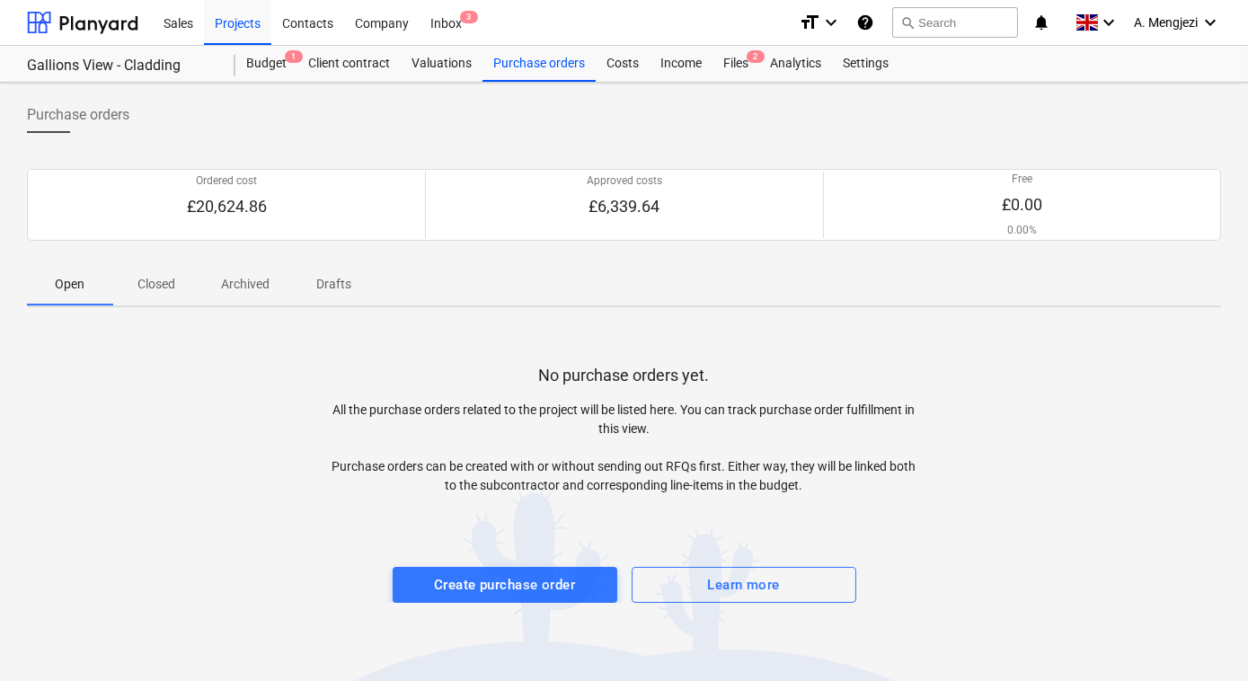
click at [147, 281] on p "Closed" at bounding box center [156, 284] width 43 height 19
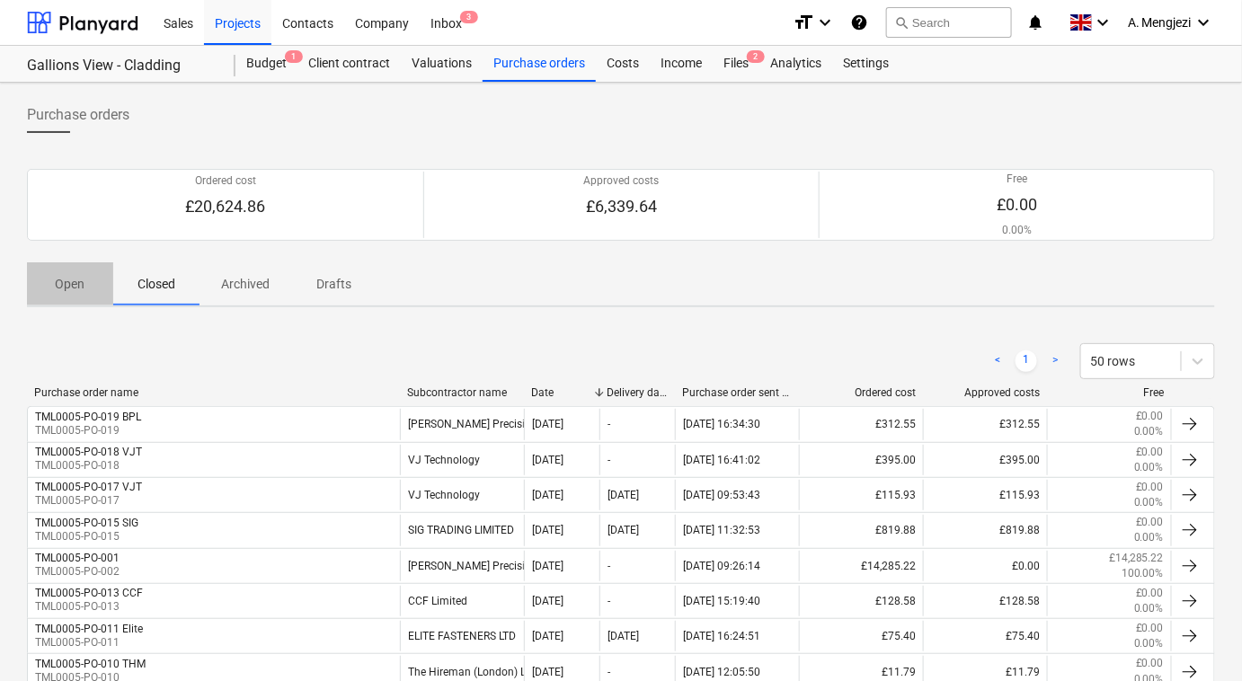
click at [74, 279] on p "Open" at bounding box center [70, 284] width 43 height 19
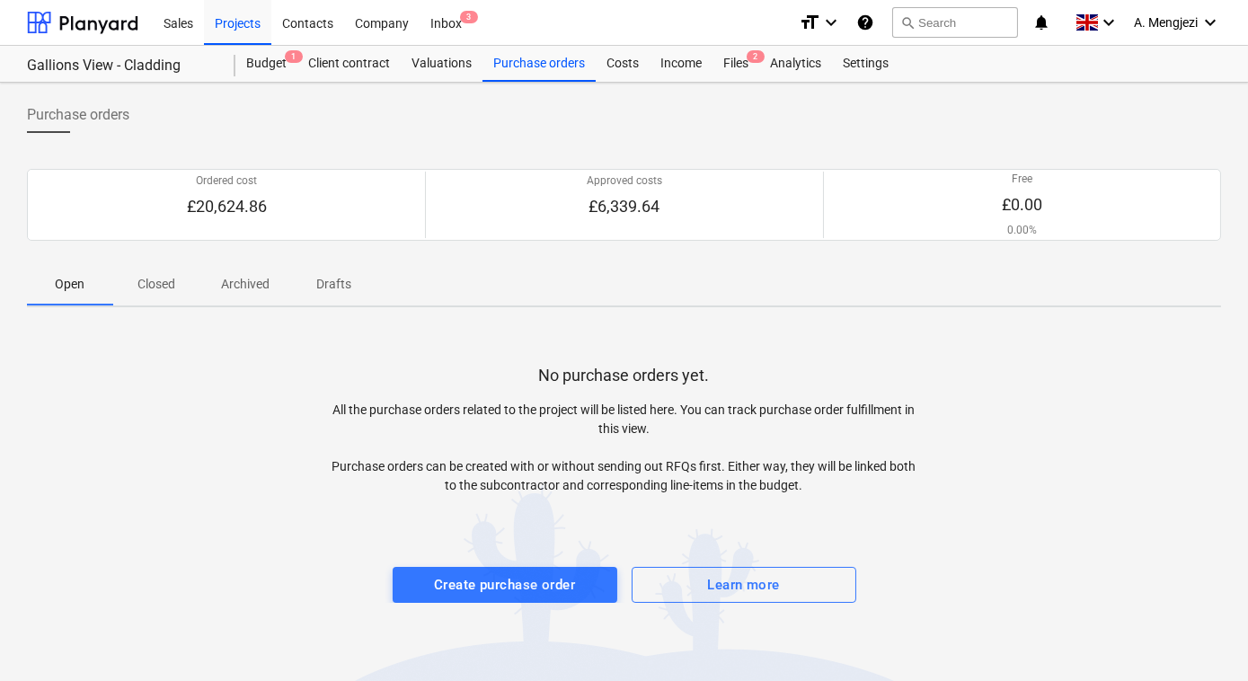
click at [245, 276] on p "Archived" at bounding box center [245, 284] width 49 height 19
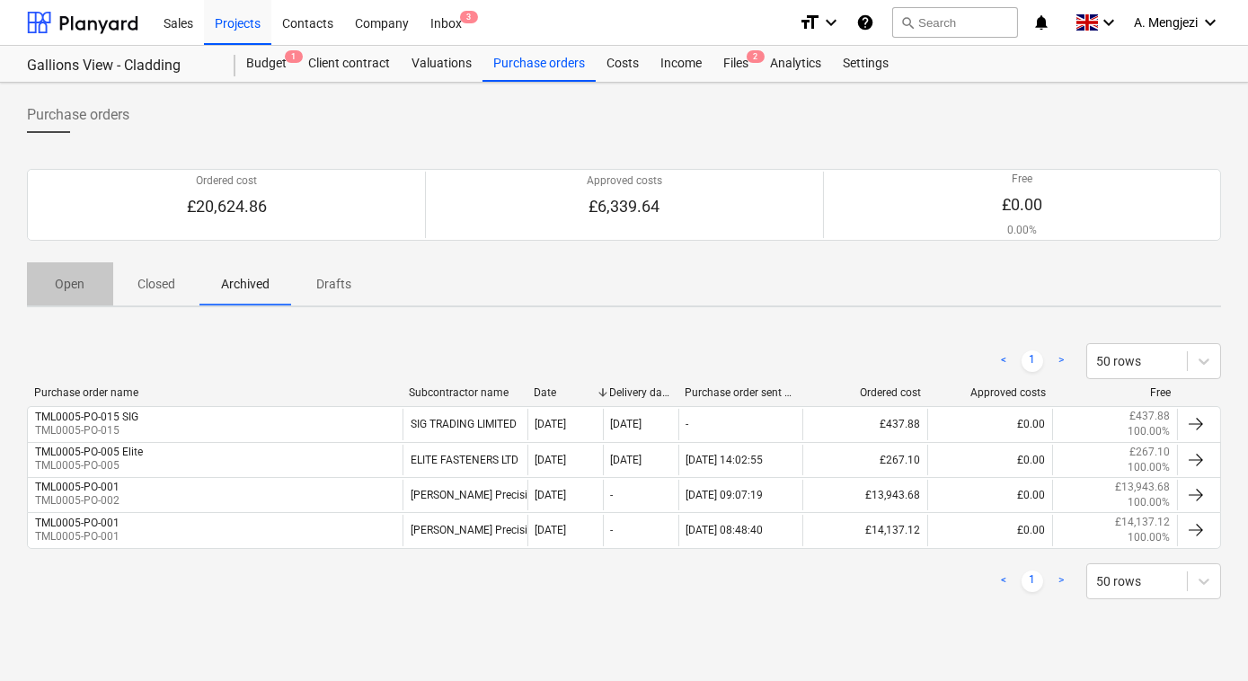
click at [66, 284] on p "Open" at bounding box center [70, 284] width 43 height 19
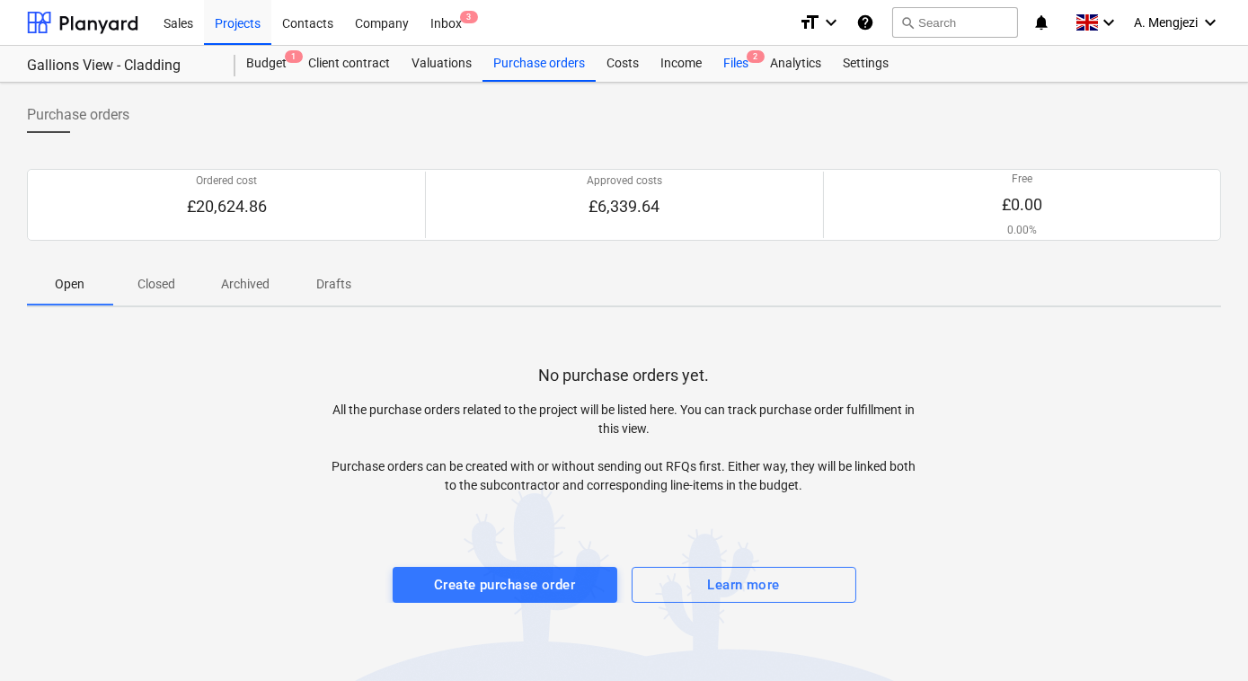
click at [735, 61] on div "Files 2" at bounding box center [735, 64] width 47 height 36
